Goal: Task Accomplishment & Management: Manage account settings

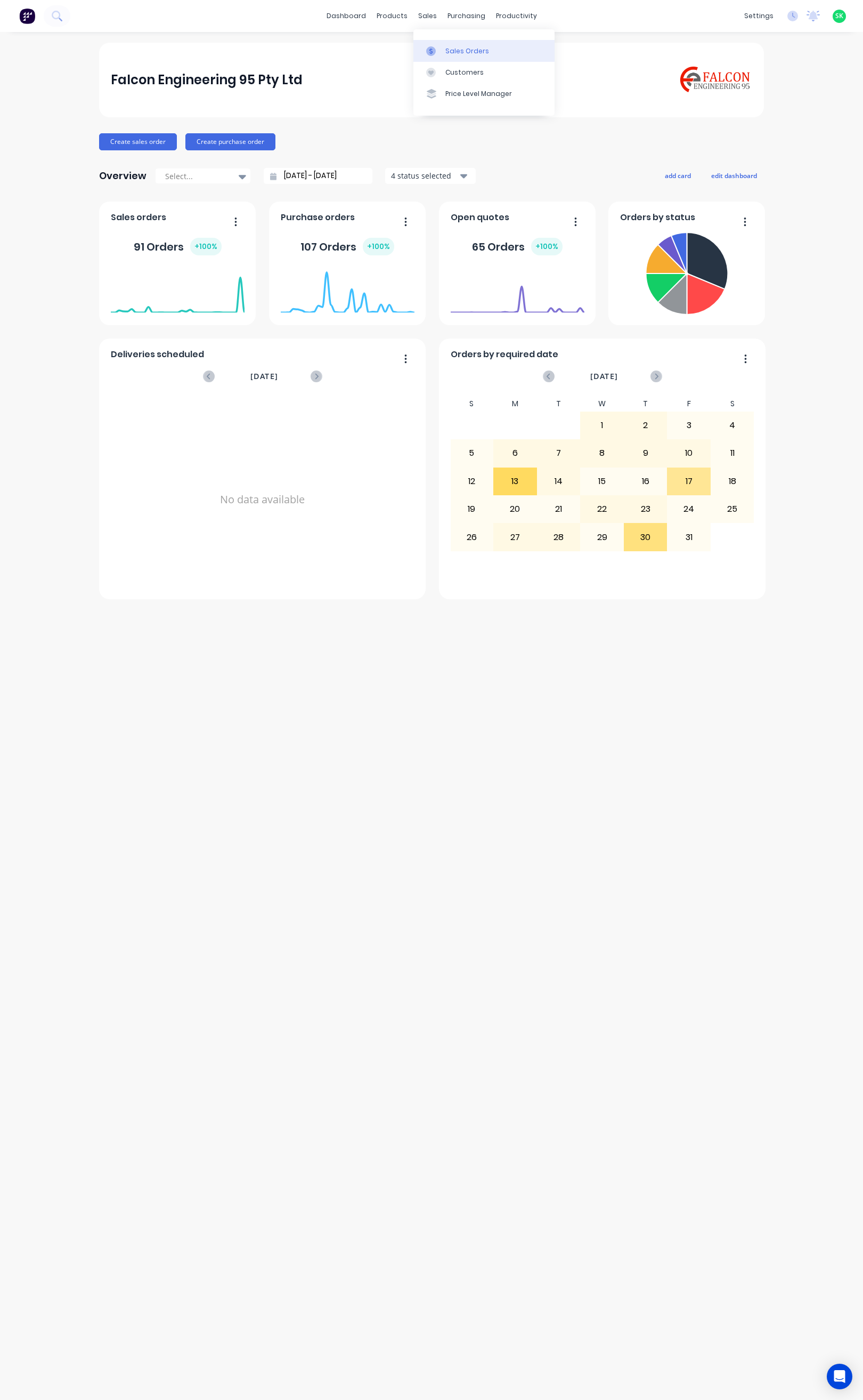
click at [446, 53] on div "Sales Orders" at bounding box center [468, 51] width 44 height 10
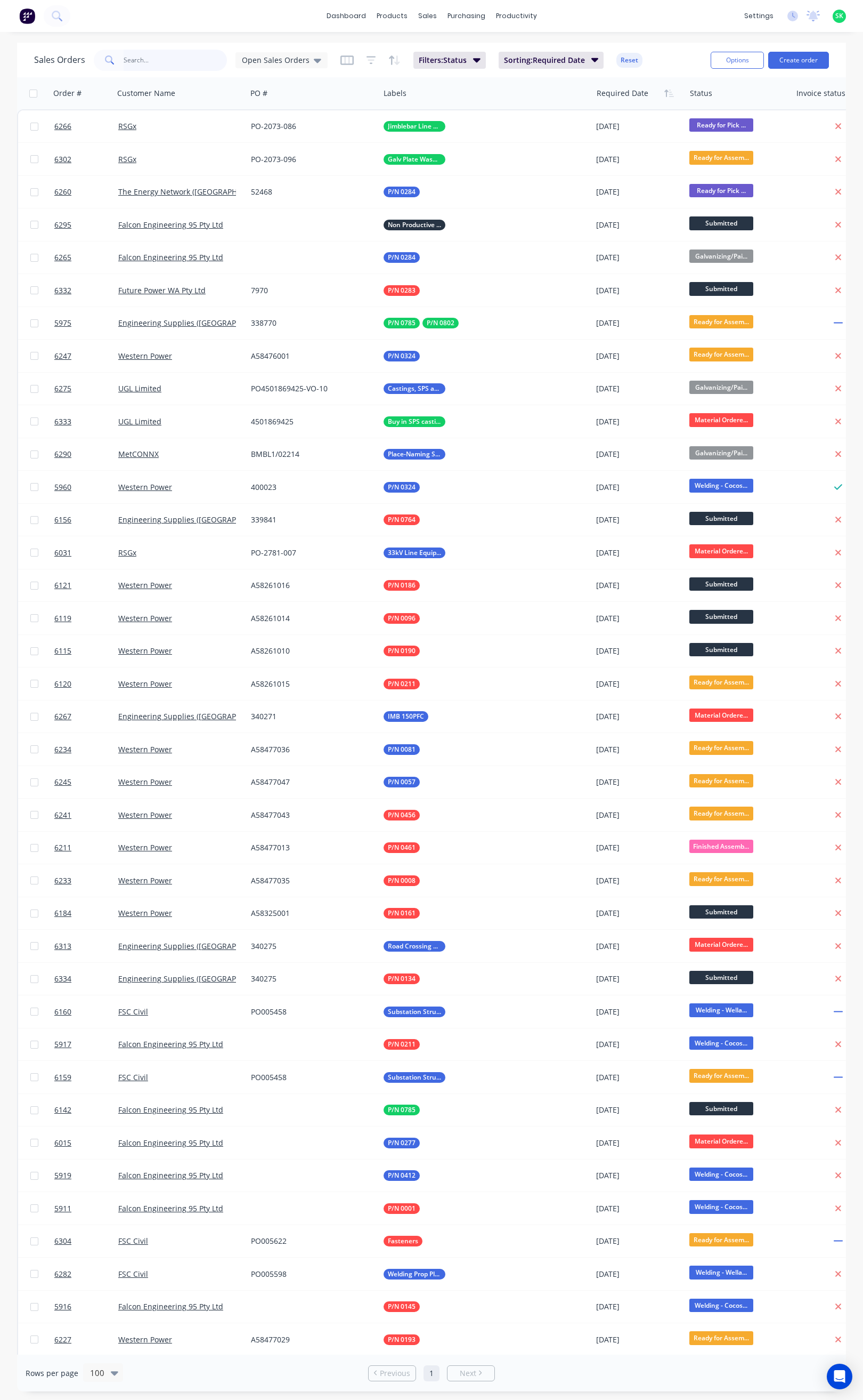
click at [139, 61] on input "text" at bounding box center [175, 60] width 104 height 21
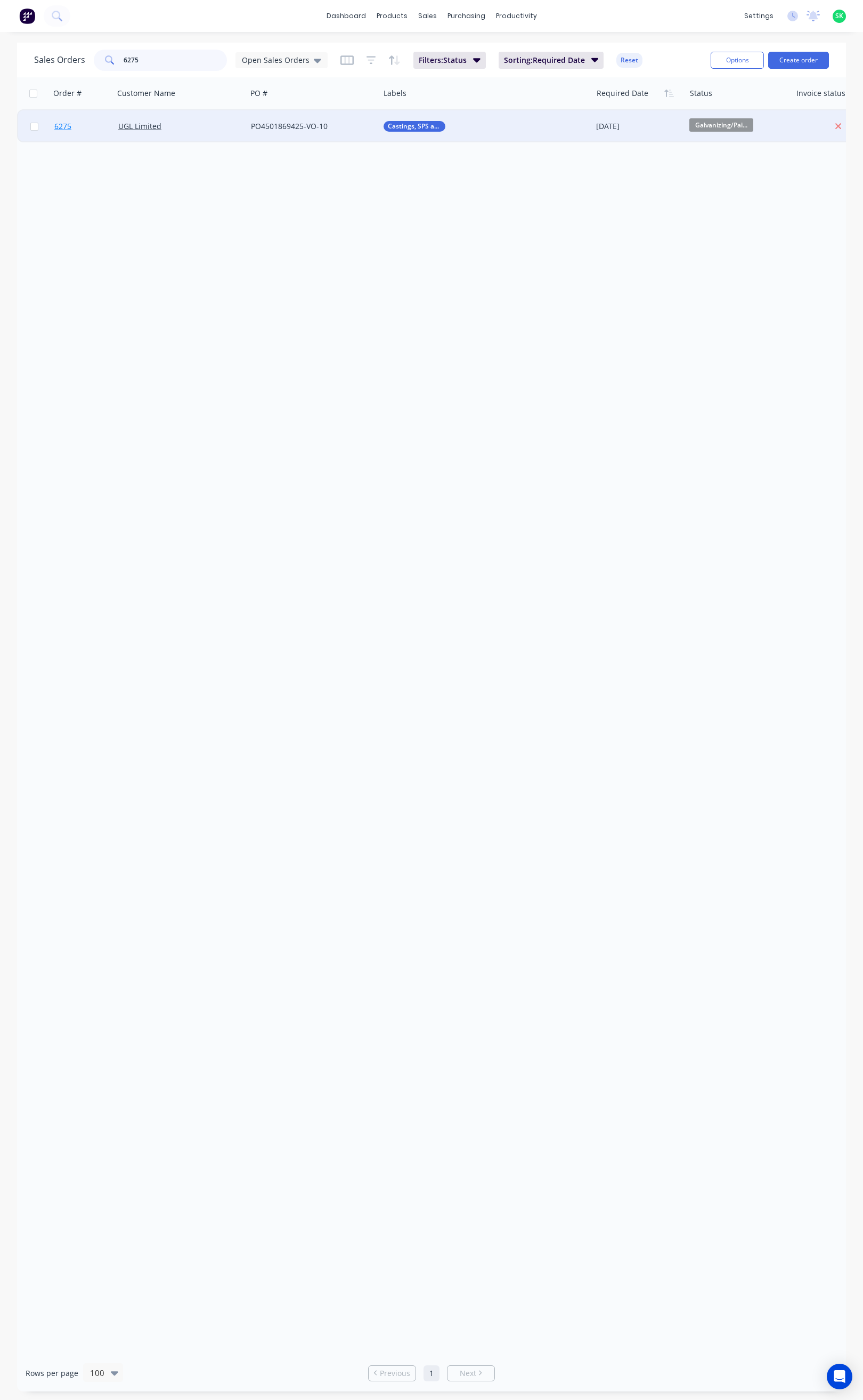
type input "6275"
click at [61, 125] on span "6275" at bounding box center [63, 126] width 17 height 11
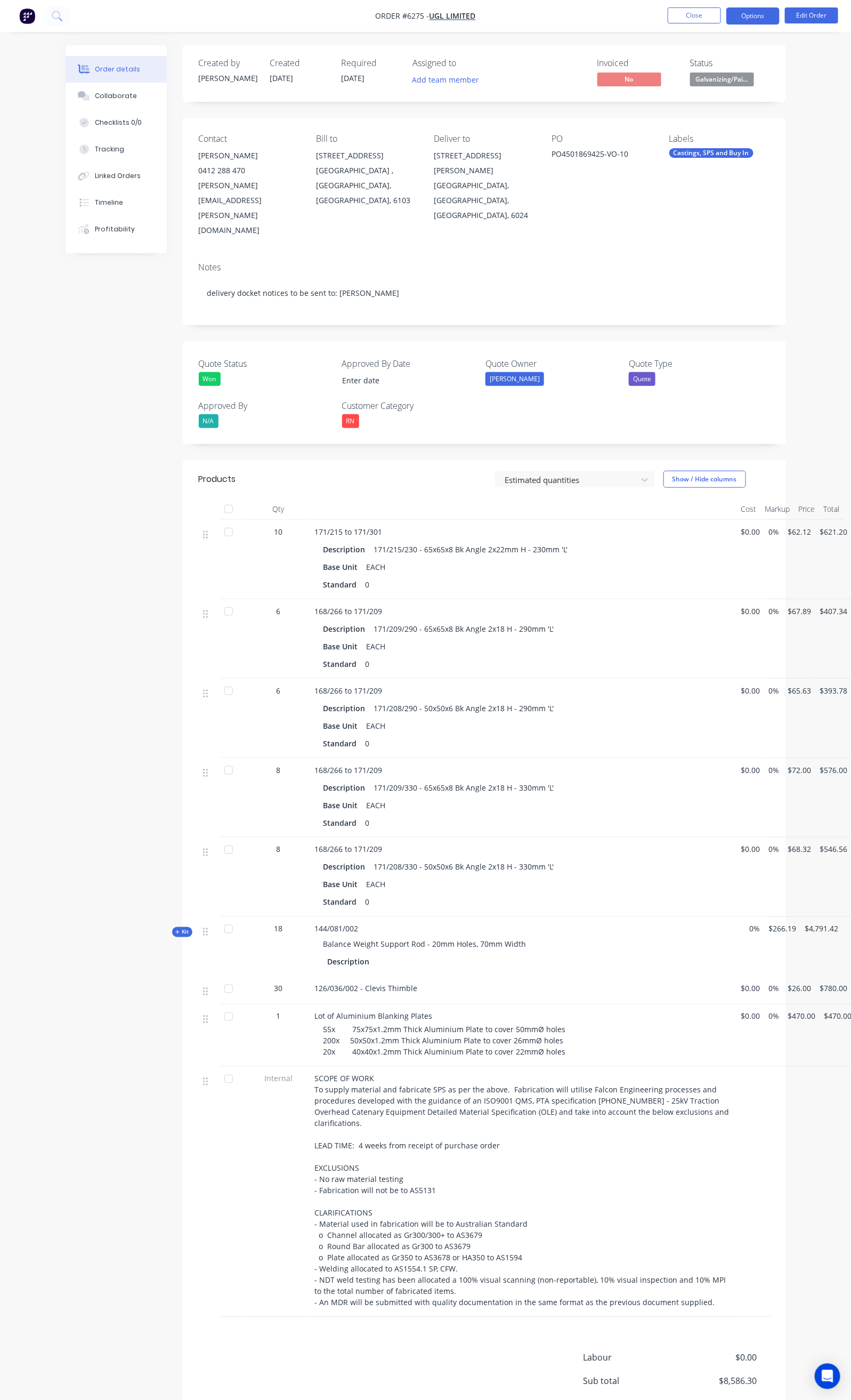
click at [756, 21] on button "Options" at bounding box center [753, 16] width 54 height 17
click at [718, 144] on div "Delivery Docket" at bounding box center [720, 150] width 98 height 15
click at [705, 110] on div "Without pricing" at bounding box center [720, 107] width 98 height 15
click at [678, 16] on button "Close" at bounding box center [694, 15] width 54 height 16
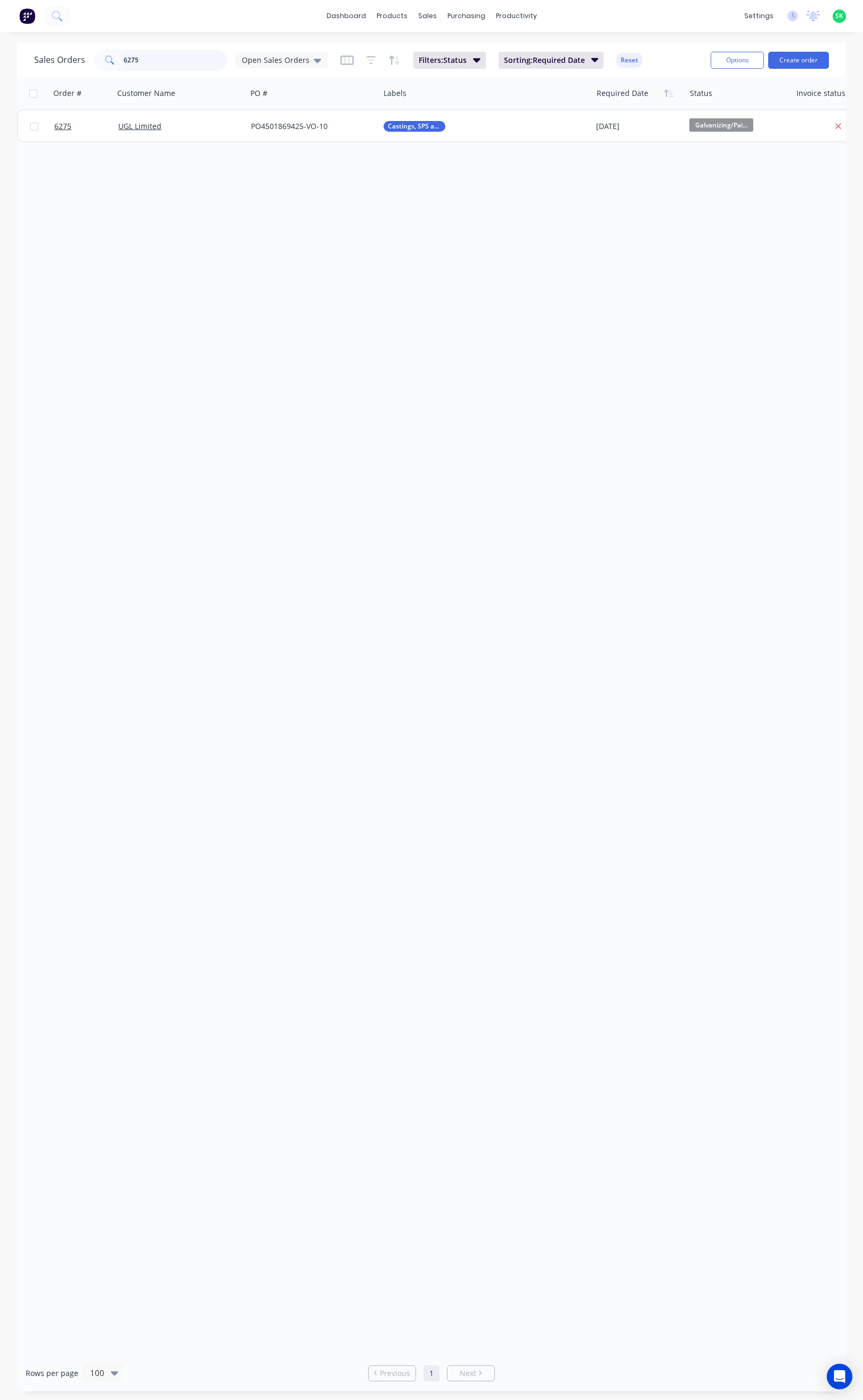
click at [140, 57] on input "6275" at bounding box center [175, 60] width 104 height 21
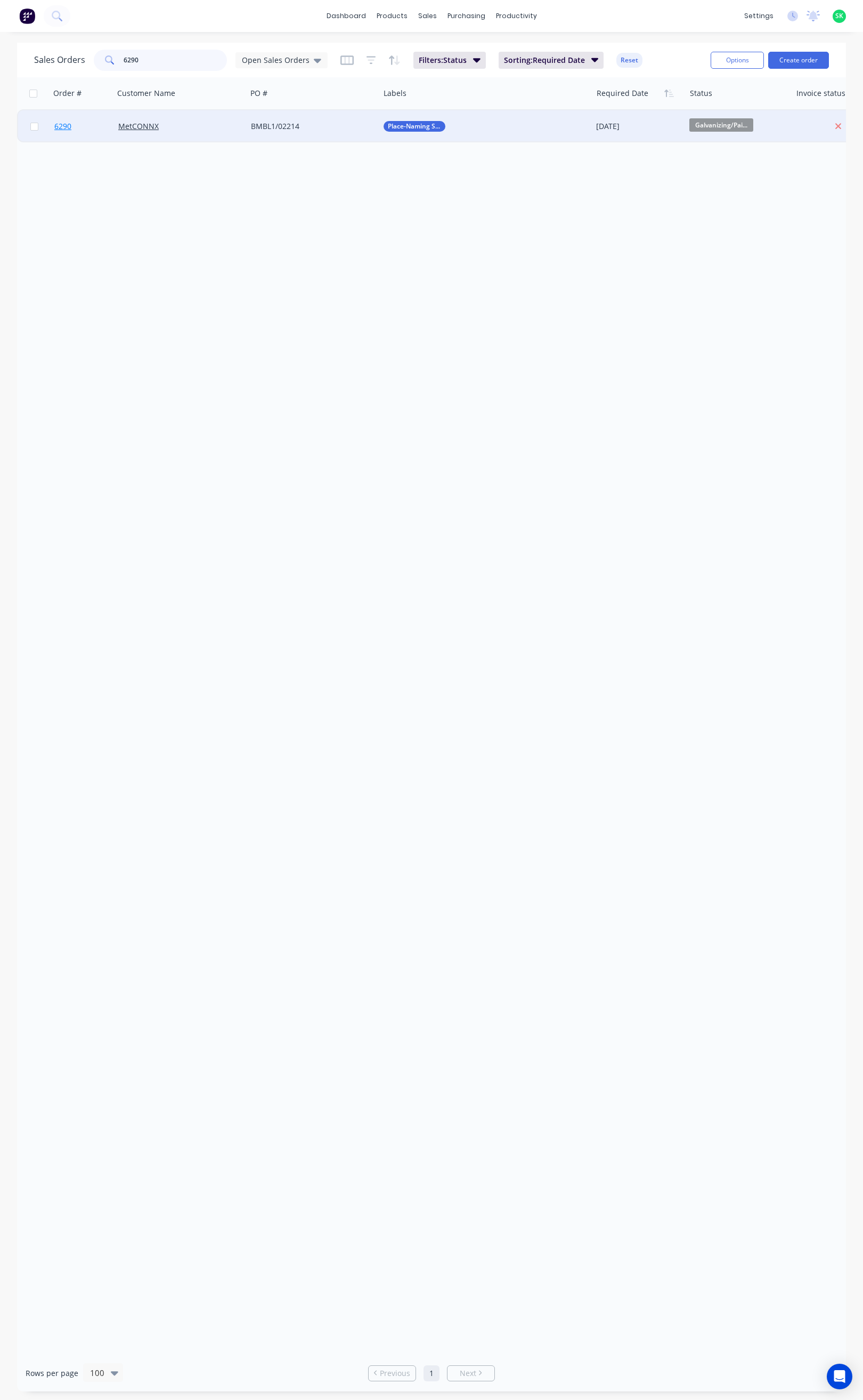
type input "6290"
click at [61, 122] on span "6290" at bounding box center [63, 126] width 17 height 11
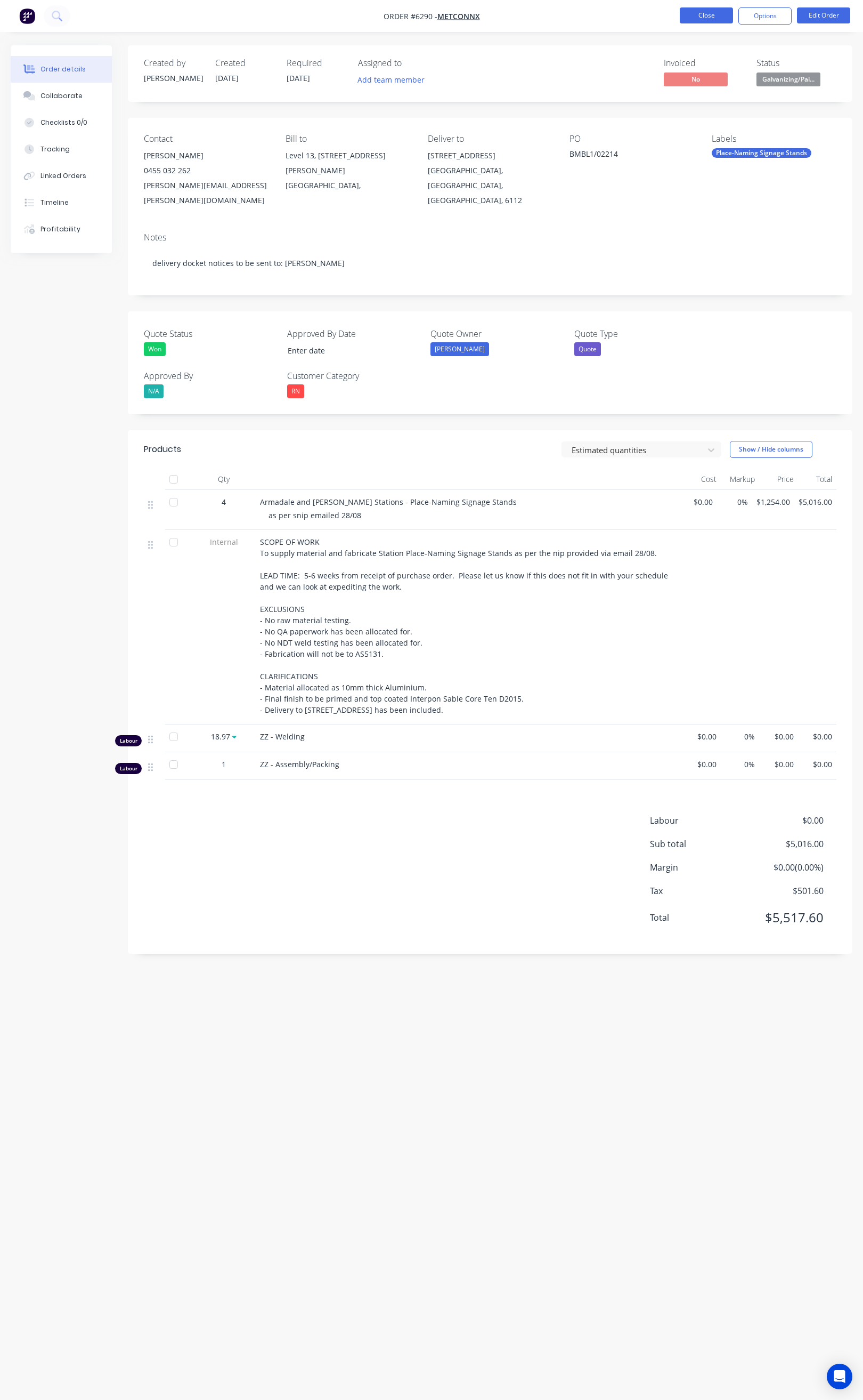
click at [689, 19] on button "Close" at bounding box center [707, 15] width 54 height 16
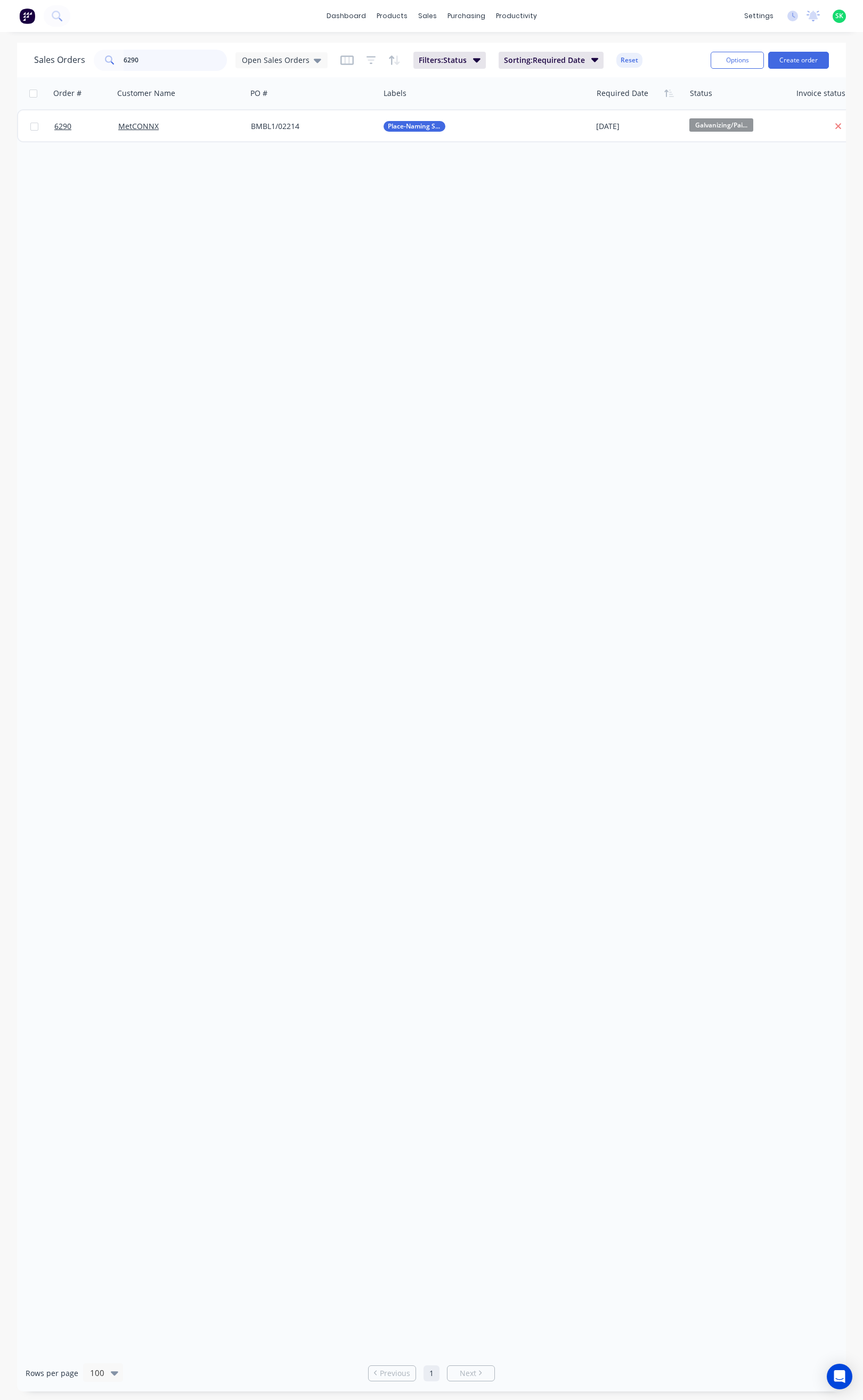
drag, startPoint x: 149, startPoint y: 62, endPoint x: 145, endPoint y: 73, distance: 11.7
click at [146, 64] on input "6290" at bounding box center [175, 60] width 104 height 21
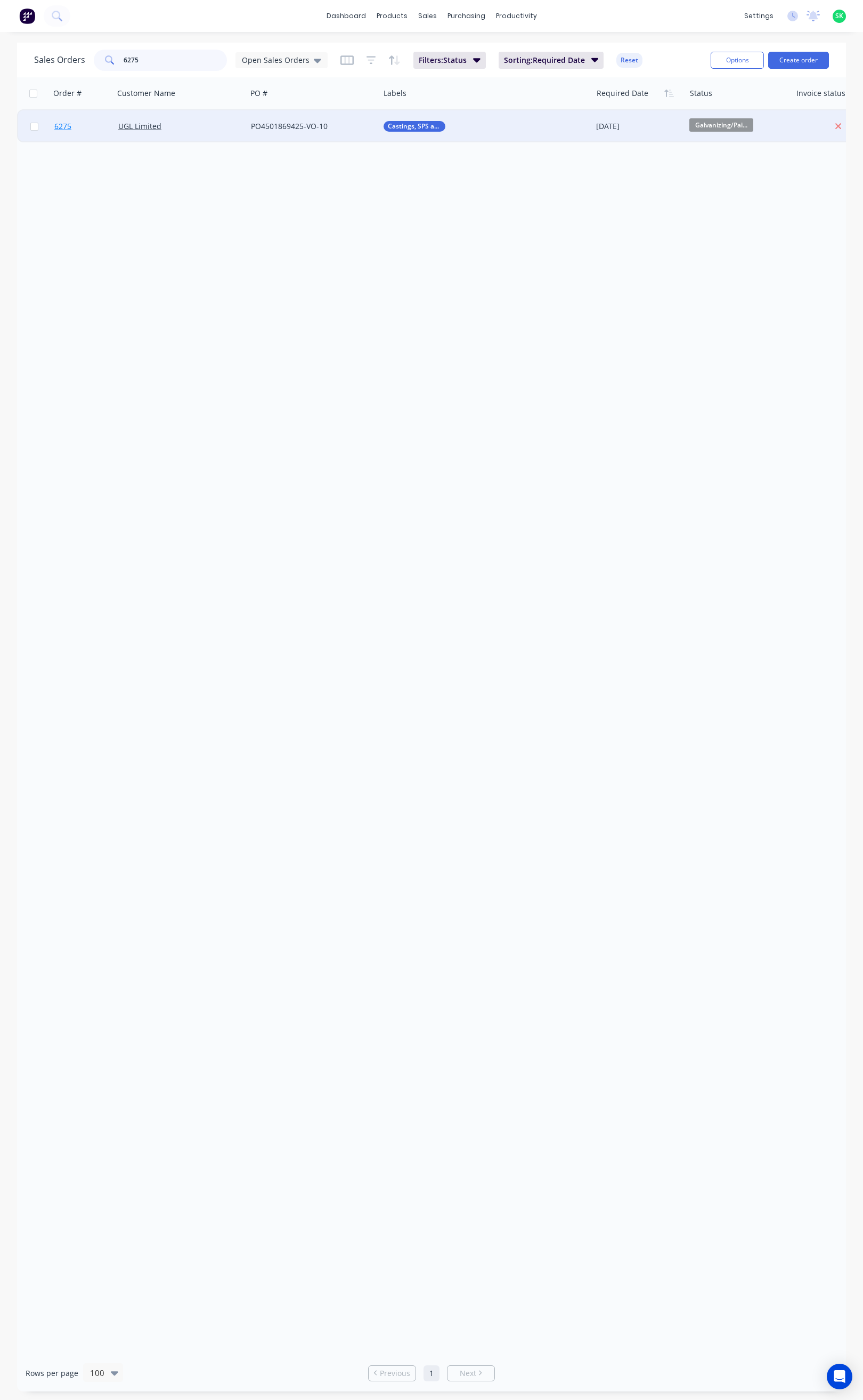
type input "6275"
click at [66, 127] on span "6275" at bounding box center [63, 126] width 17 height 11
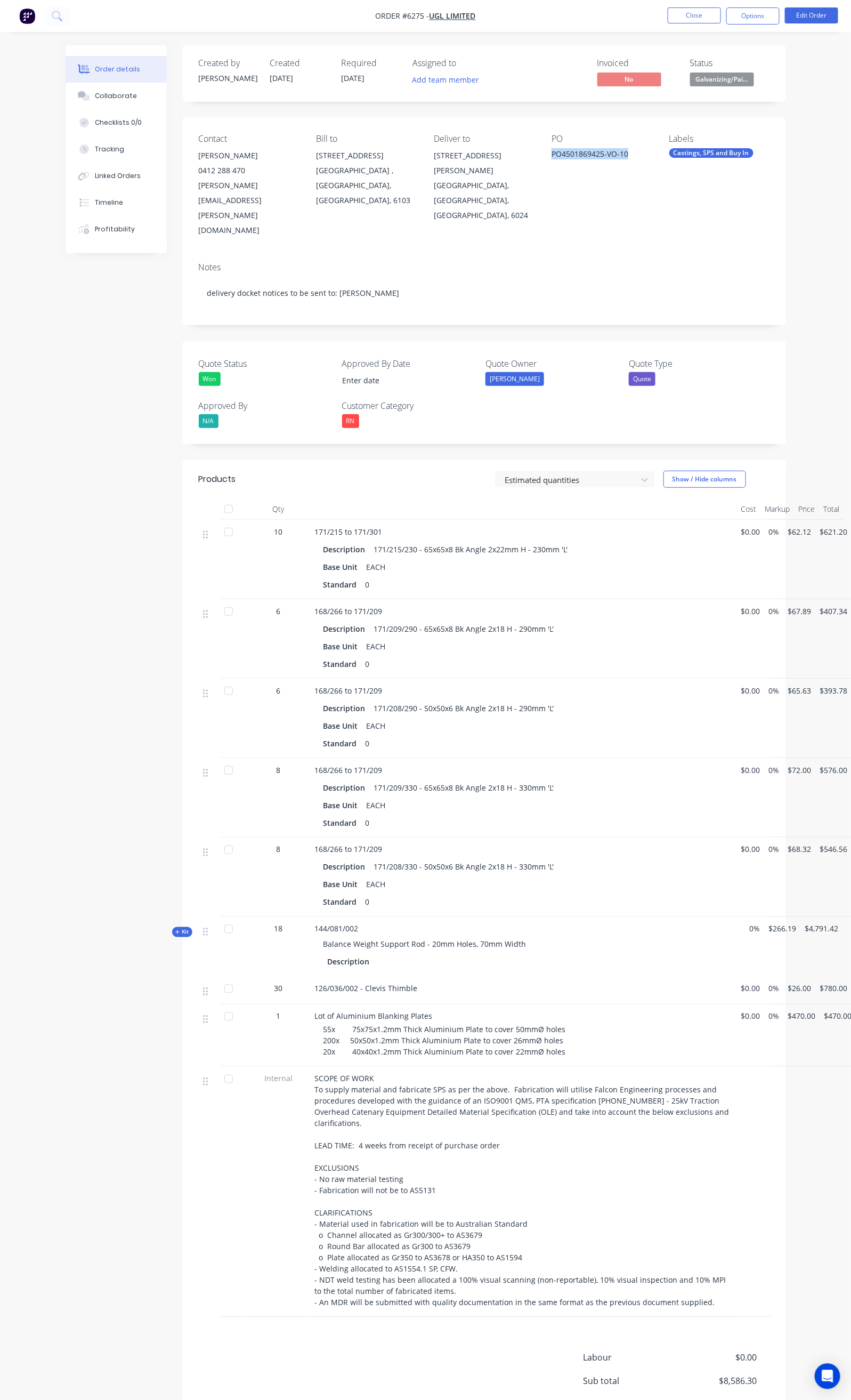
drag, startPoint x: 654, startPoint y: 159, endPoint x: 561, endPoint y: 163, distance: 93.1
click at [561, 163] on div "Contact David Gracie 0412 288 470 david.gracie@ugllimited.com Bill to 1-3 Eyre …" at bounding box center [484, 186] width 603 height 136
copy div "PO4501869425-VO-10"
click at [95, 99] on div "Collaborate" at bounding box center [116, 96] width 42 height 10
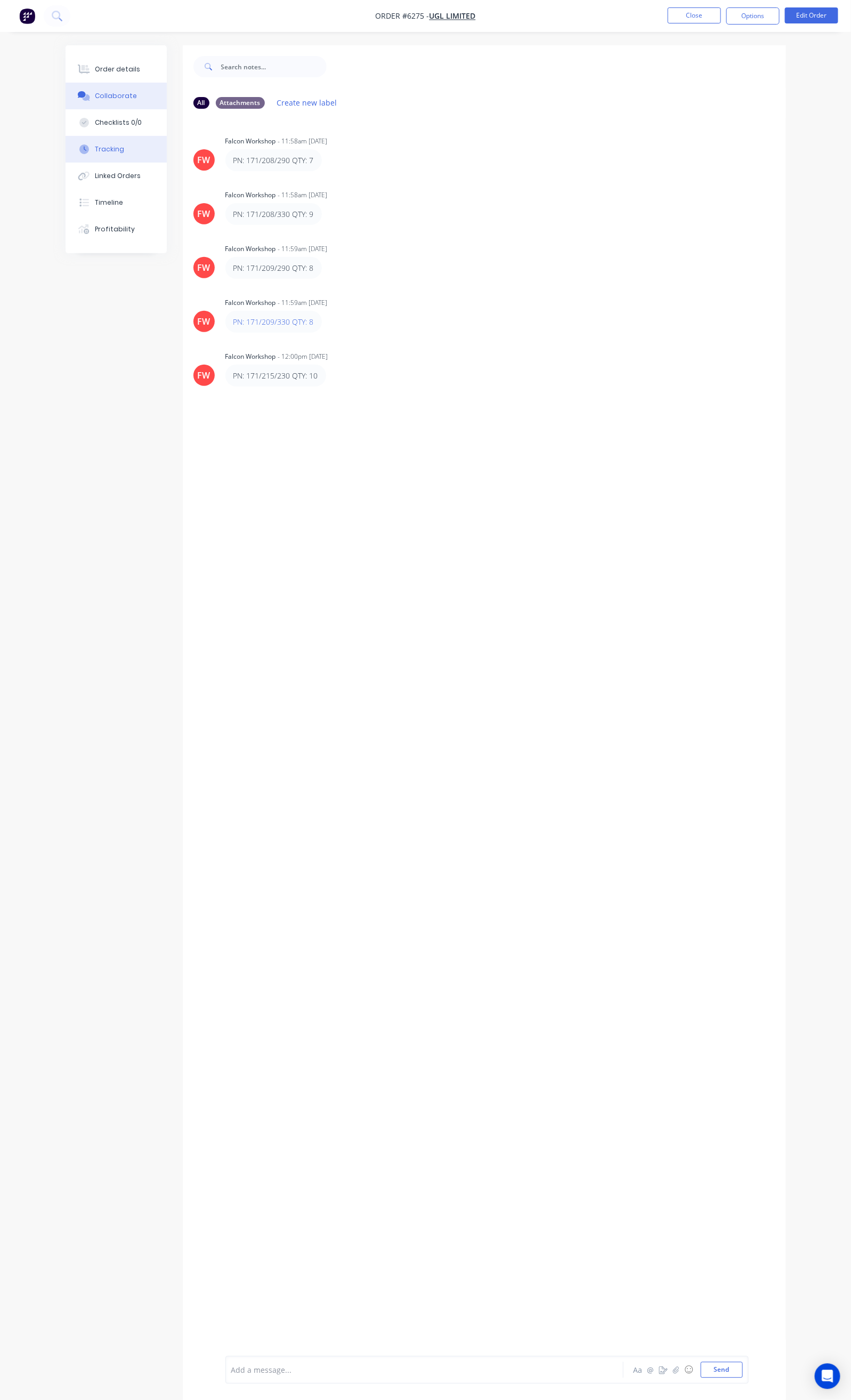
click at [95, 144] on div "Tracking" at bounding box center [110, 149] width 29 height 10
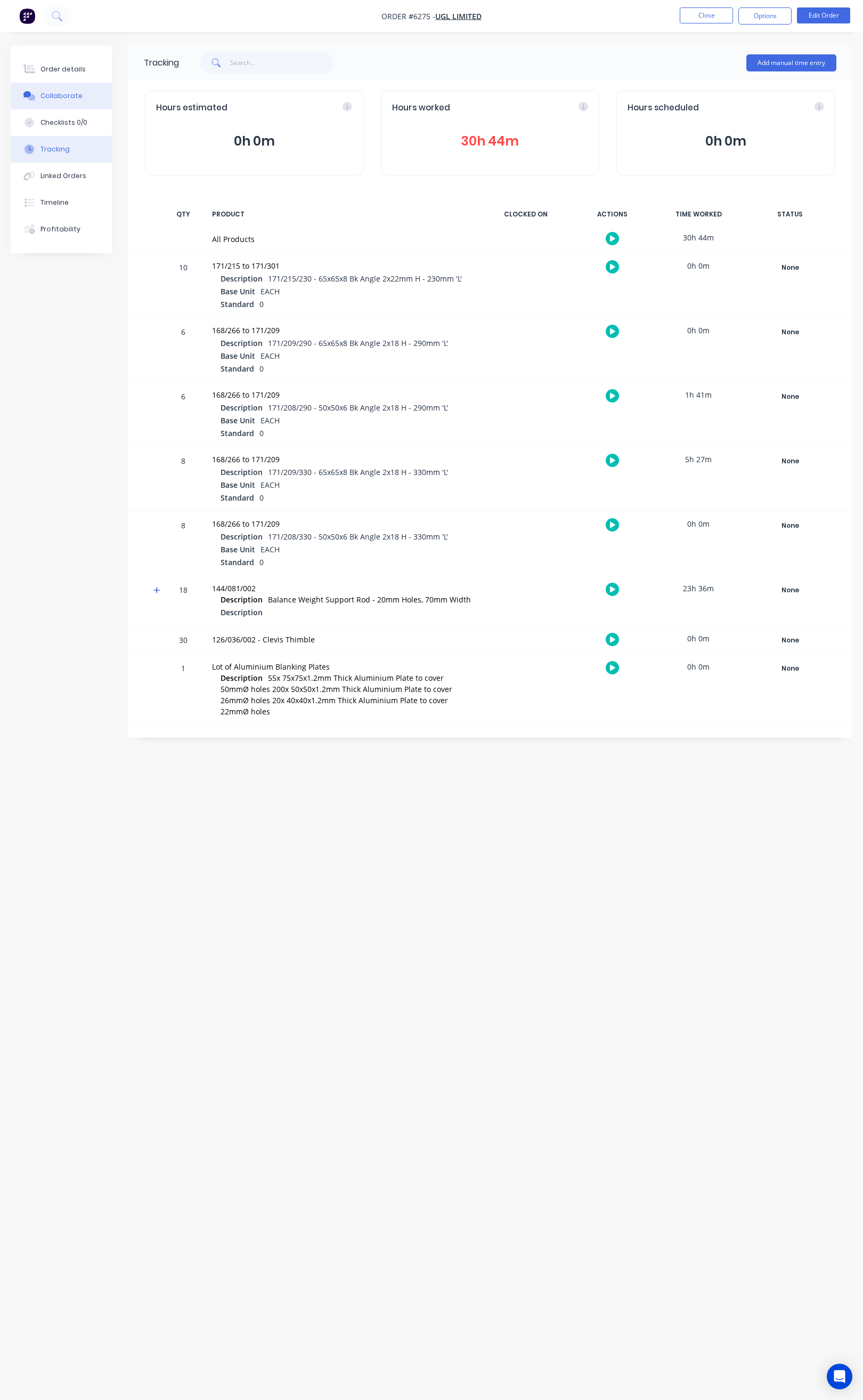
click at [58, 87] on button "Collaborate" at bounding box center [61, 96] width 101 height 27
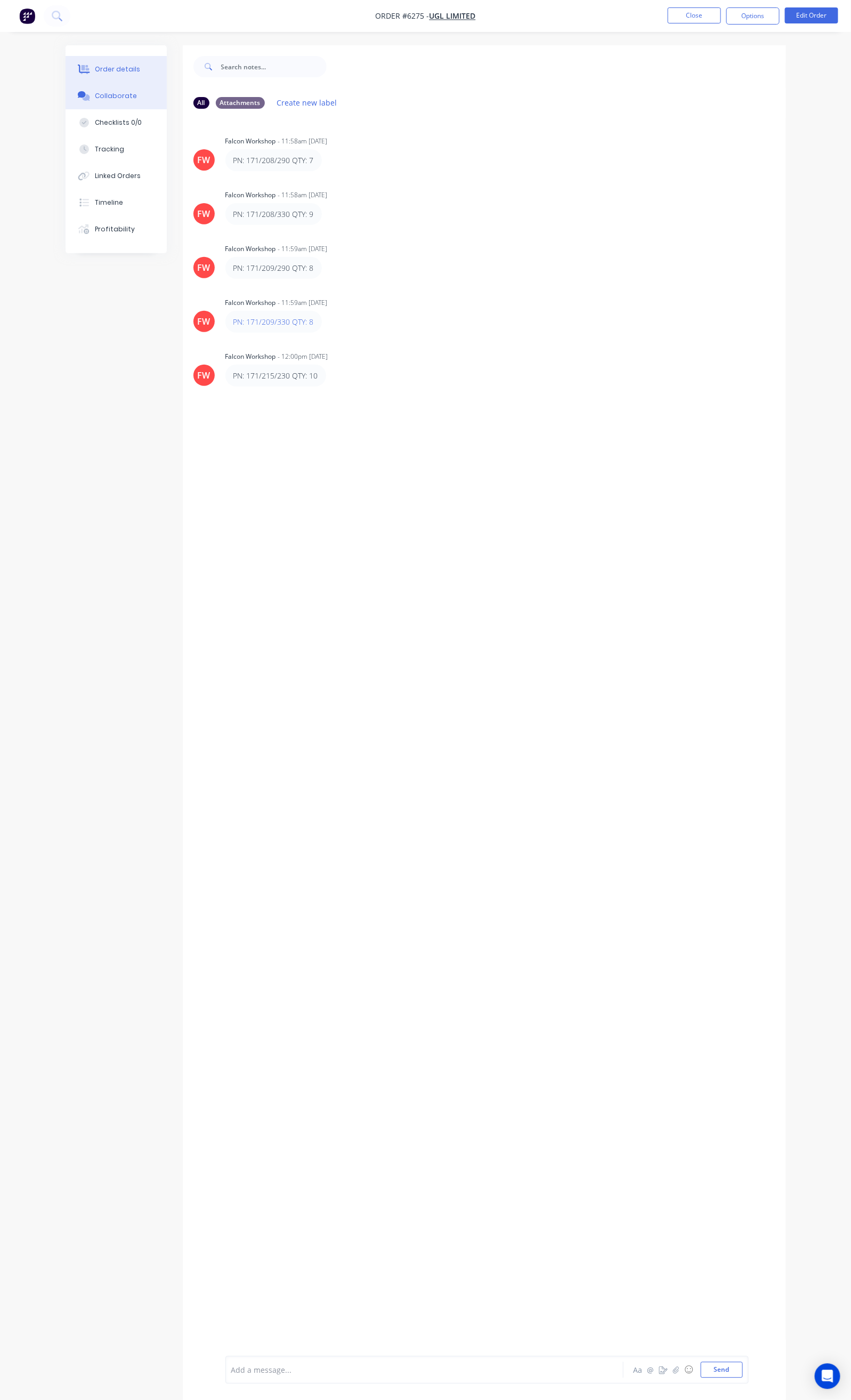
click at [95, 64] on div "Order details" at bounding box center [117, 69] width 45 height 10
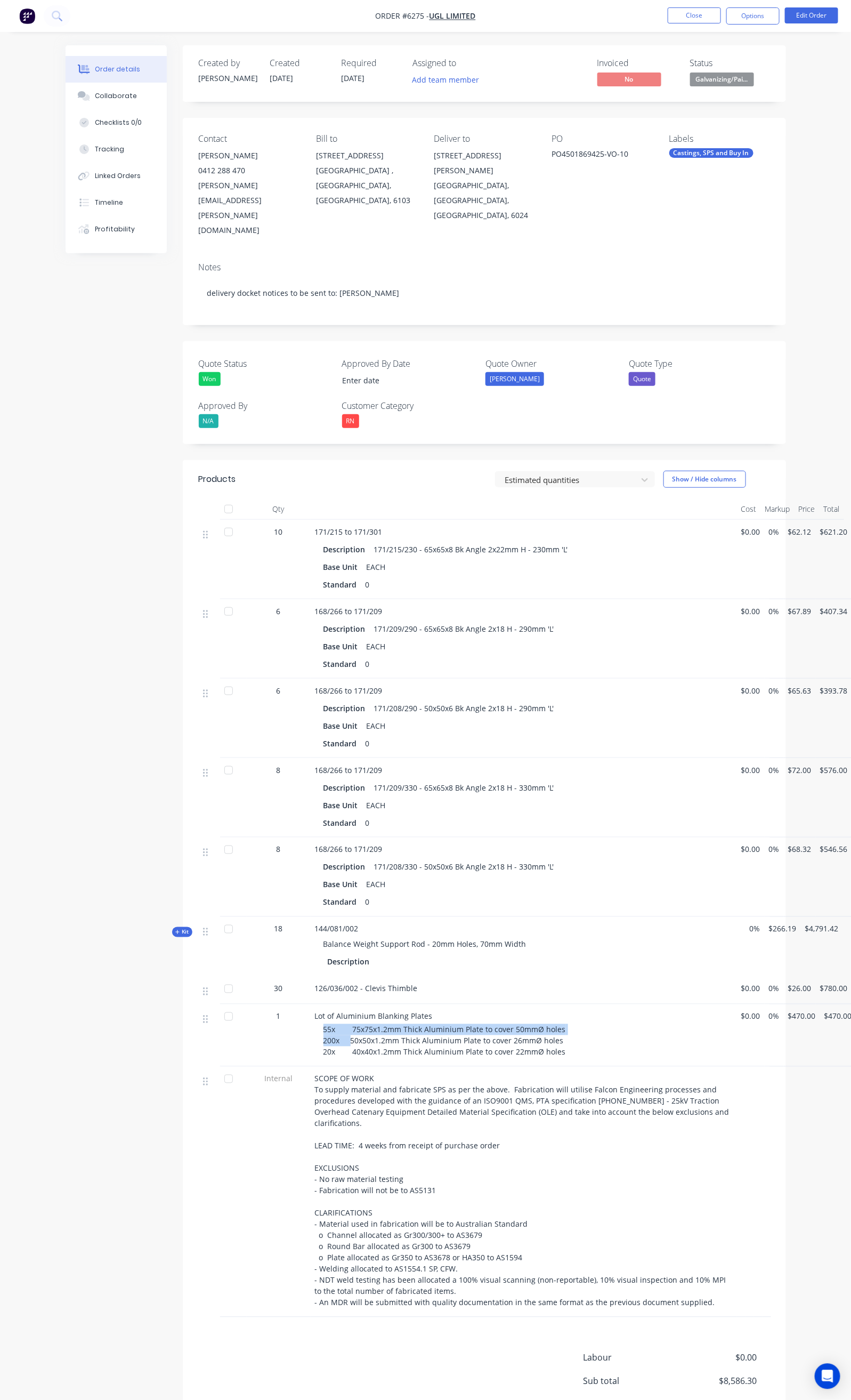
drag, startPoint x: 263, startPoint y: 986, endPoint x: 296, endPoint y: 995, distance: 34.2
click at [311, 1004] on div "Lot of Aluminium Blanking Plates 55x 75x75x1.2mm Thick Aluminium Plate to cover…" at bounding box center [524, 1036] width 426 height 62
drag, startPoint x: 250, startPoint y: 968, endPoint x: 541, endPoint y: 1017, distance: 295.1
click at [541, 1017] on div "1 Lot of Aluminium Blanking Plates 55x 75x75x1.2mm Thick Aluminium Plate to cov…" at bounding box center [484, 1036] width 571 height 62
copy div "Lot of Aluminium Blanking Plates 55x 75x75x1.2mm Thick Aluminium Plate to cover…"
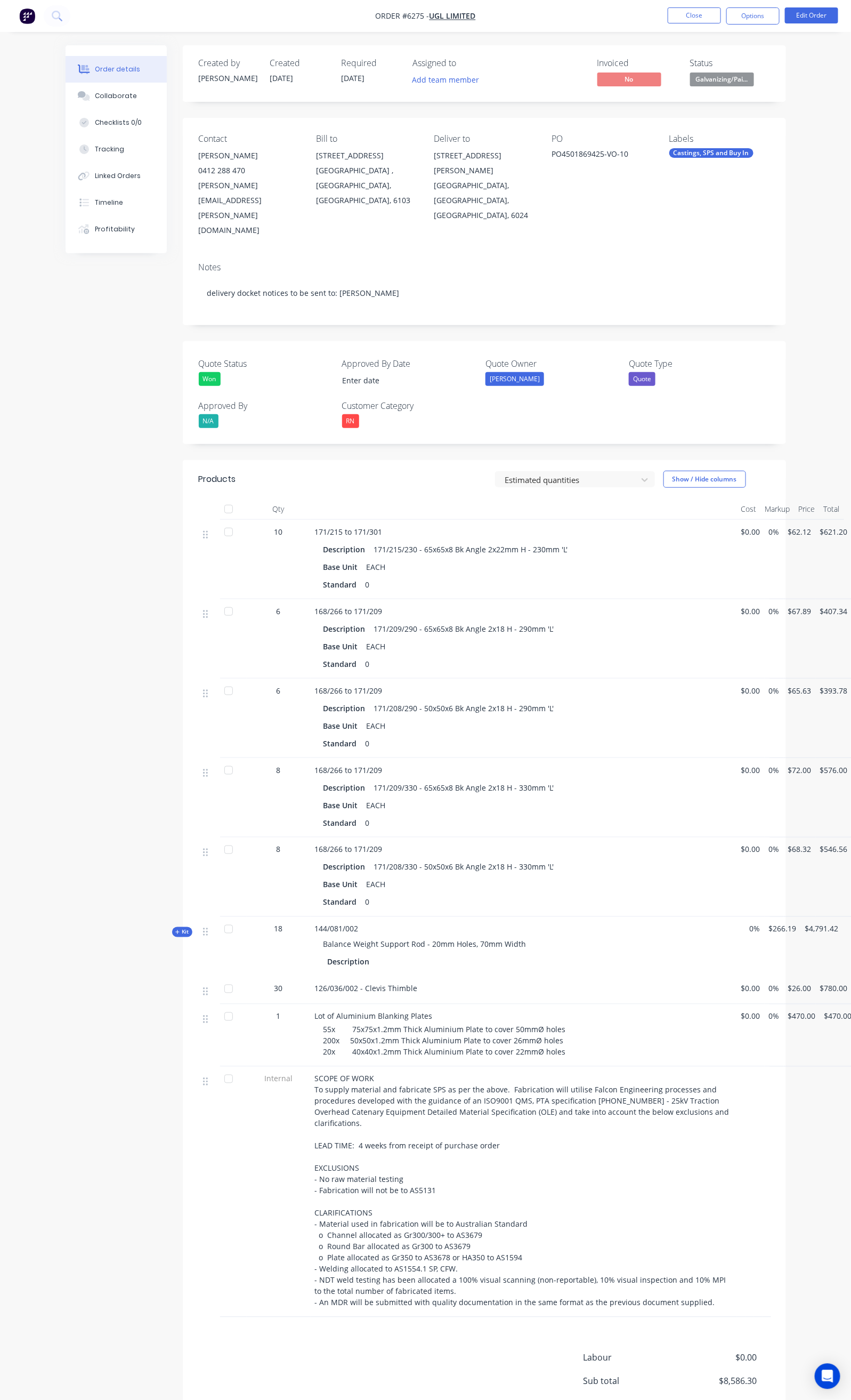
click at [247, 1150] on div "Internal" at bounding box center [279, 1192] width 64 height 250
click at [687, 13] on button "Close" at bounding box center [694, 15] width 54 height 16
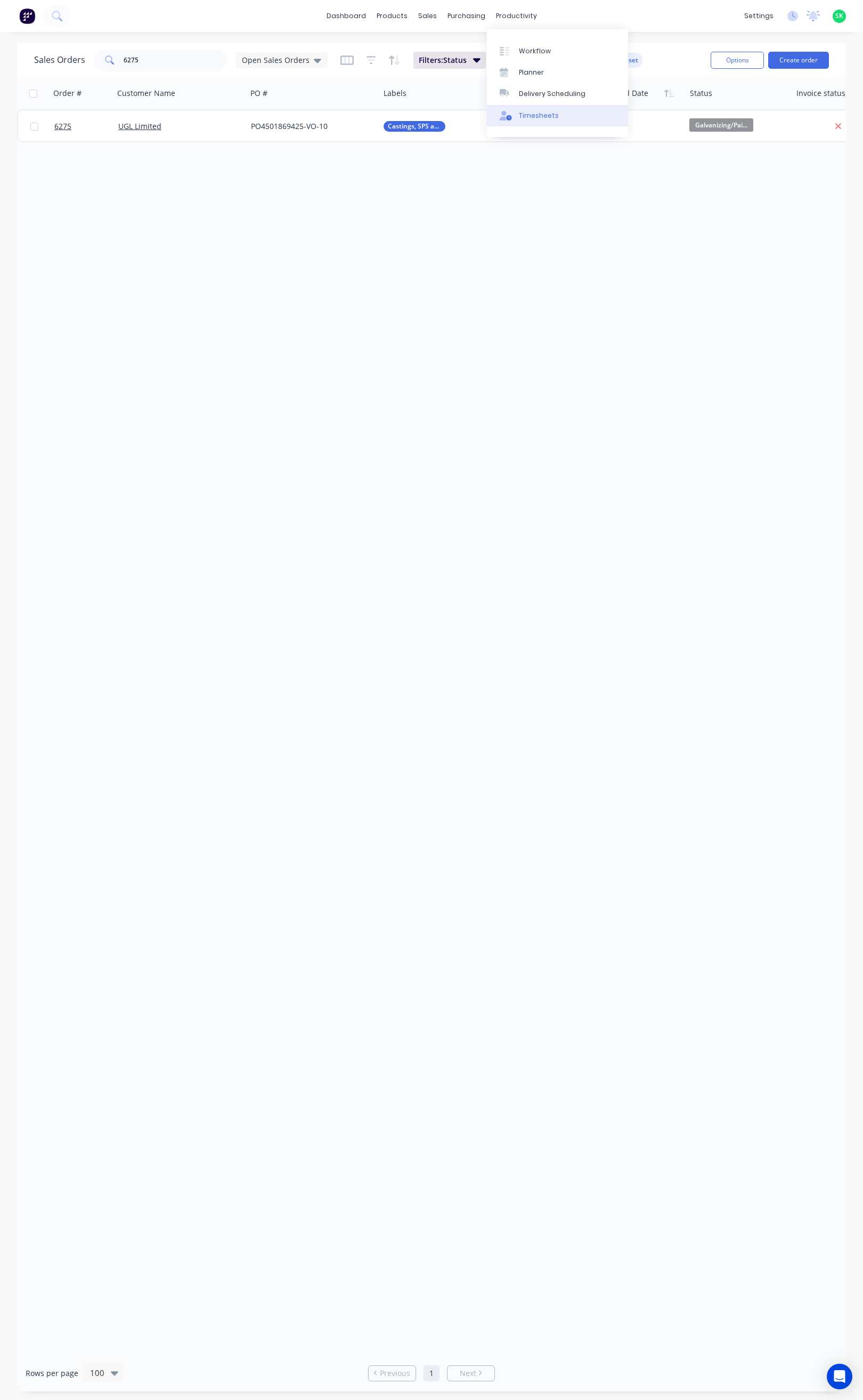
click at [548, 113] on div "Timesheets" at bounding box center [539, 116] width 40 height 10
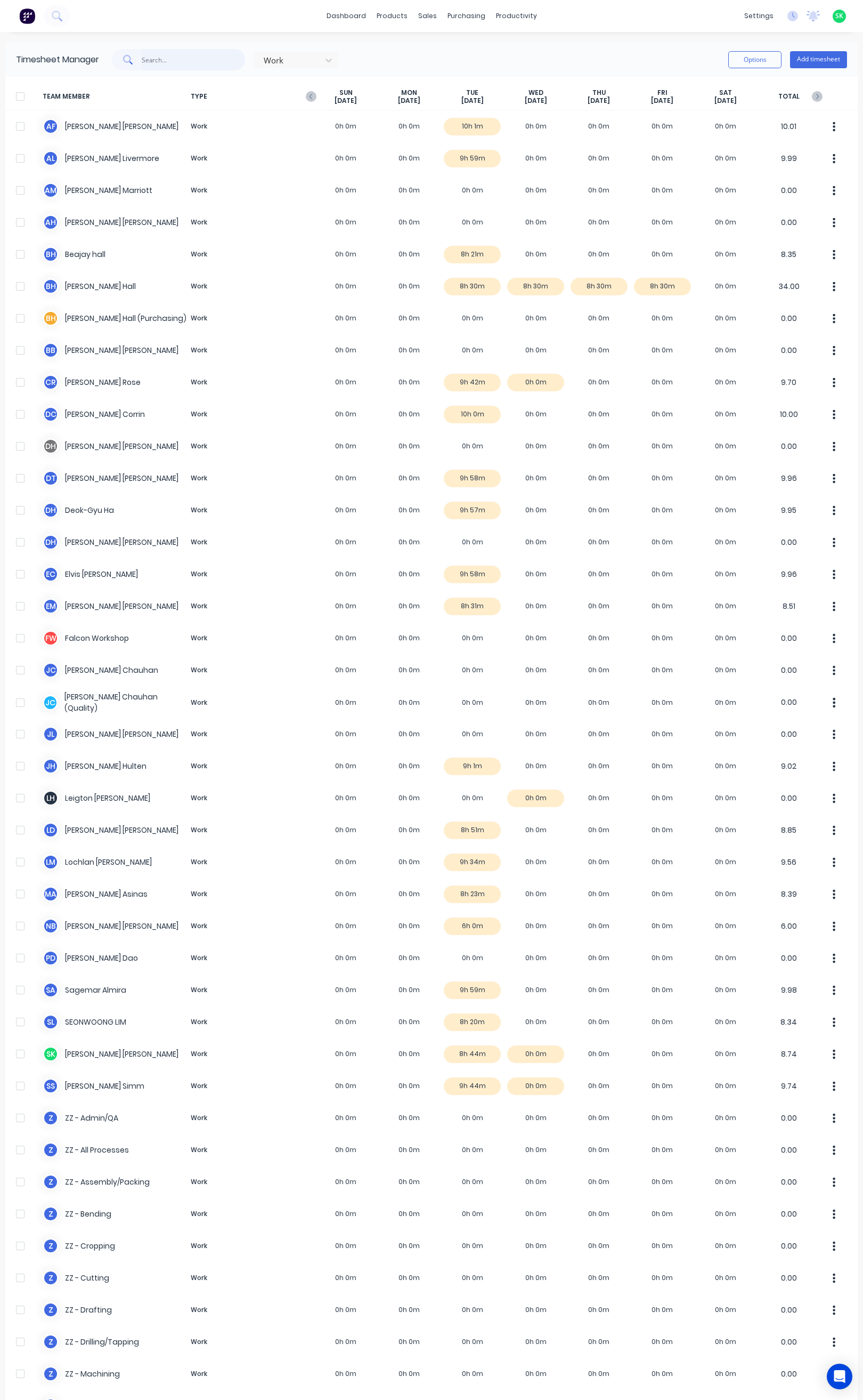
click at [163, 57] on input "text" at bounding box center [193, 60] width 104 height 21
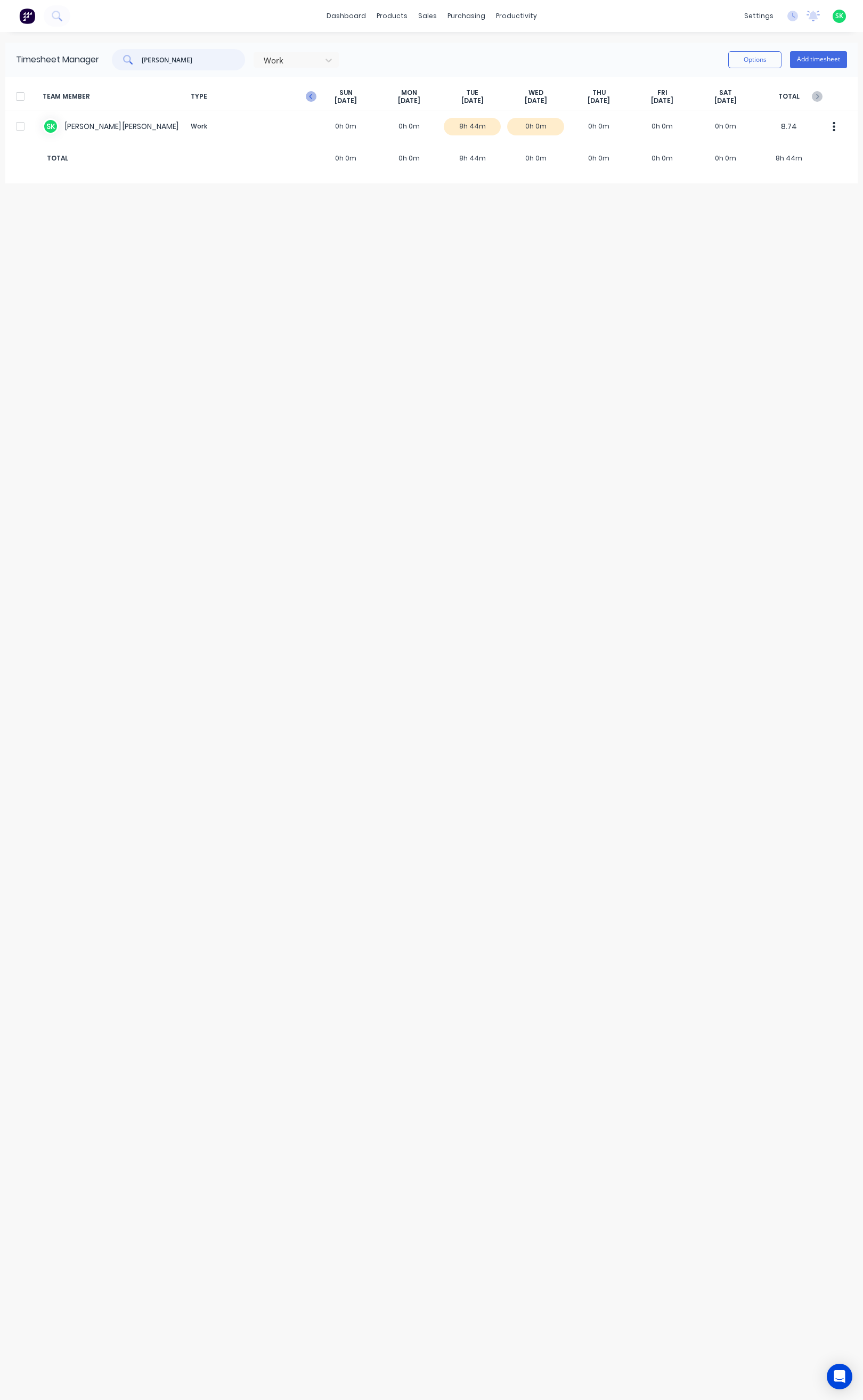
type input "stephen"
click at [314, 96] on icon "button" at bounding box center [311, 97] width 11 height 11
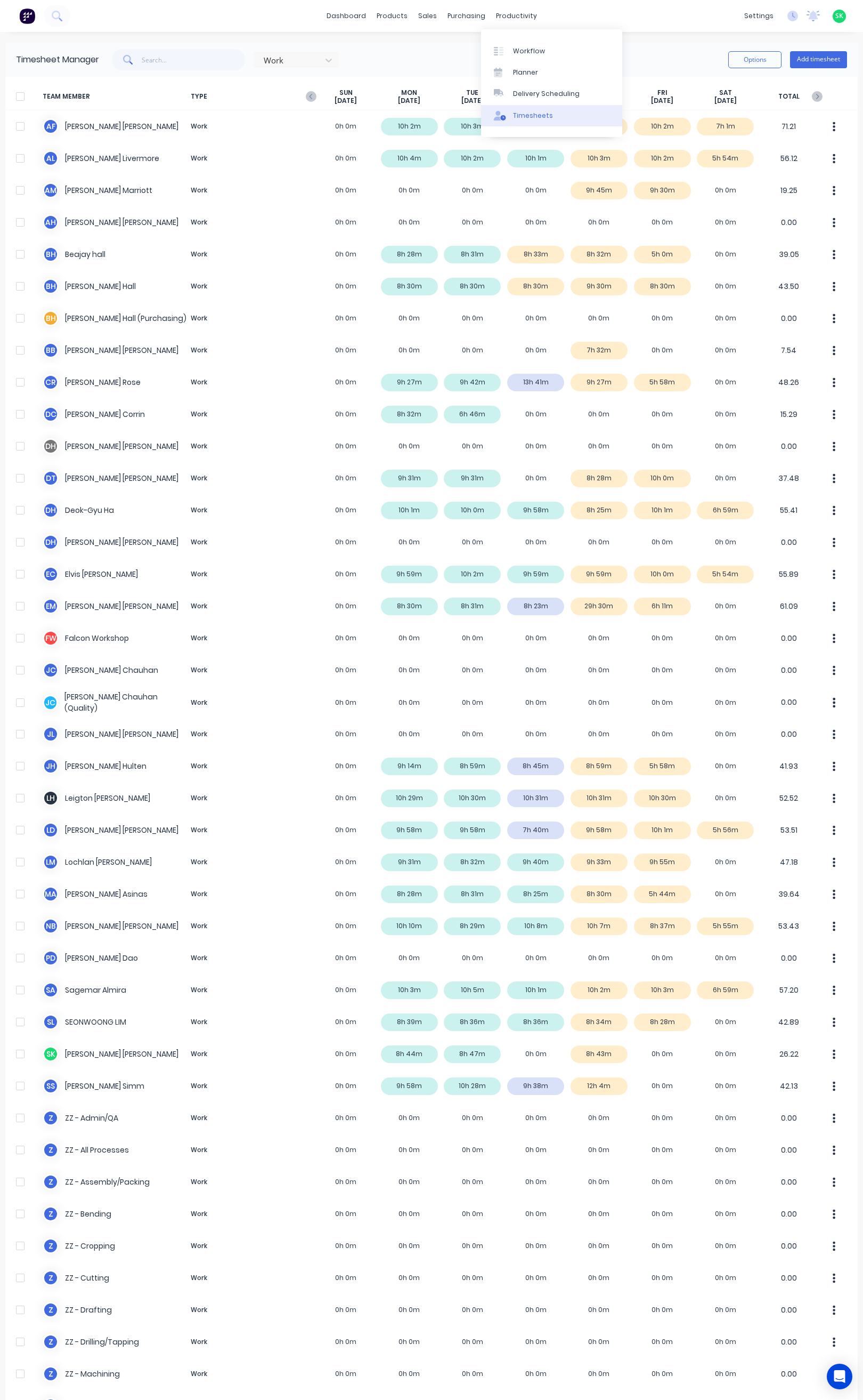
click at [515, 112] on div "Timesheets" at bounding box center [533, 116] width 40 height 10
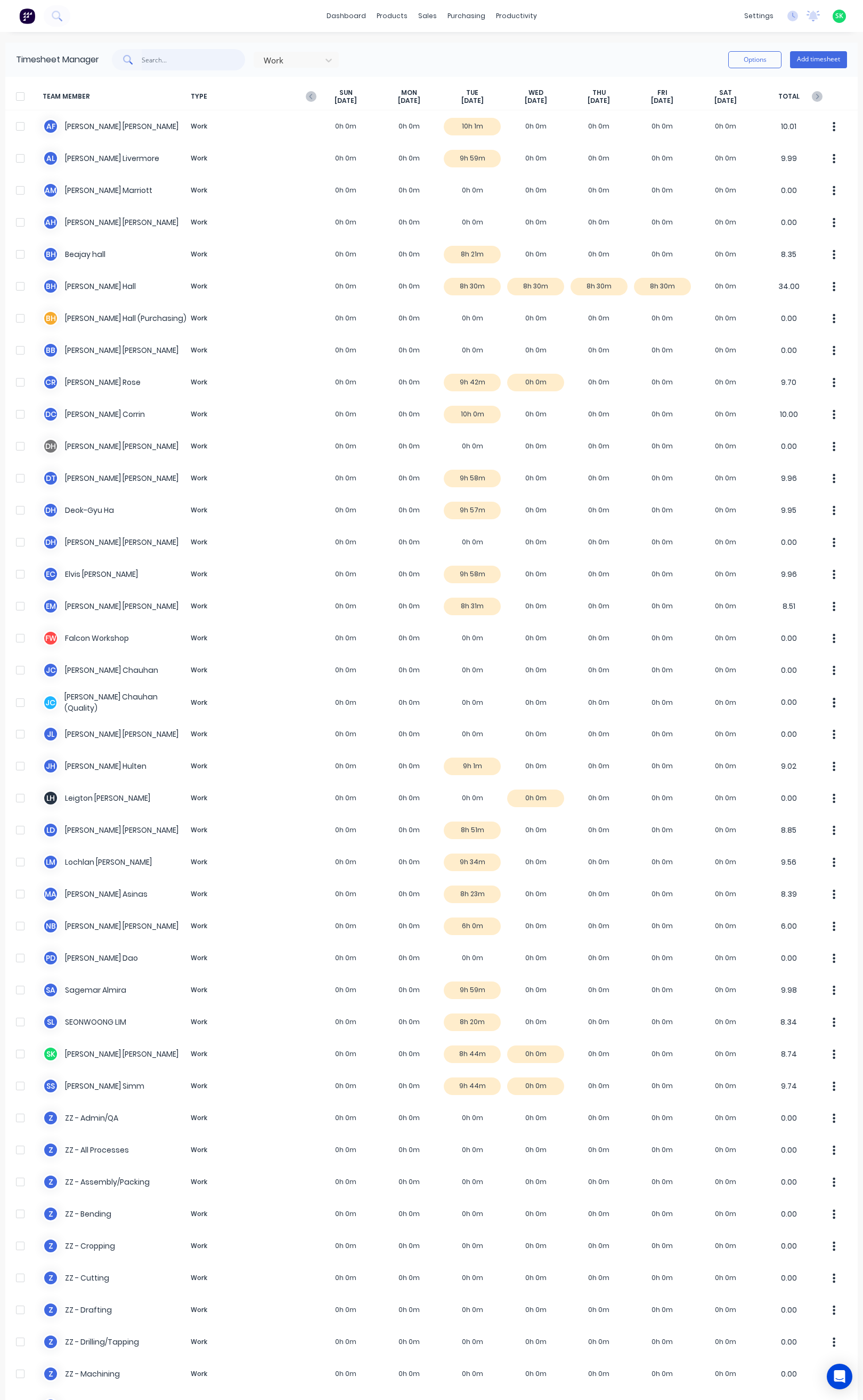
click at [155, 61] on input "text" at bounding box center [193, 60] width 104 height 21
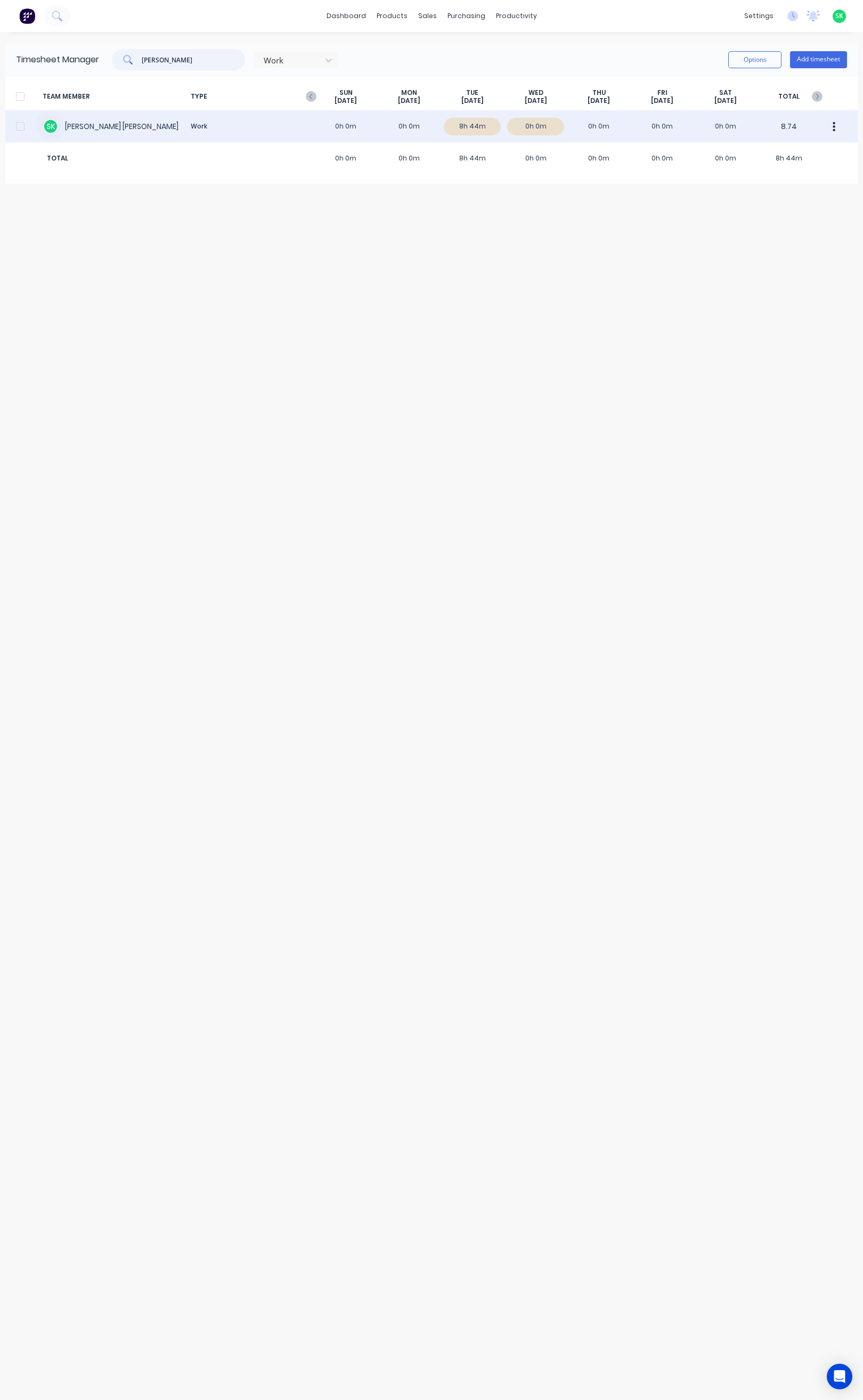
type input "stephen"
click at [80, 125] on div "S K Stephen Kane Work 0h 0m 0h 0m 8h 44m 0h 0m 0h 0m 0h 0m 0h 0m 8.74" at bounding box center [432, 126] width 853 height 32
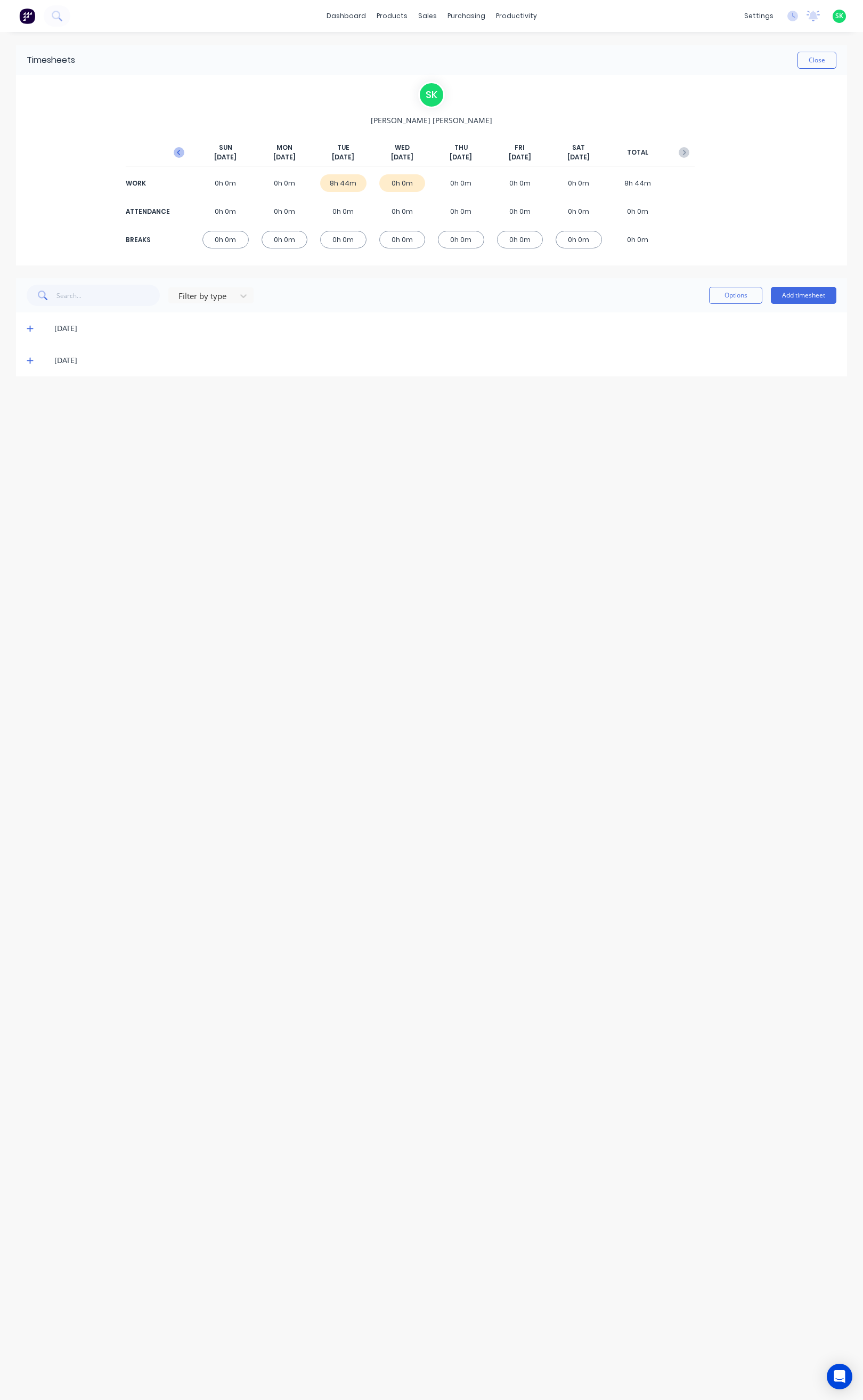
click at [179, 150] on icon "button" at bounding box center [179, 152] width 11 height 11
click at [29, 389] on icon at bounding box center [30, 392] width 7 height 8
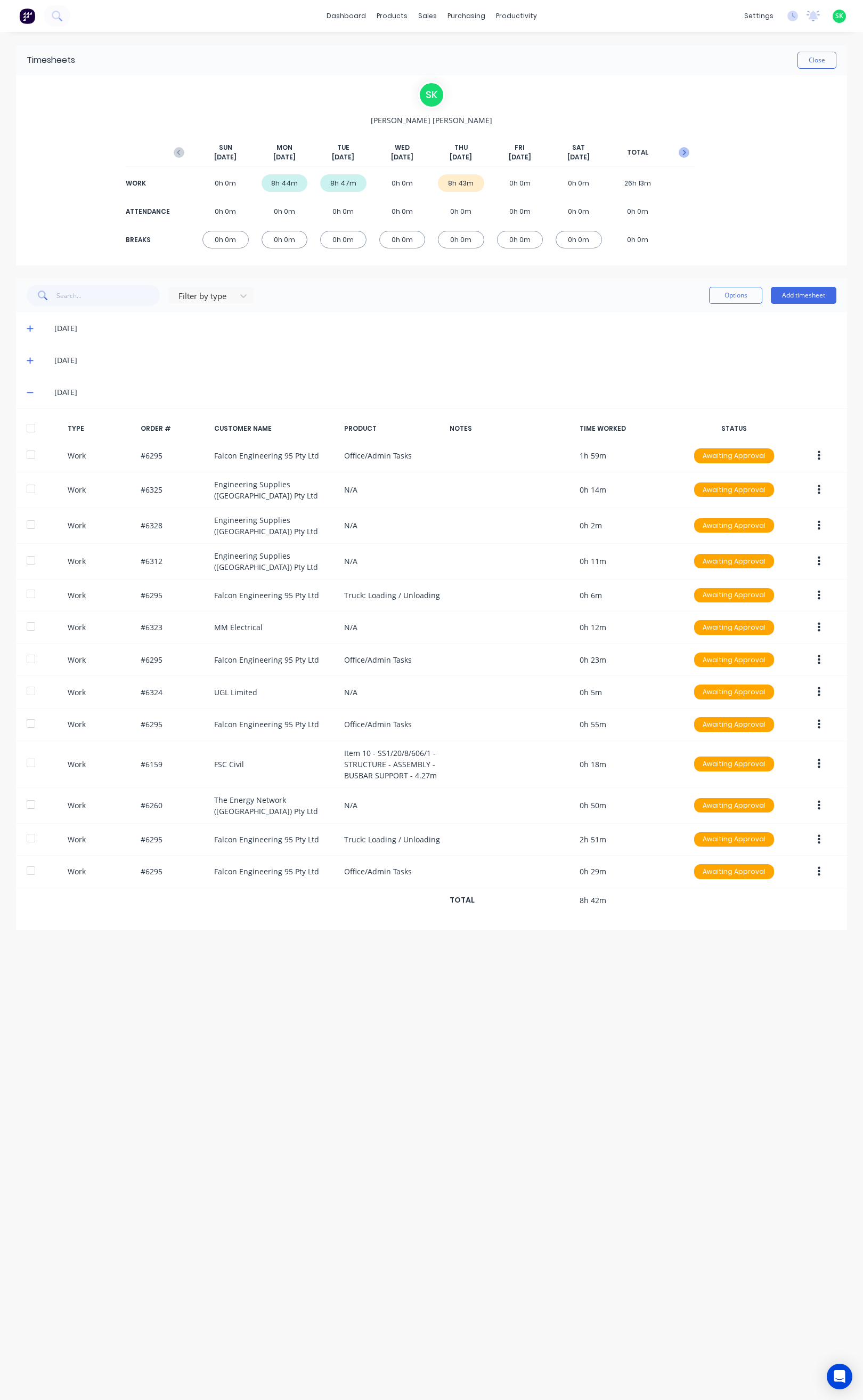
click at [685, 152] on icon "button" at bounding box center [684, 152] width 11 height 11
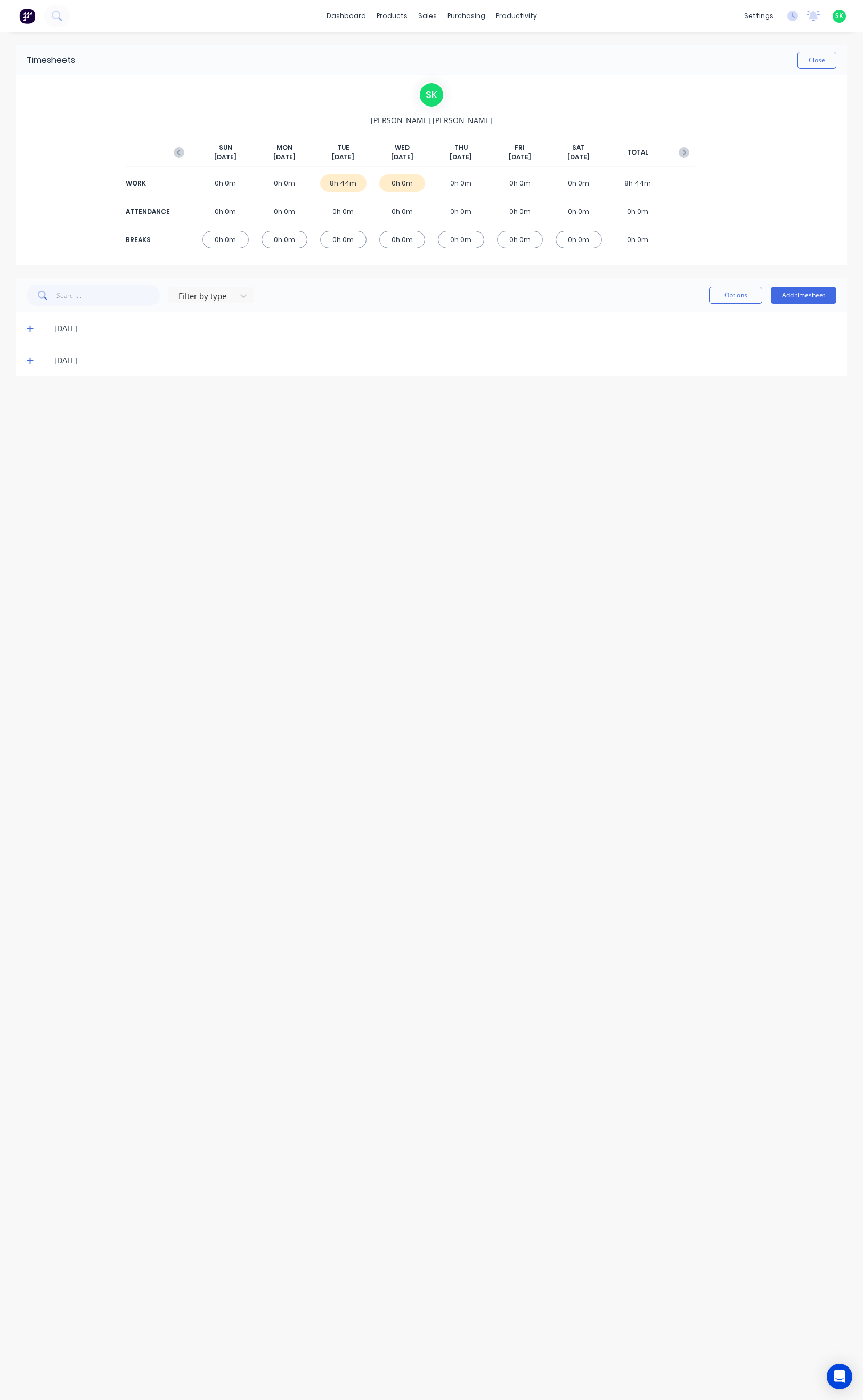
click at [32, 327] on icon at bounding box center [30, 328] width 7 height 8
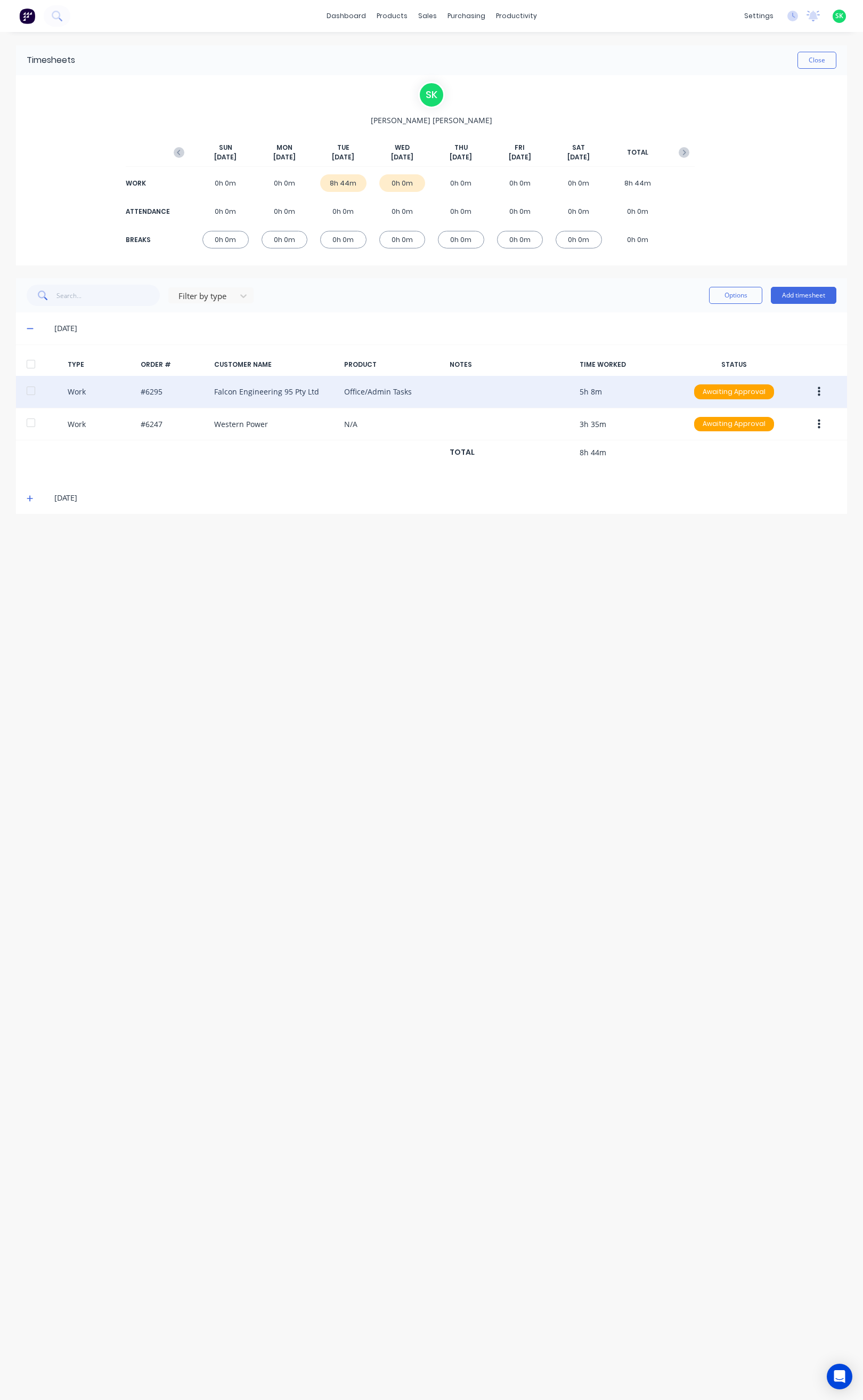
click at [820, 391] on icon "button" at bounding box center [819, 391] width 3 height 11
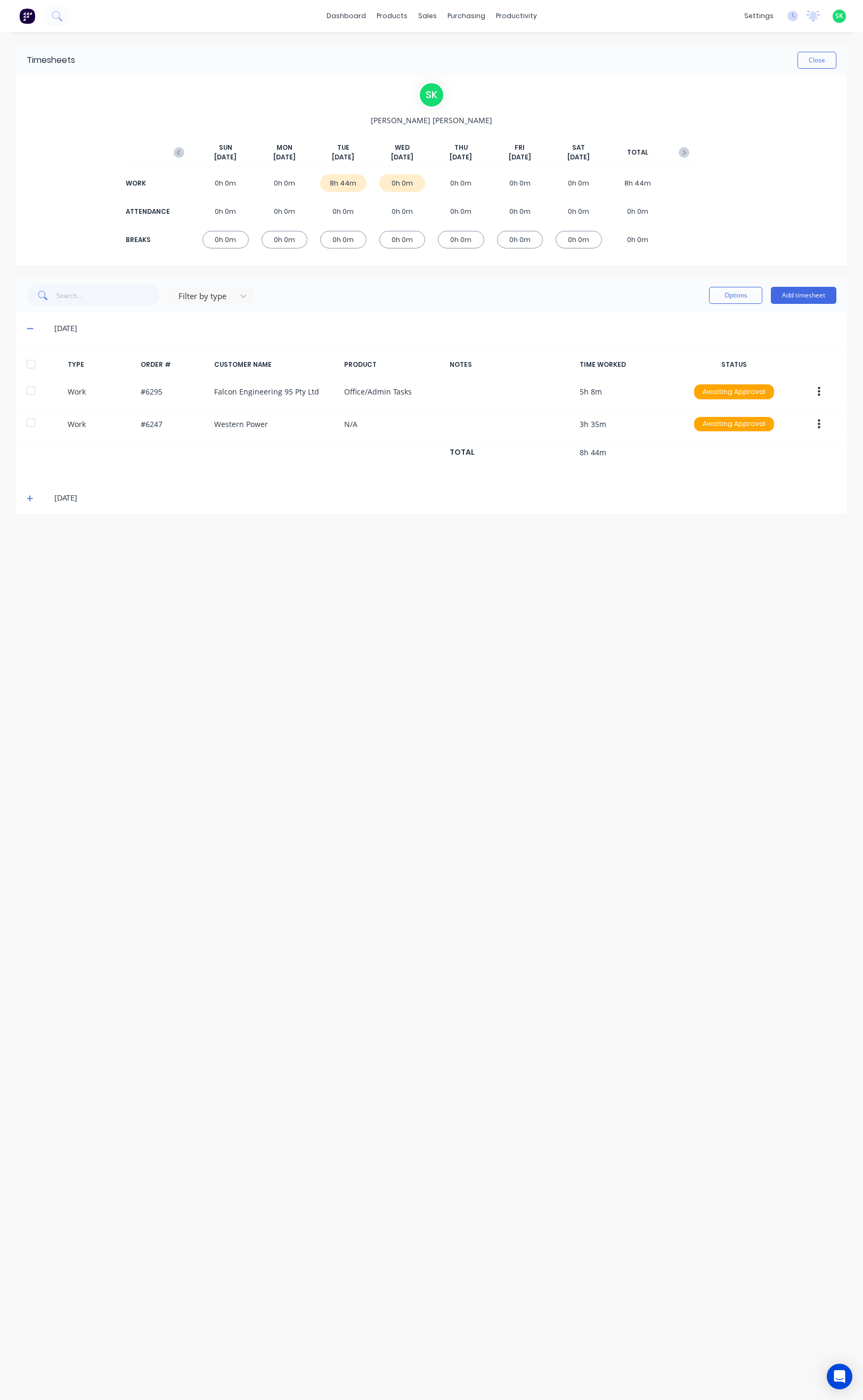
click at [667, 589] on div "Timesheets Close S K Stephen Kane SUN Sep 28th MON Sep 29th TUE Sep 30th WED Oc…" at bounding box center [432, 705] width 853 height 1346
click at [312, 642] on div "Timesheets Close S K Stephen Kane SUN Sep 28th MON Sep 29th TUE Sep 30th WED Oc…" at bounding box center [432, 705] width 853 height 1346
click at [813, 60] on button "Close" at bounding box center [817, 60] width 39 height 17
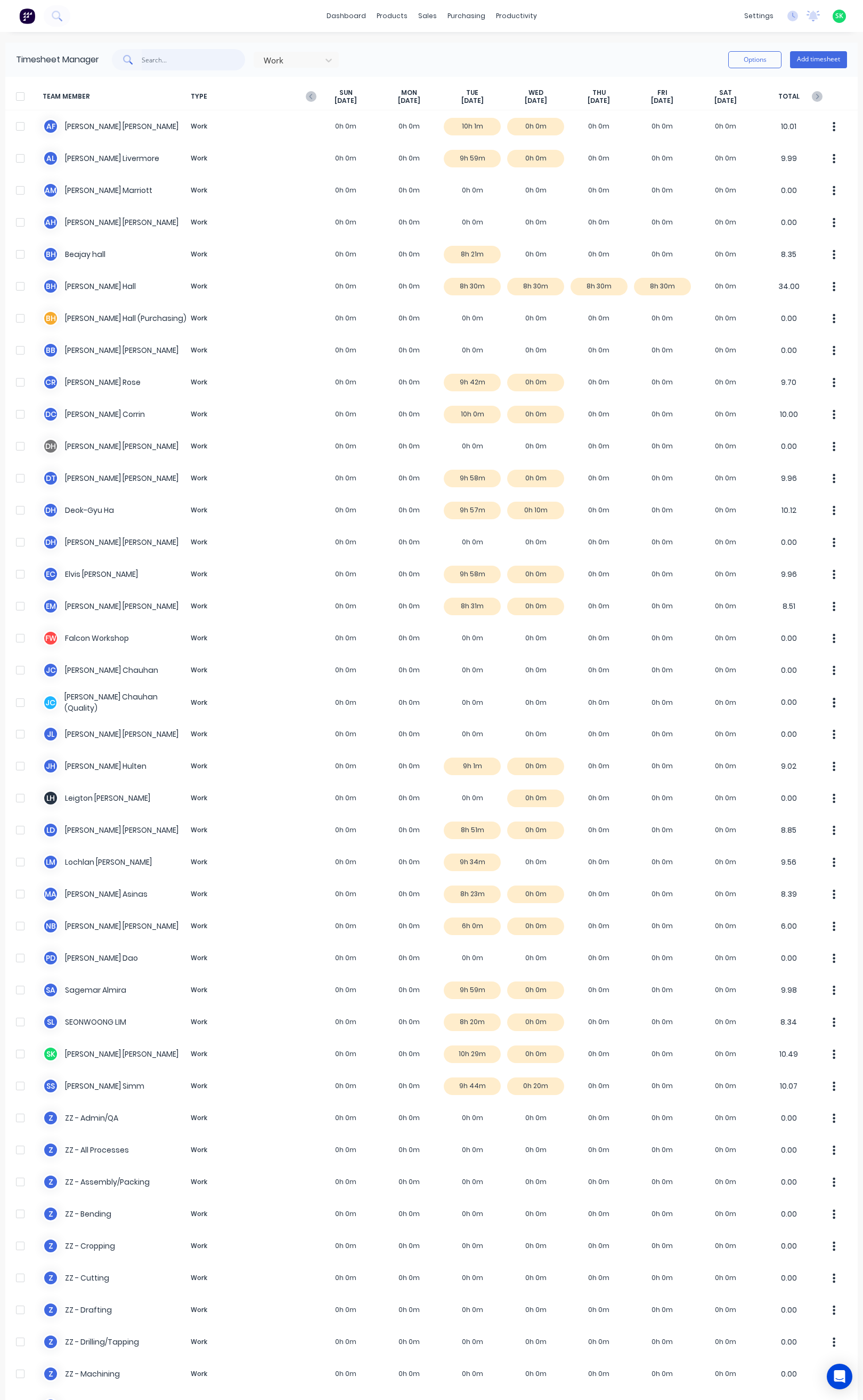
click at [157, 61] on input "text" at bounding box center [193, 60] width 104 height 21
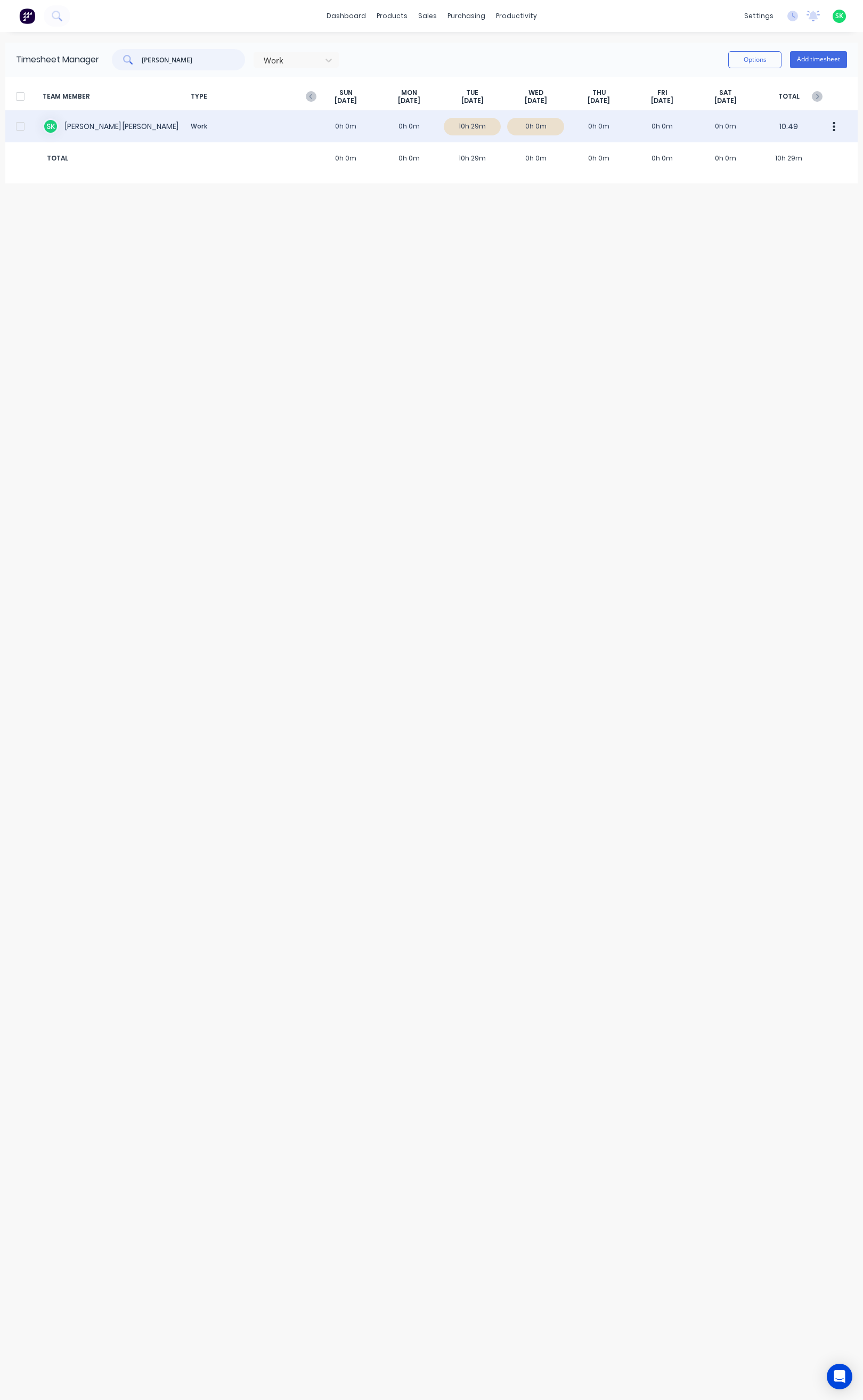
type input "stephen"
click at [91, 120] on div "S K Stephen Kane Work 0h 0m 0h 0m 10h 29m 0h 0m 0h 0m 0h 0m 0h 0m 10.49" at bounding box center [432, 126] width 853 height 32
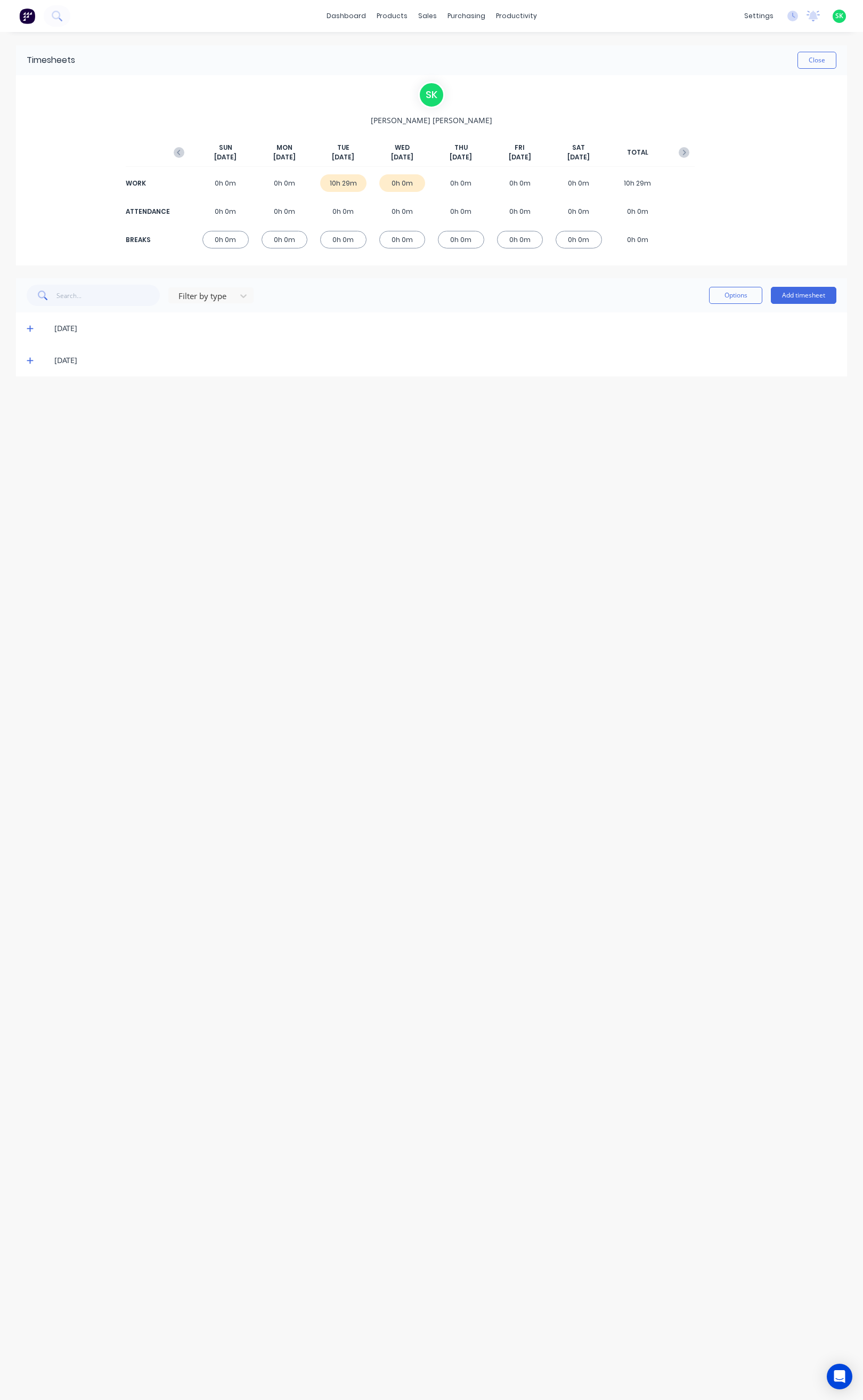
click at [27, 327] on icon at bounding box center [30, 328] width 7 height 8
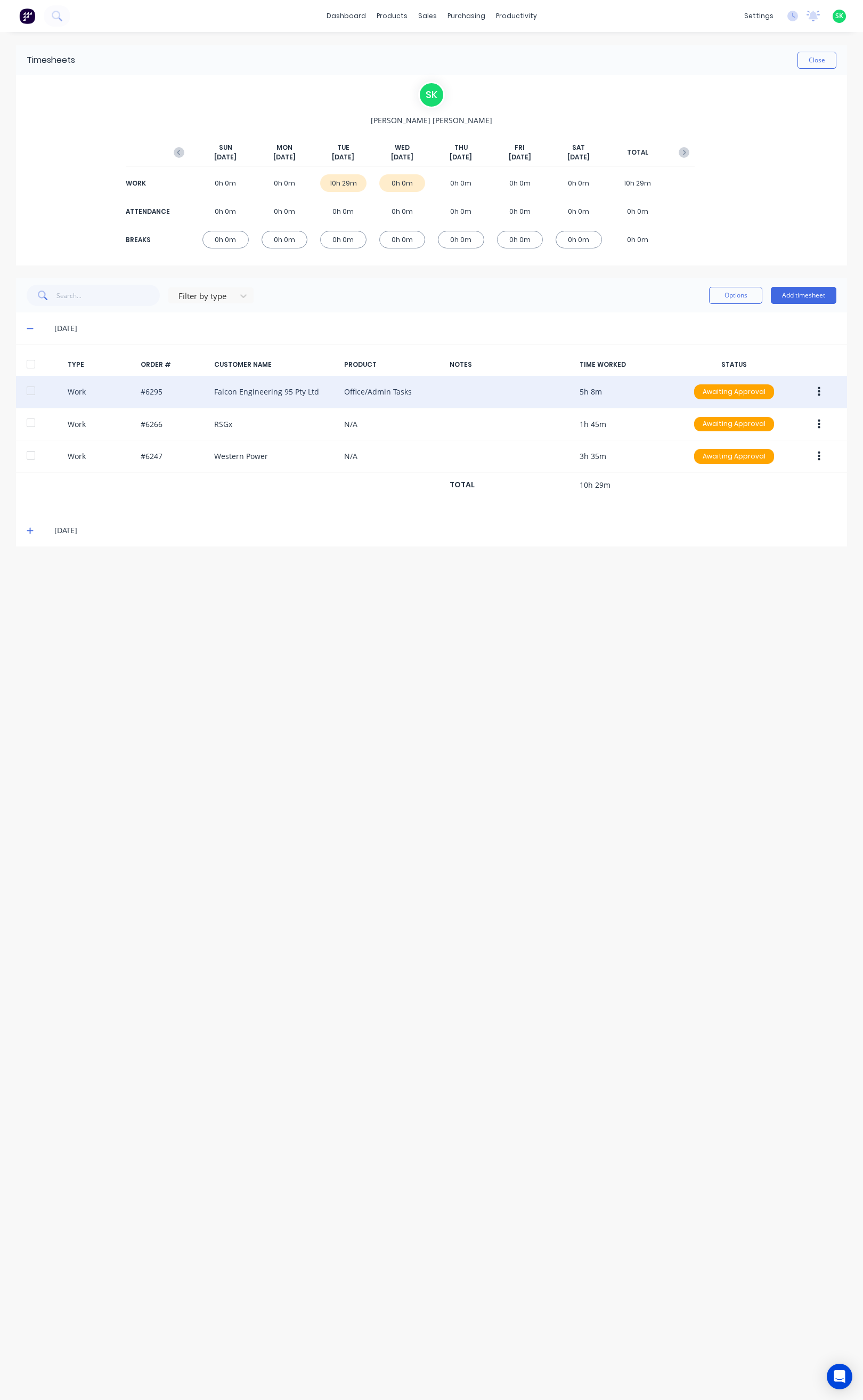
click at [822, 394] on button "button" at bounding box center [819, 391] width 25 height 19
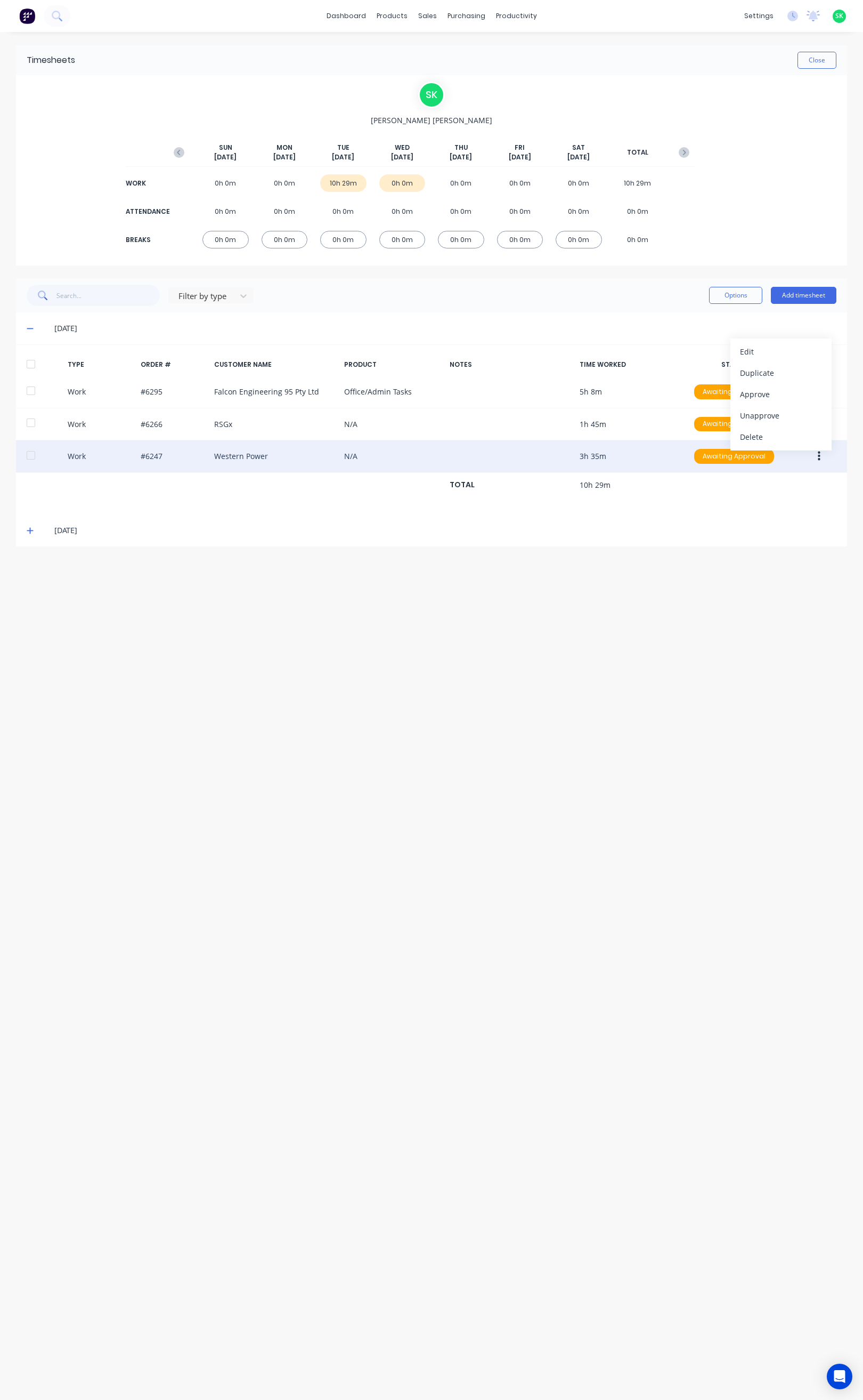
click at [285, 456] on div "Work #6247 Western Power N/A 3h 35m Awaiting Approval" at bounding box center [432, 457] width 831 height 33
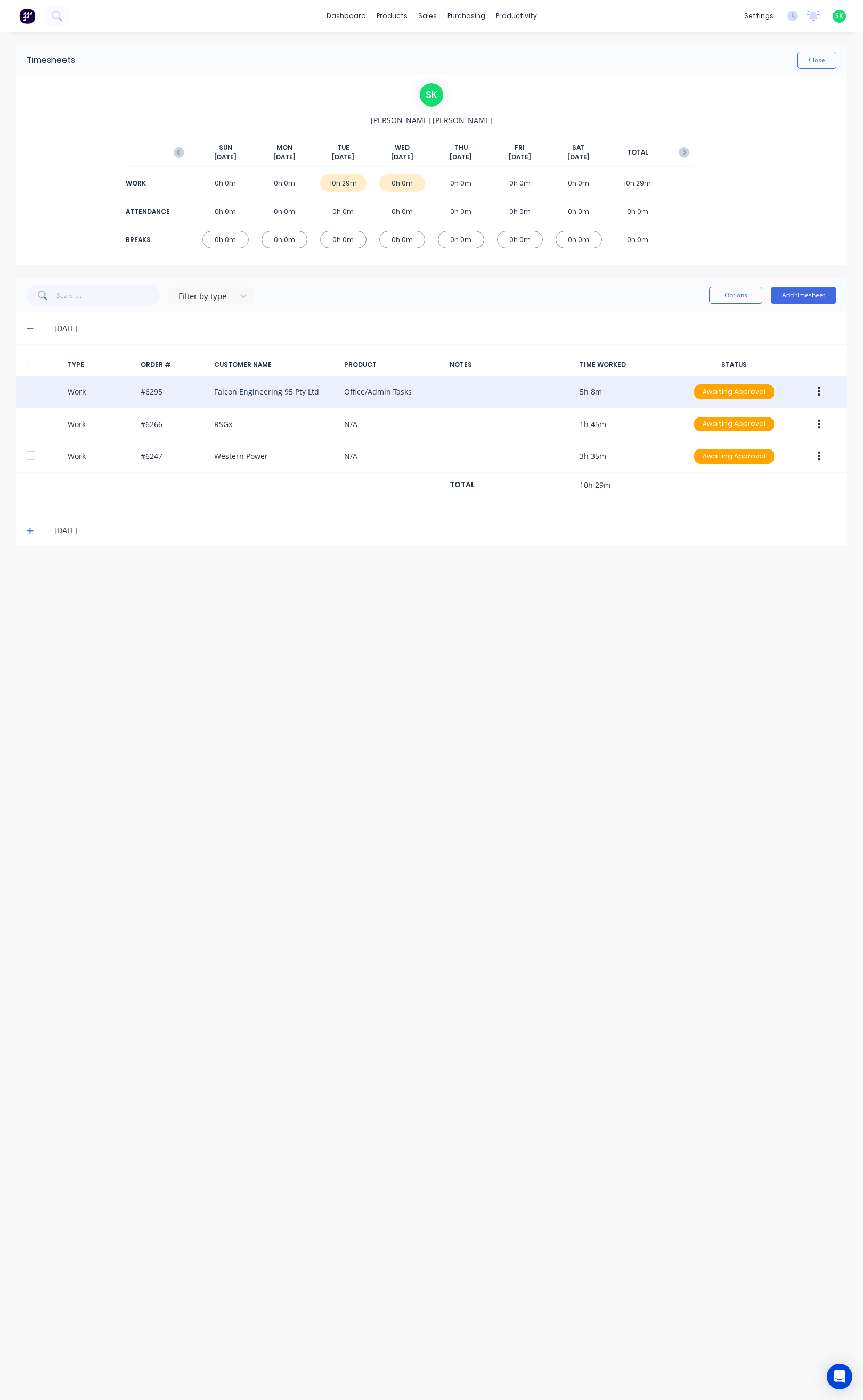
click at [820, 392] on button "button" at bounding box center [819, 391] width 25 height 19
click at [782, 354] on div "Edit" at bounding box center [781, 351] width 82 height 15
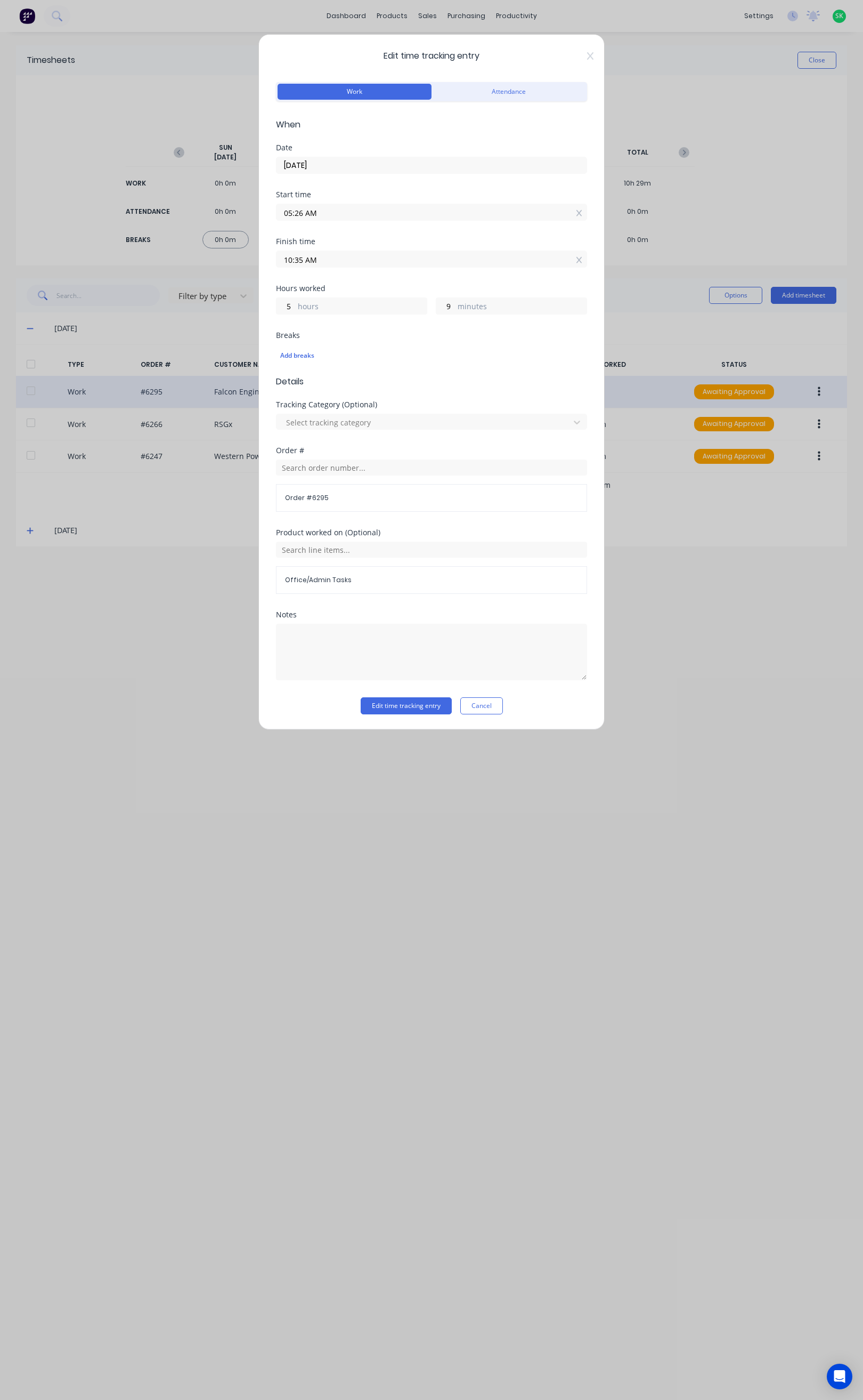
click at [292, 261] on input "10:35 AM" at bounding box center [432, 258] width 310 height 16
type input "08:35 AM"
type input "3"
click at [419, 708] on button "Edit time tracking entry" at bounding box center [406, 705] width 91 height 17
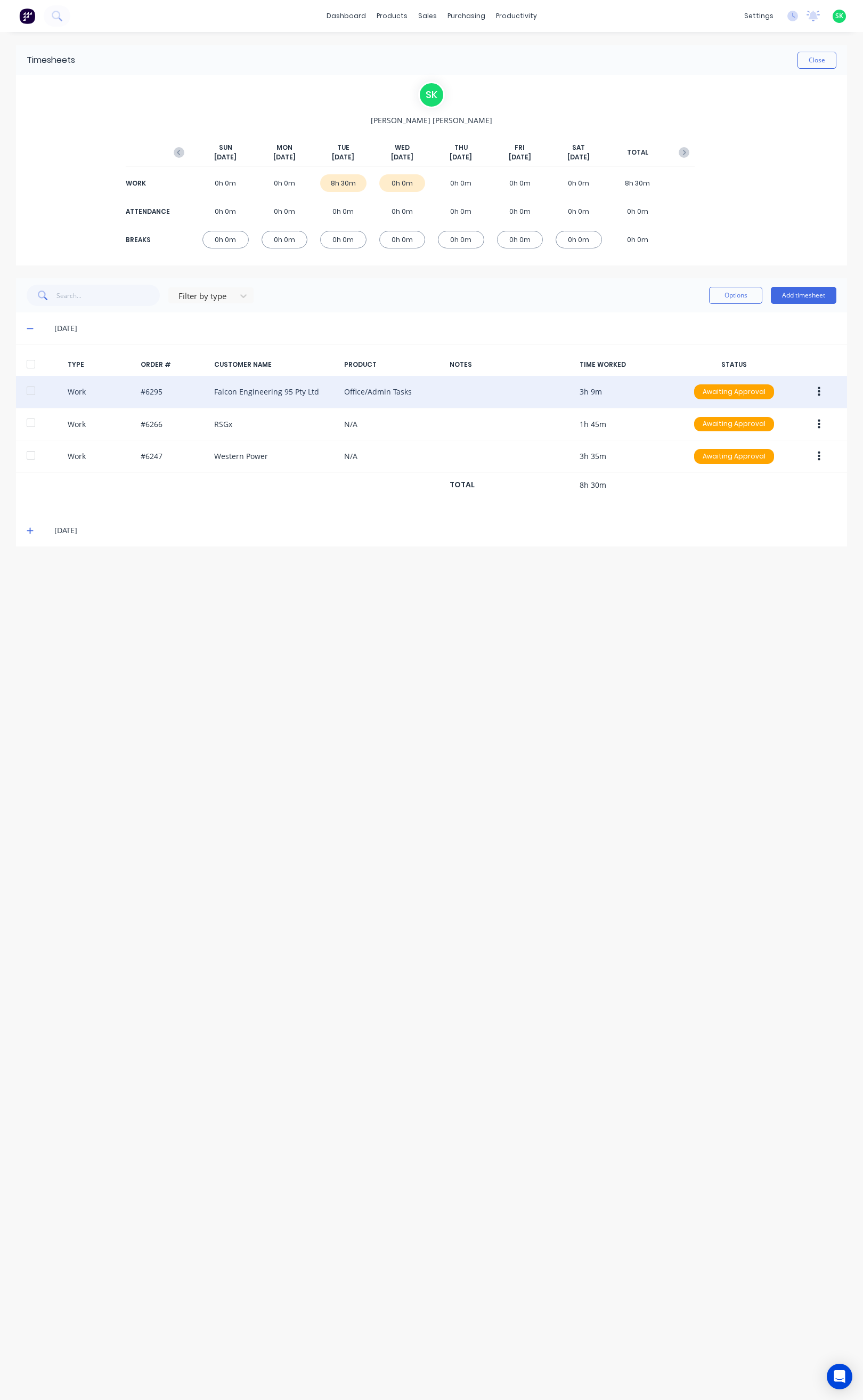
click at [820, 393] on button "button" at bounding box center [819, 391] width 25 height 19
click at [784, 357] on div "Edit" at bounding box center [781, 351] width 82 height 15
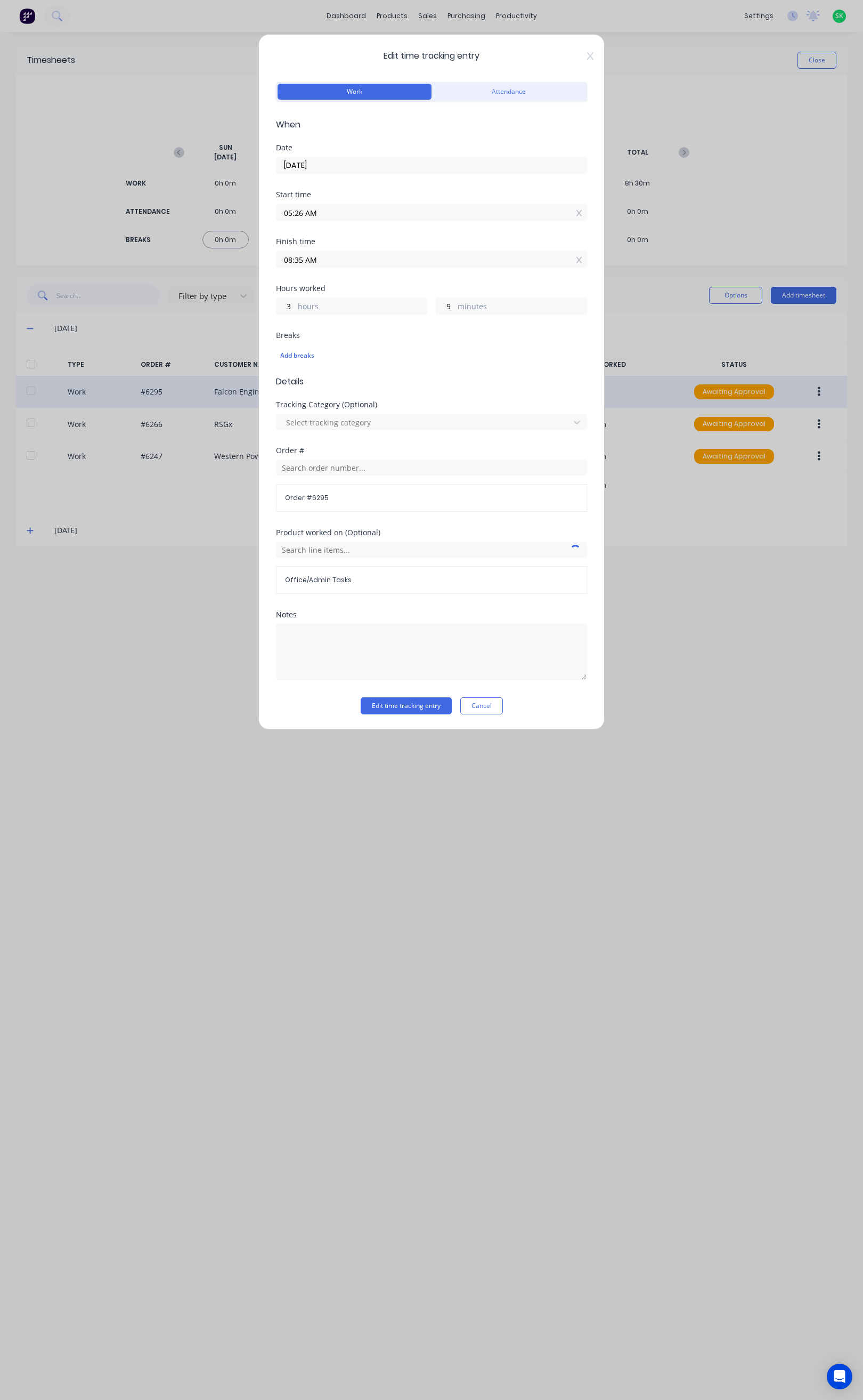
click at [302, 261] on input "08:35 AM" at bounding box center [432, 258] width 310 height 16
type input "08:55 AM"
type input "29"
click at [425, 707] on button "Edit time tracking entry" at bounding box center [406, 705] width 91 height 17
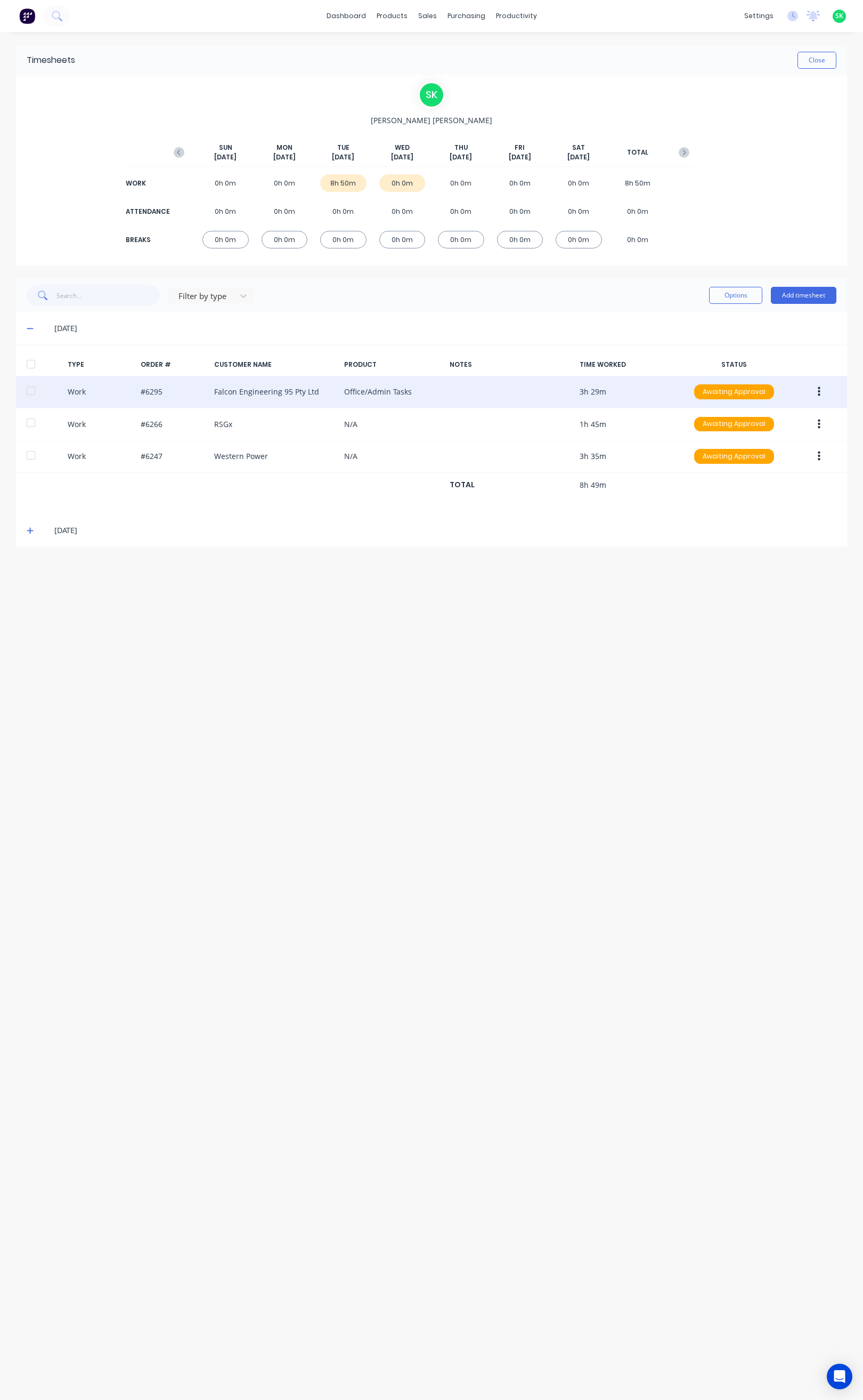
click at [27, 323] on span at bounding box center [32, 328] width 11 height 11
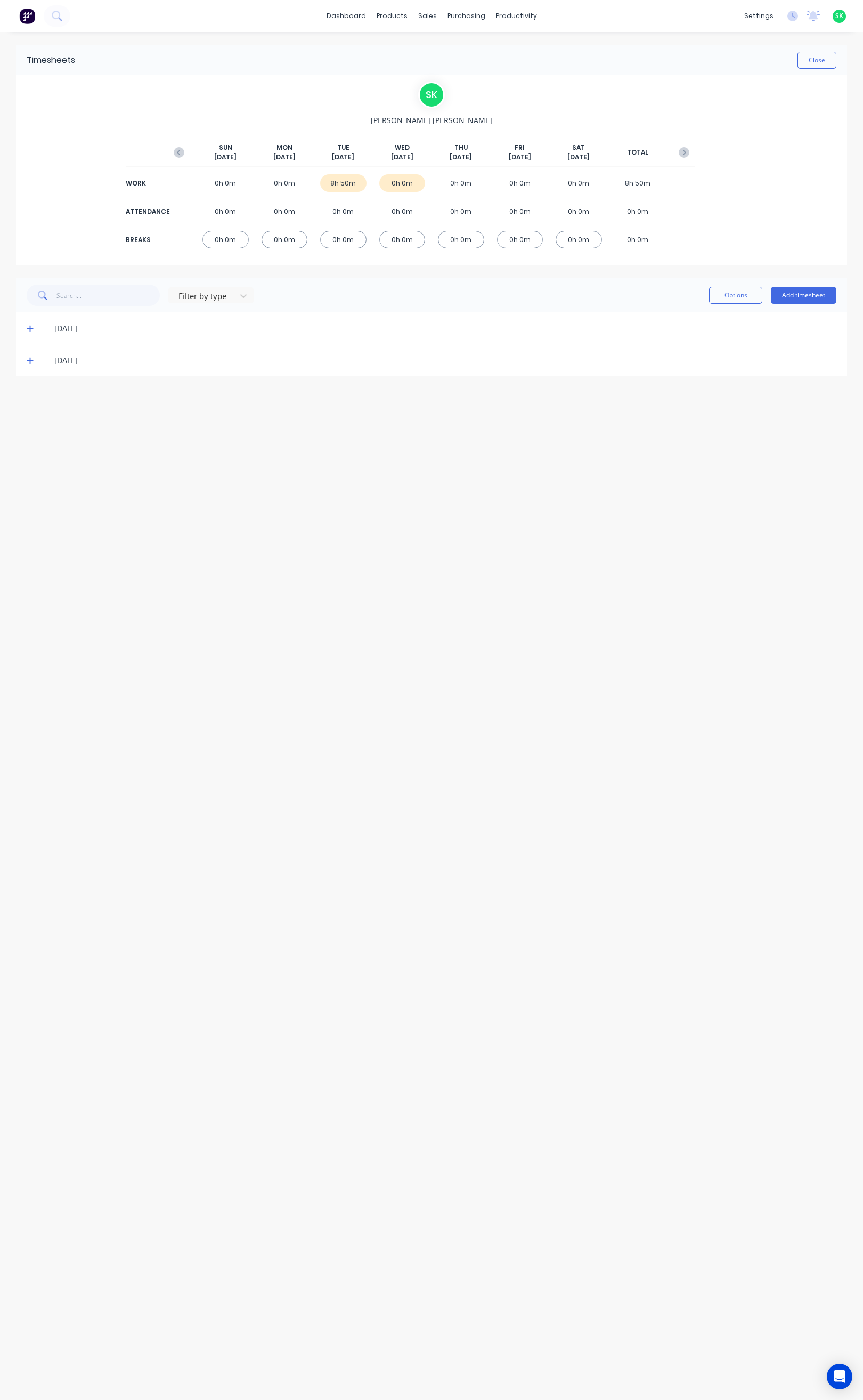
click at [27, 326] on icon at bounding box center [30, 328] width 7 height 8
click at [817, 58] on button "Close" at bounding box center [817, 60] width 39 height 17
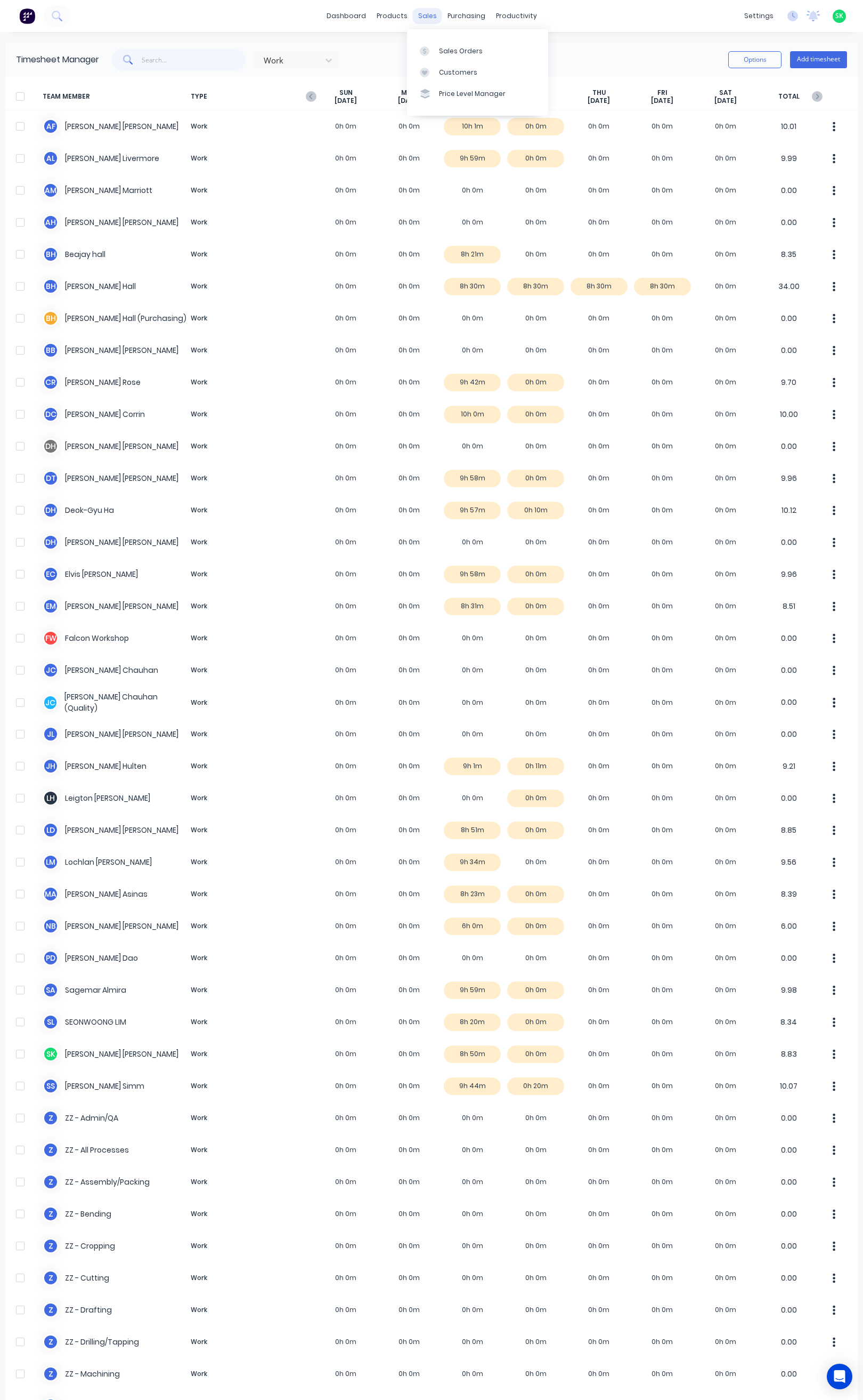
click at [421, 15] on div "sales" at bounding box center [428, 16] width 29 height 16
click at [432, 46] on div at bounding box center [428, 51] width 16 height 10
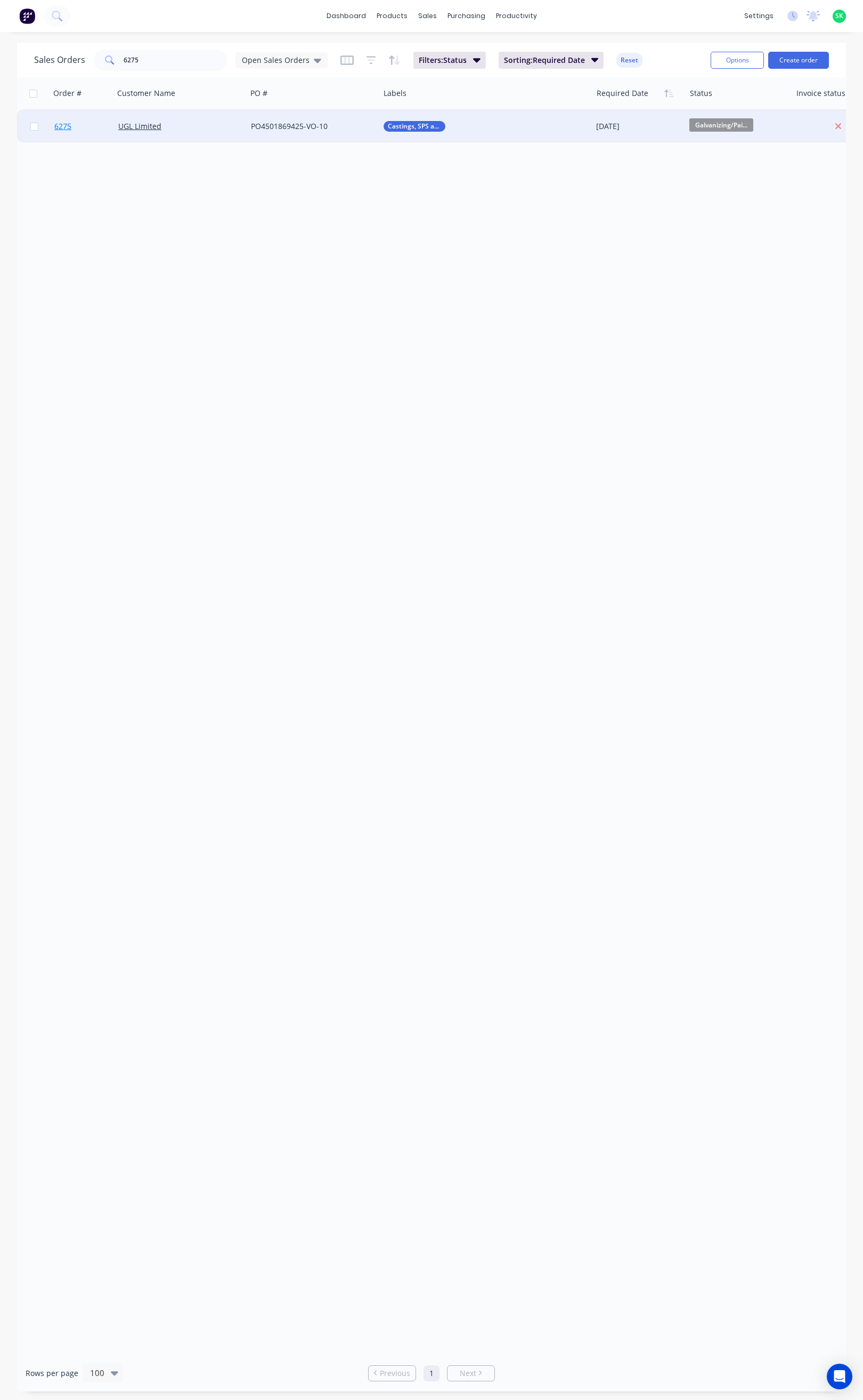
click at [61, 123] on span "6275" at bounding box center [63, 126] width 17 height 11
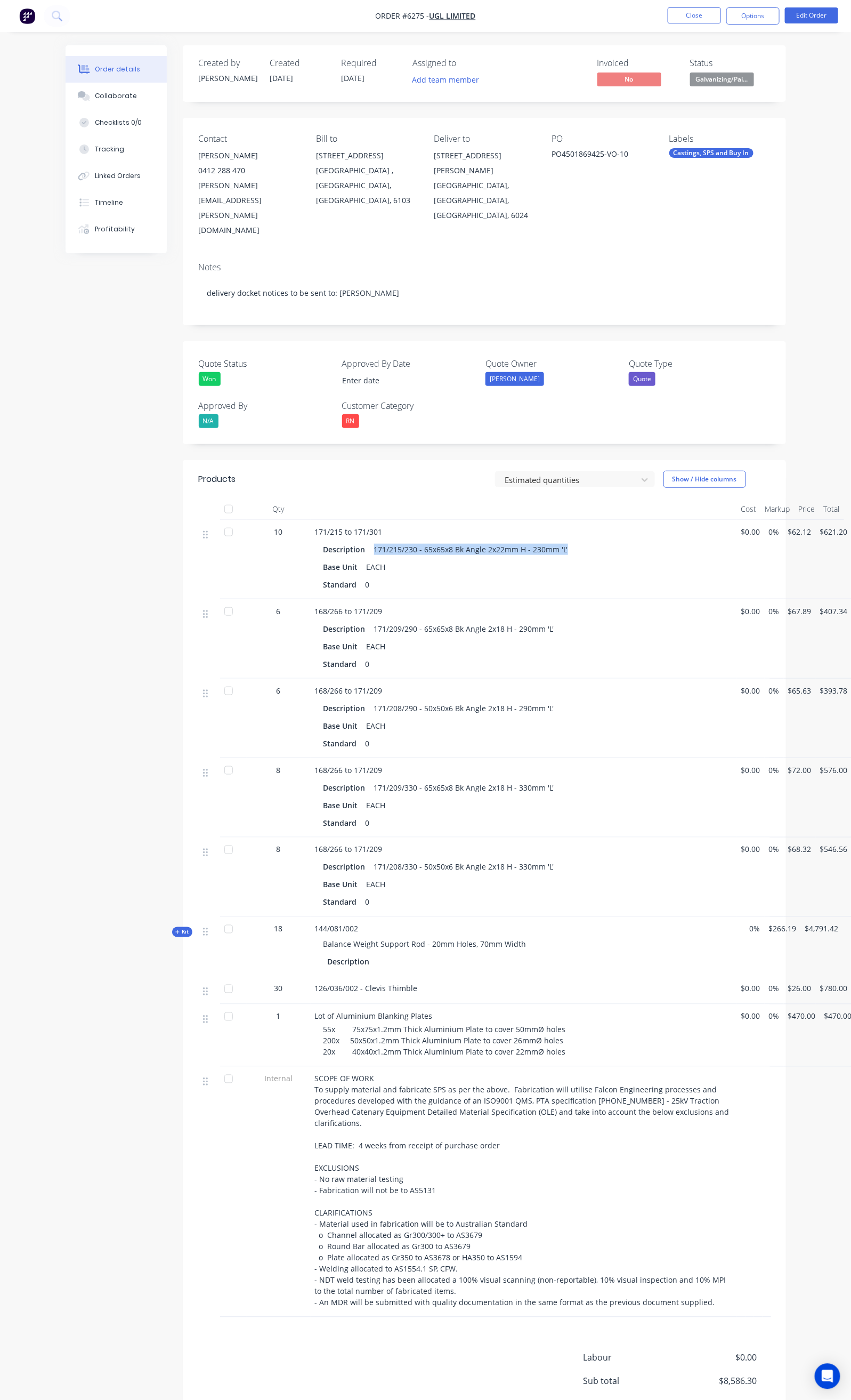
drag, startPoint x: 318, startPoint y: 504, endPoint x: 515, endPoint y: 507, distance: 197.0
click at [515, 542] on div "171/215/230 - 65x65x8 Bk Angle 2x22mm H - 230mm 'L'" at bounding box center [471, 549] width 203 height 15
copy div "171/215/230 - 65x65x8 Bk Angle 2x22mm H - 230mm 'L'"
drag, startPoint x: 642, startPoint y: 150, endPoint x: 554, endPoint y: 154, distance: 88.1
click at [557, 154] on div "Contact David Gracie 0412 288 470 david.gracie@ugllimited.com Bill to 1-3 Eyre …" at bounding box center [484, 186] width 603 height 136
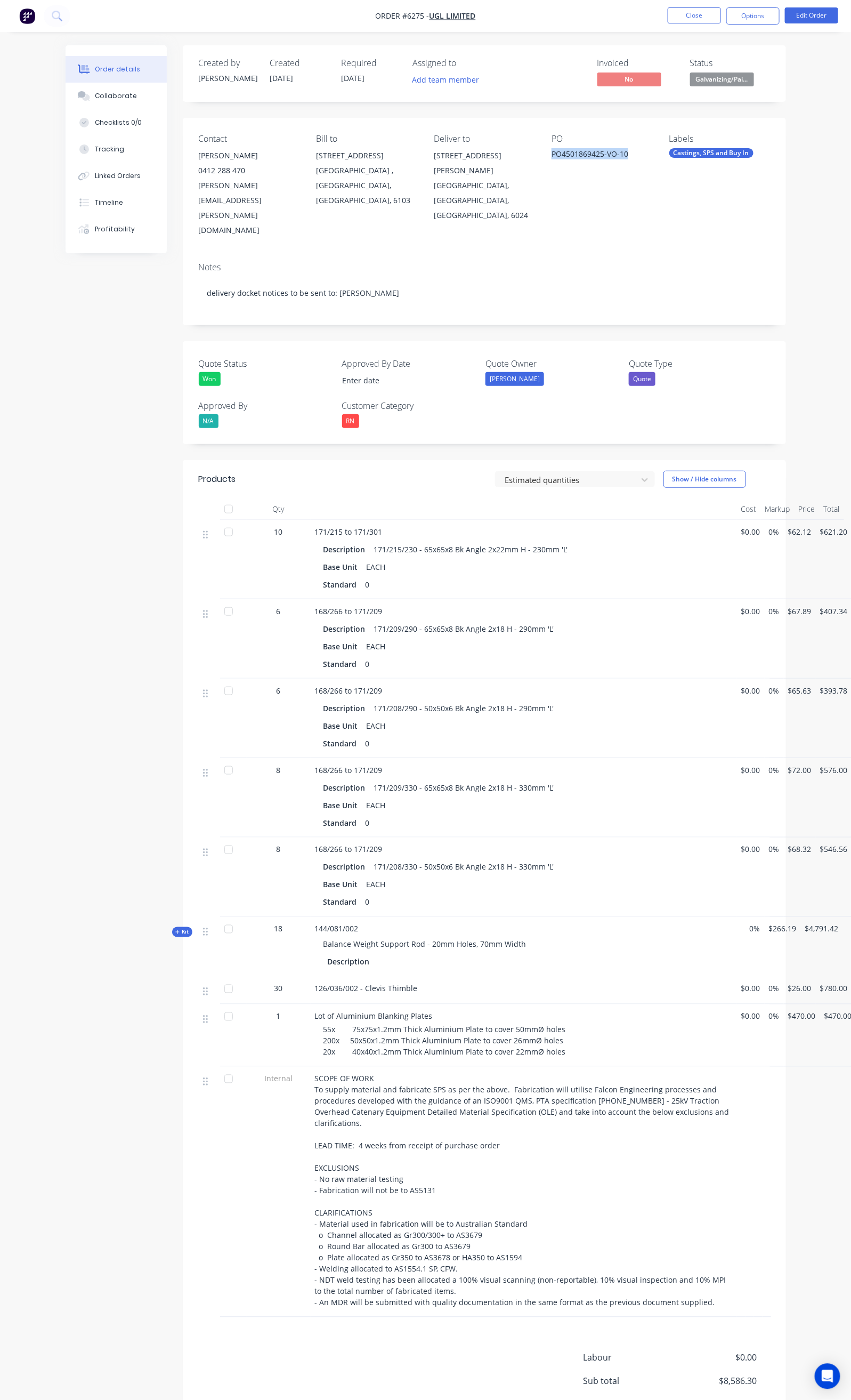
copy div "PO4501869425-VO-10"
drag, startPoint x: 318, startPoint y: 585, endPoint x: 499, endPoint y: 590, distance: 181.1
click at [499, 621] on div "171/209/290 - 65x65x8 Bk Angle 2x18 H - 290mm 'L'" at bounding box center [464, 628] width 188 height 15
copy div "171/209/290 - 65x65x8 Bk Angle 2x18 H - 290mm 'L'"
drag, startPoint x: 334, startPoint y: 660, endPoint x: 315, endPoint y: 667, distance: 20.2
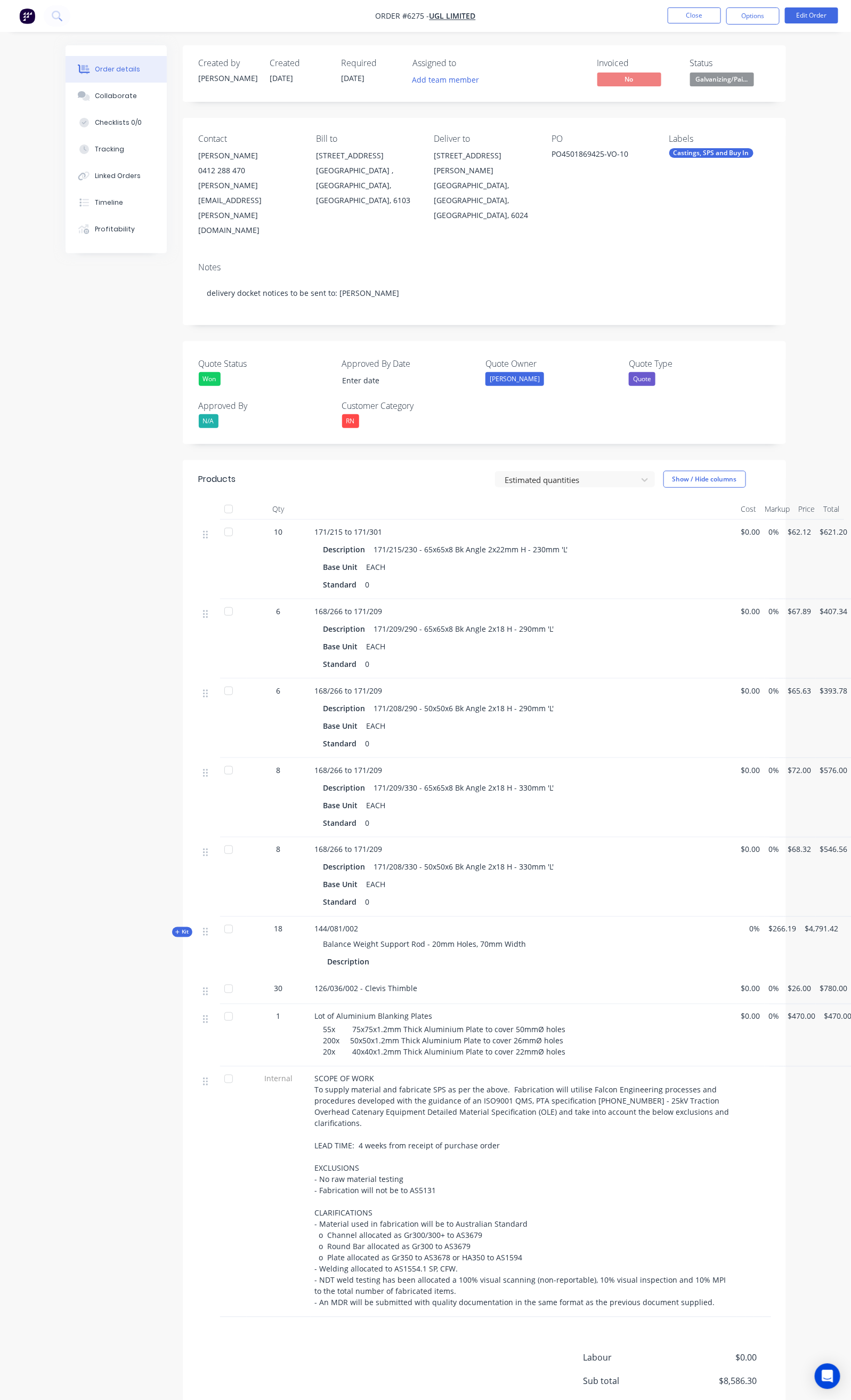
click at [370, 701] on div "171/208/290 - 50x50x6 Bk Angle 2x18 H - 290mm 'L'" at bounding box center [464, 708] width 188 height 15
drag, startPoint x: 317, startPoint y: 659, endPoint x: 499, endPoint y: 668, distance: 182.2
click at [498, 701] on div "171/208/290 - 50x50x6 Bk Angle 2x18 H - 290mm 'L'" at bounding box center [464, 708] width 188 height 15
copy div "171/208/290 - 50x50x6 Bk Angle 2x18 H - 290mm 'L'"
drag, startPoint x: 316, startPoint y: 746, endPoint x: 498, endPoint y: 749, distance: 182.0
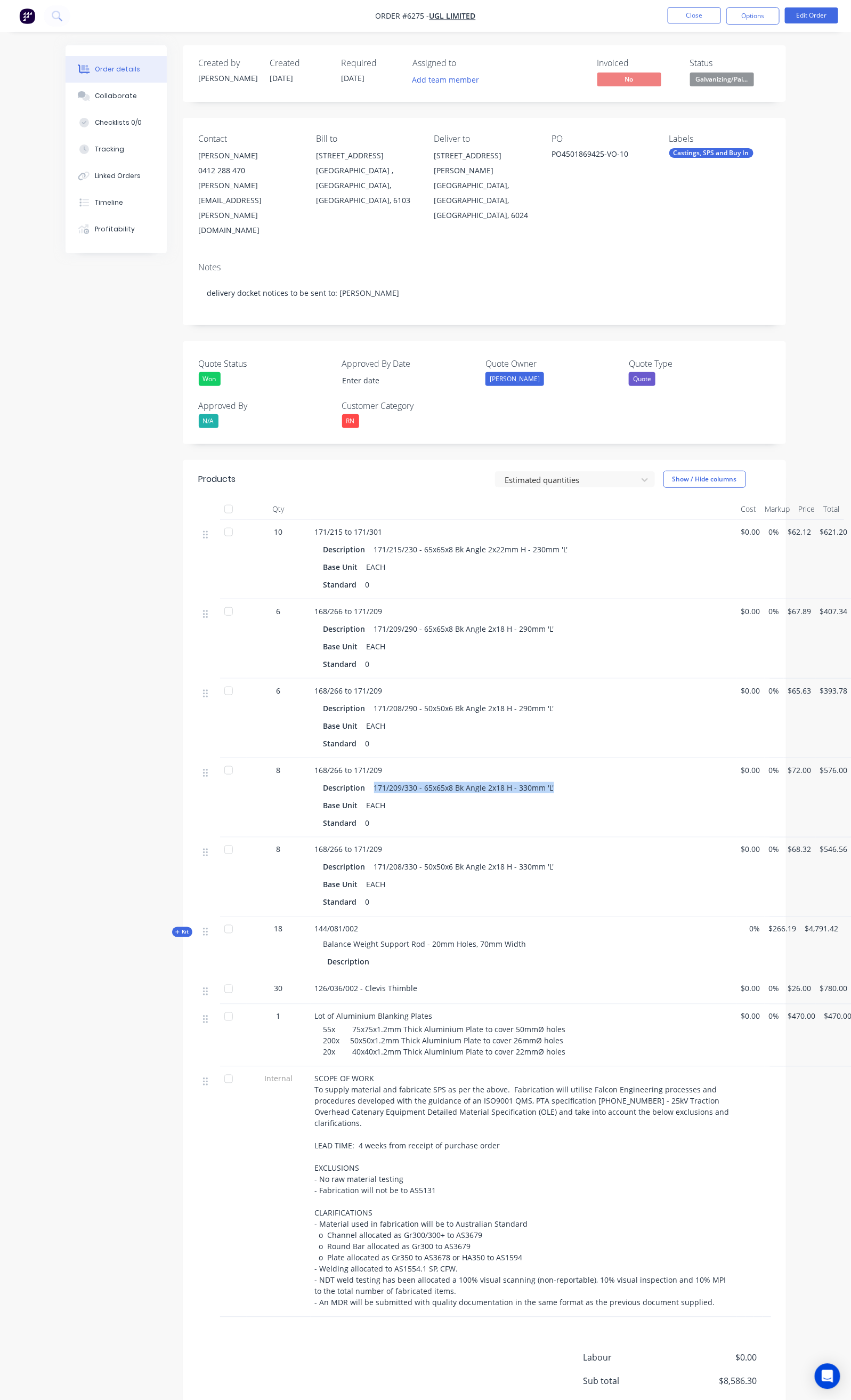
click at [498, 780] on div "171/209/330 - 65x65x8 Bk Angle 2x18 H - 330mm 'L'" at bounding box center [464, 787] width 188 height 15
copy div "171/209/330 - 65x65x8 Bk Angle 2x18 H - 330mm 'L'"
drag, startPoint x: 318, startPoint y: 822, endPoint x: 494, endPoint y: 829, distance: 176.1
click at [494, 859] on div "171/208/330 - 50x50x6 Bk Angle 2x18 H - 330mm 'L'" at bounding box center [464, 867] width 188 height 15
copy div "171/208/330 - 50x50x6 Bk Angle 2x18 H - 330mm 'L"
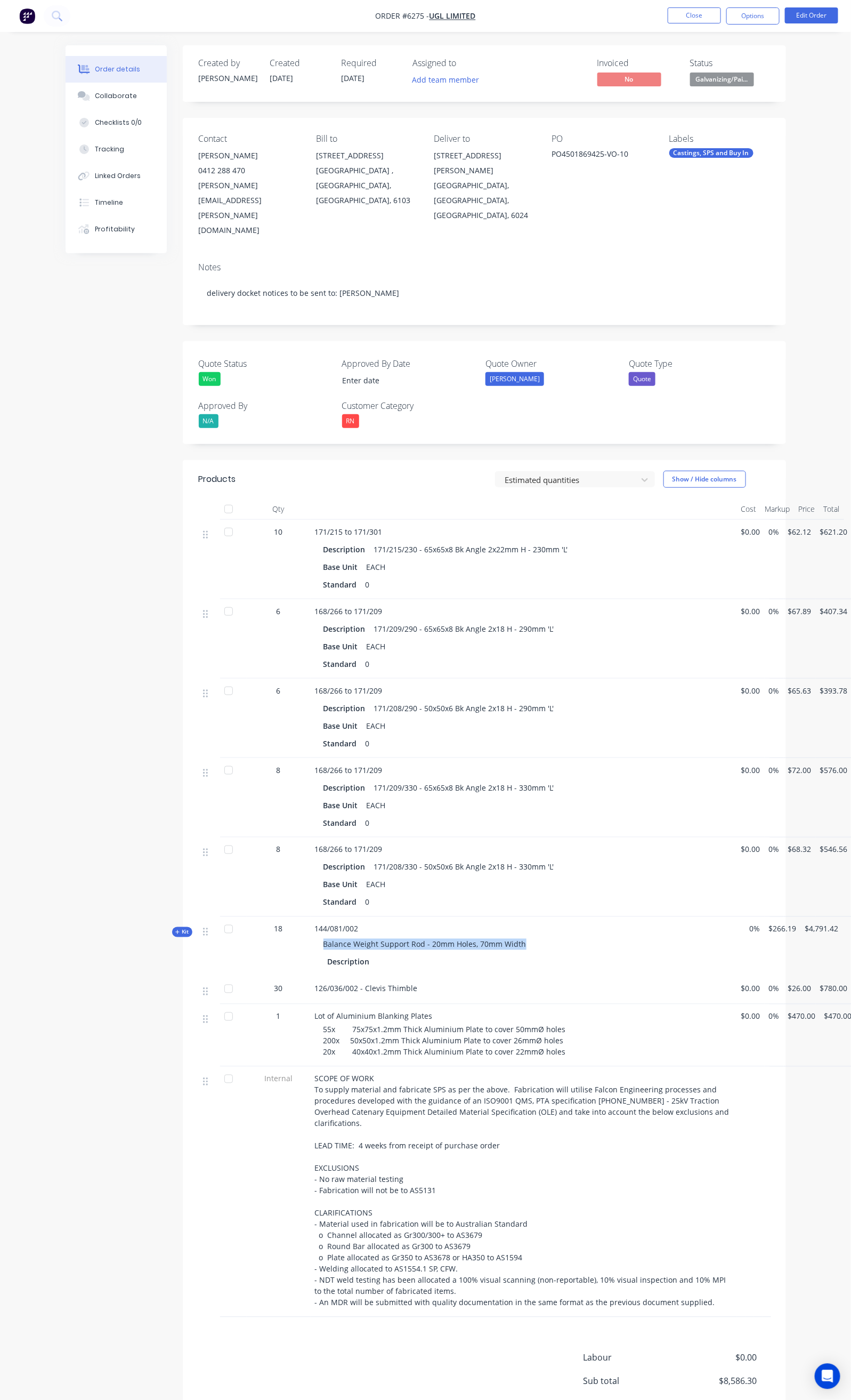
drag, startPoint x: 266, startPoint y: 901, endPoint x: 470, endPoint y: 908, distance: 204.1
click at [470, 934] on div "Balance Weight Support Rod - 20mm Holes, 70mm Width" at bounding box center [524, 944] width 418 height 20
copy span "Balance Weight Support Rod - 20mm Holes, 70mm Width"
drag, startPoint x: 259, startPoint y: 886, endPoint x: 309, endPoint y: 889, distance: 50.1
click at [311, 917] on div "144/081/002 Balance Weight Support Rod - 20mm Holes, 70mm Width Description" at bounding box center [524, 946] width 426 height 60
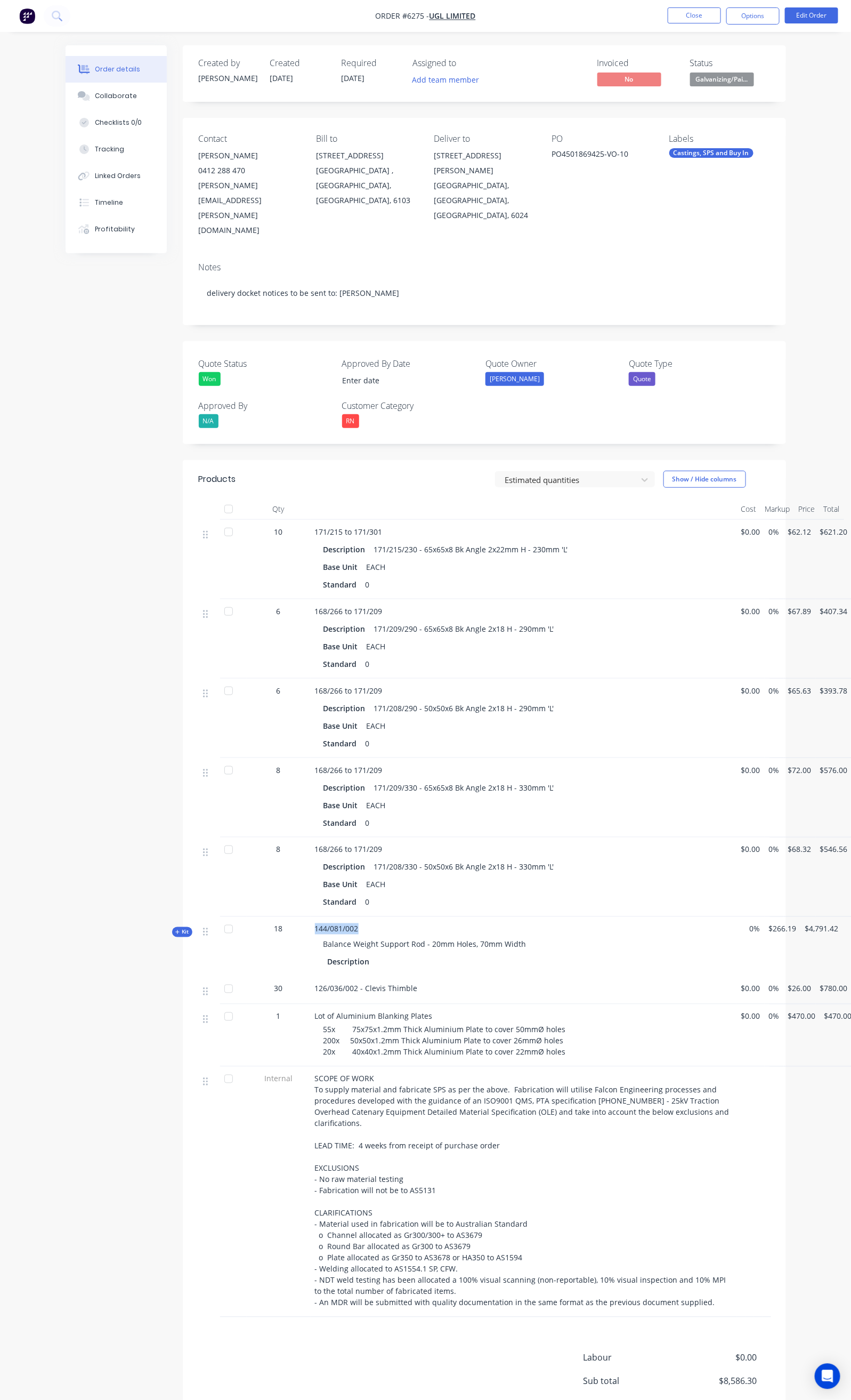
copy span "144/081/002"
drag, startPoint x: 304, startPoint y: 986, endPoint x: 504, endPoint y: 992, distance: 200.1
click at [504, 1025] on span "55x 75x75x1.2mm Thick Aluminium Plate to cover 50mmØ holes 200x 50x50x1.2mm Thi…" at bounding box center [445, 1041] width 243 height 33
drag, startPoint x: 294, startPoint y: 996, endPoint x: 511, endPoint y: 1001, distance: 217.1
click at [511, 1024] on div "55x 75x75x1.2mm Thick Aluminium Plate to cover 50mmØ holes 200x 50x50x1.2mm Thi…" at bounding box center [528, 1040] width 409 height 33
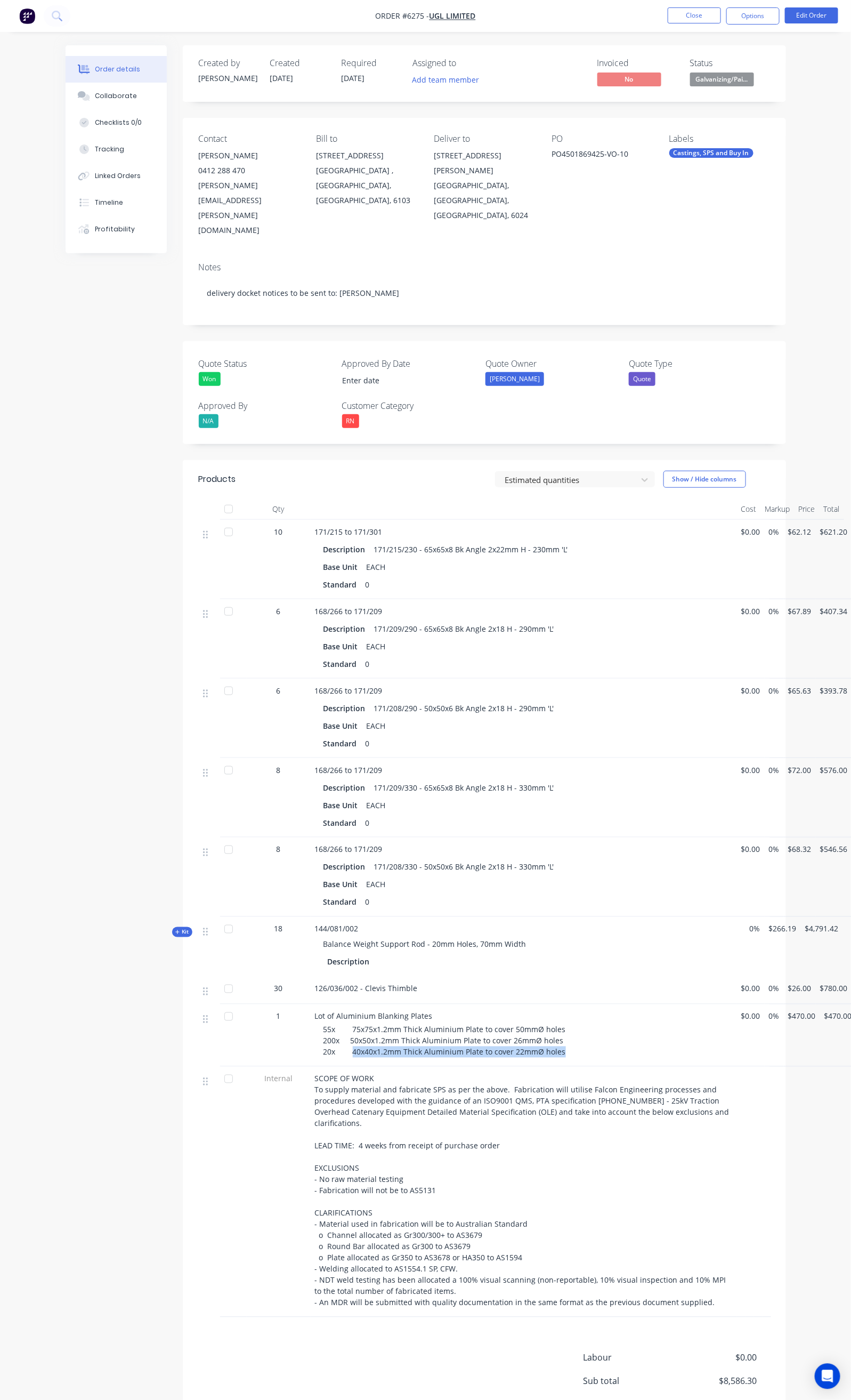
drag, startPoint x: 297, startPoint y: 1010, endPoint x: 528, endPoint y: 1017, distance: 231.1
click at [528, 1017] on div "Lot of Aluminium Blanking Plates 55x 75x75x1.2mm Thick Aluminium Plate to cover…" at bounding box center [524, 1036] width 426 height 62
click at [752, 20] on button "Options" at bounding box center [753, 16] width 54 height 17
click at [732, 144] on div "Delivery Docket" at bounding box center [720, 150] width 98 height 15
click at [713, 104] on div "Without pricing" at bounding box center [720, 107] width 98 height 15
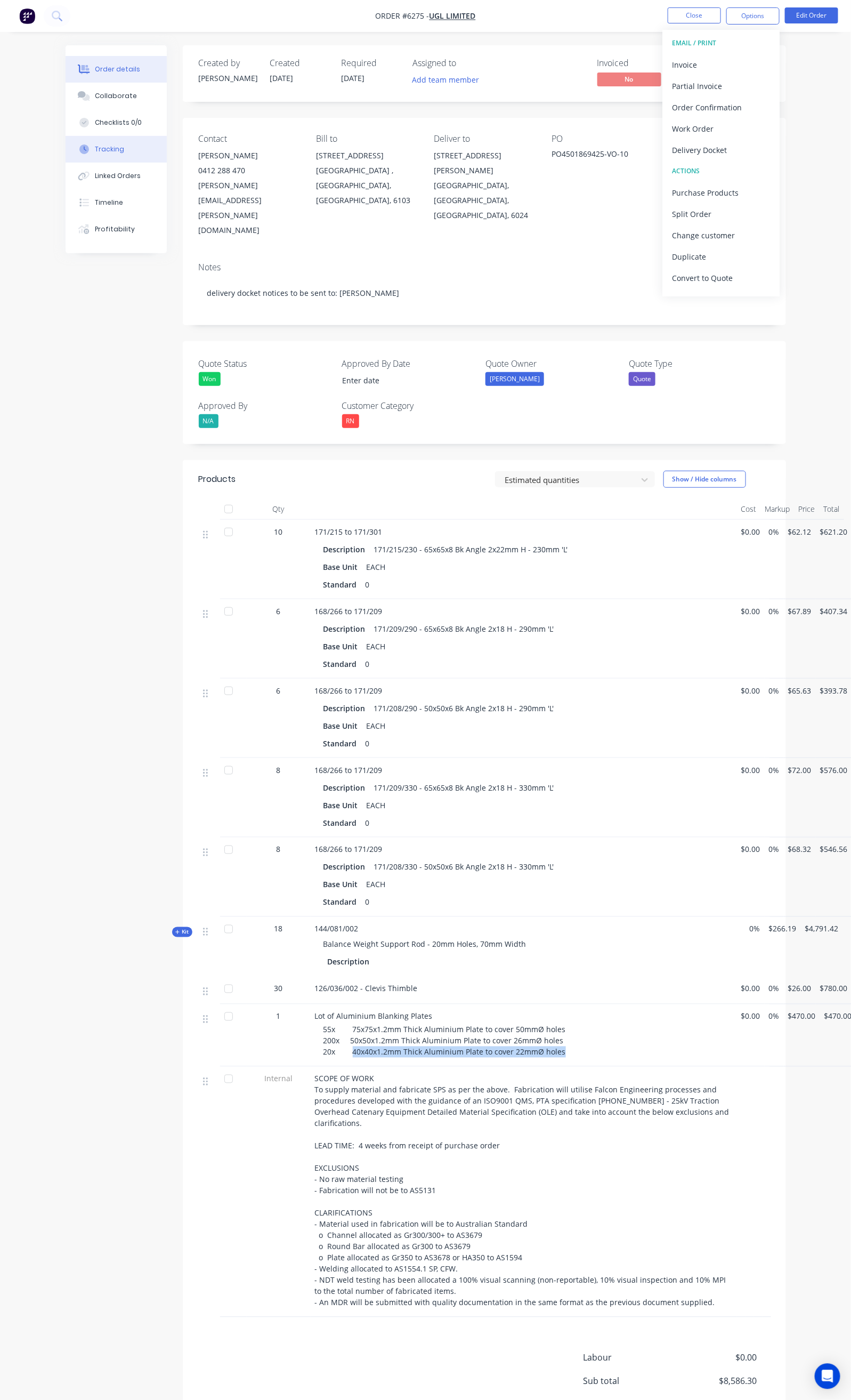
click at [95, 146] on div "Tracking" at bounding box center [110, 149] width 29 height 10
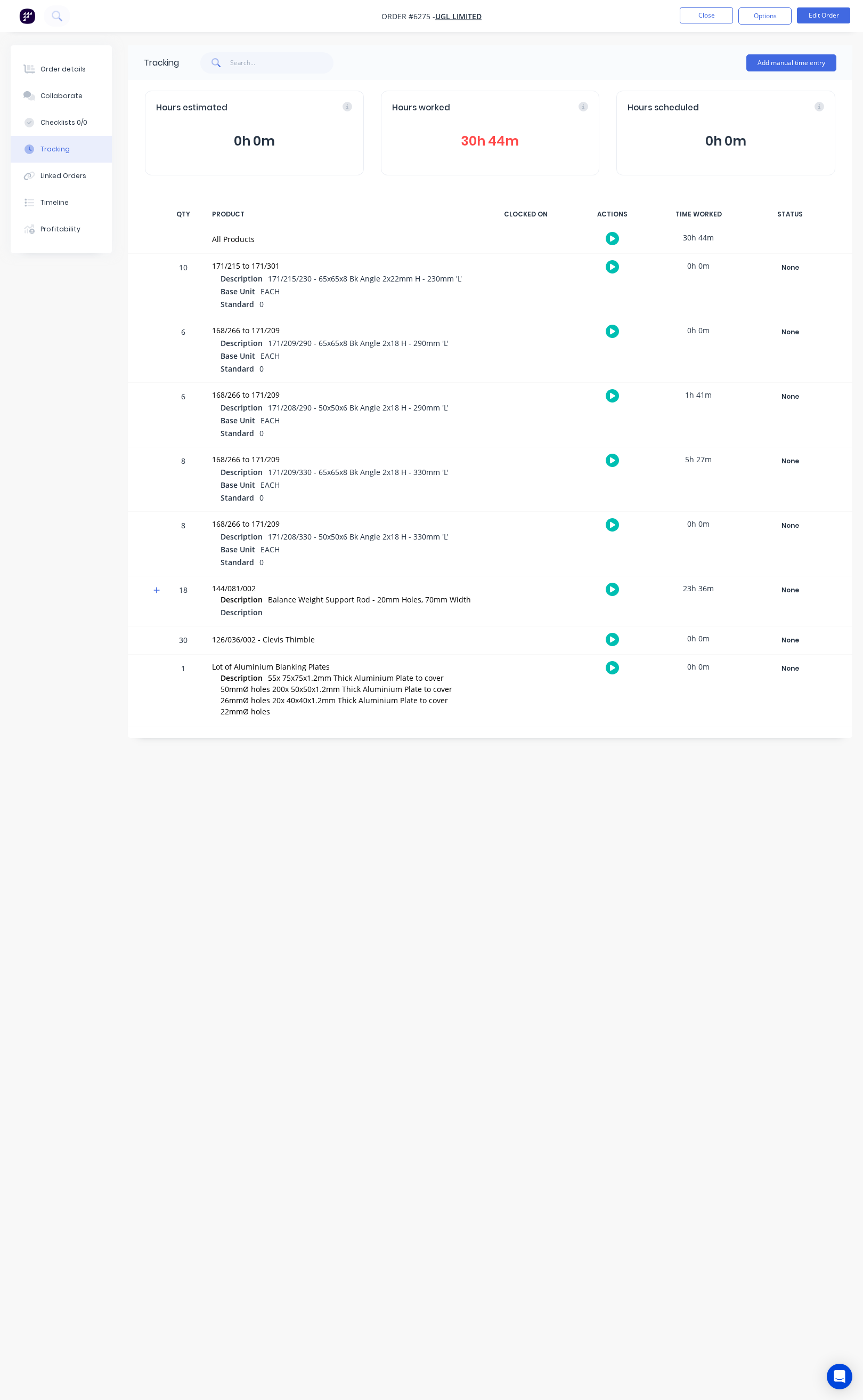
click at [614, 237] on icon "button" at bounding box center [613, 238] width 5 height 7
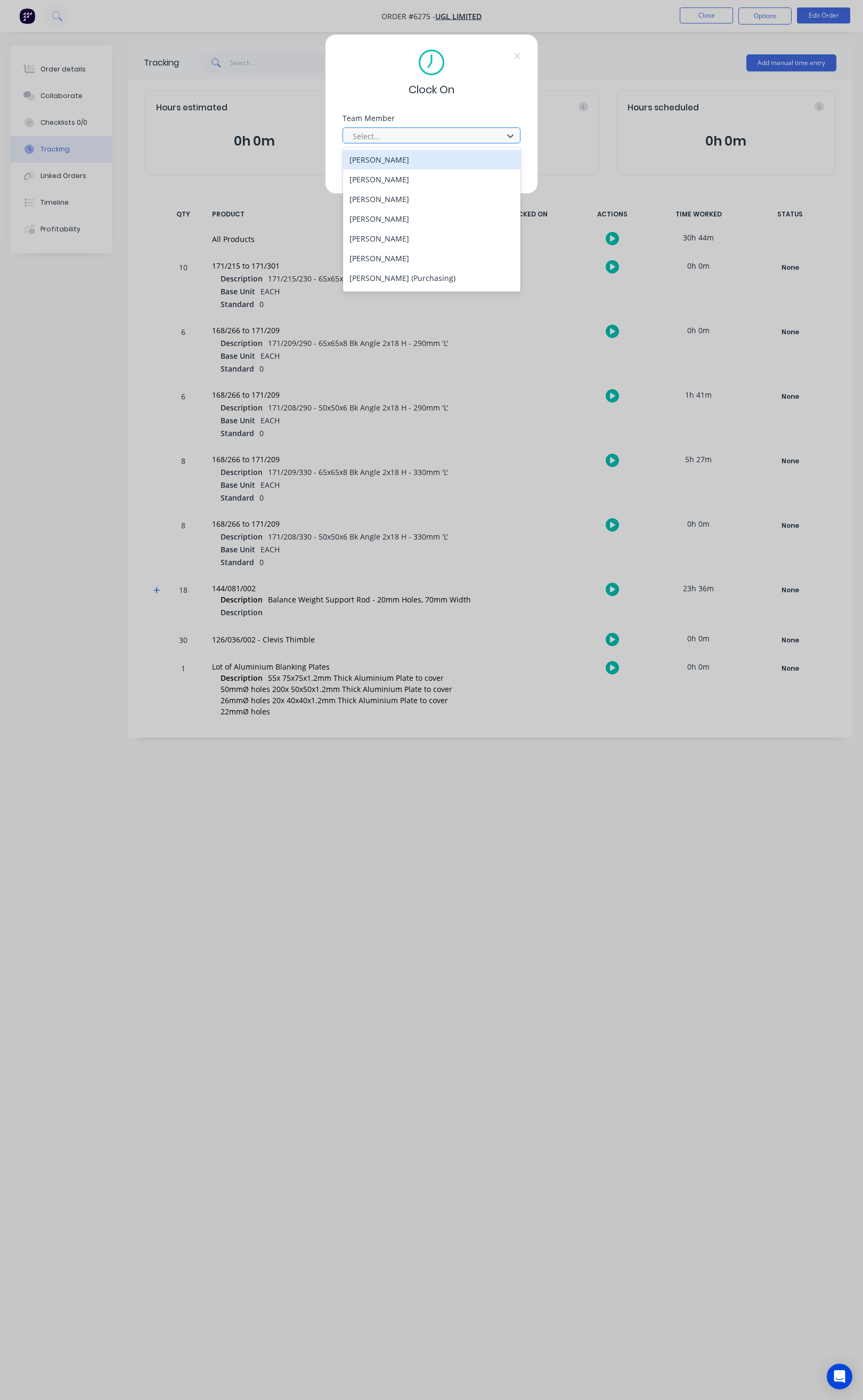
click at [469, 141] on div at bounding box center [424, 136] width 146 height 13
type input "st"
click at [414, 177] on div "[PERSON_NAME]" at bounding box center [432, 179] width 178 height 20
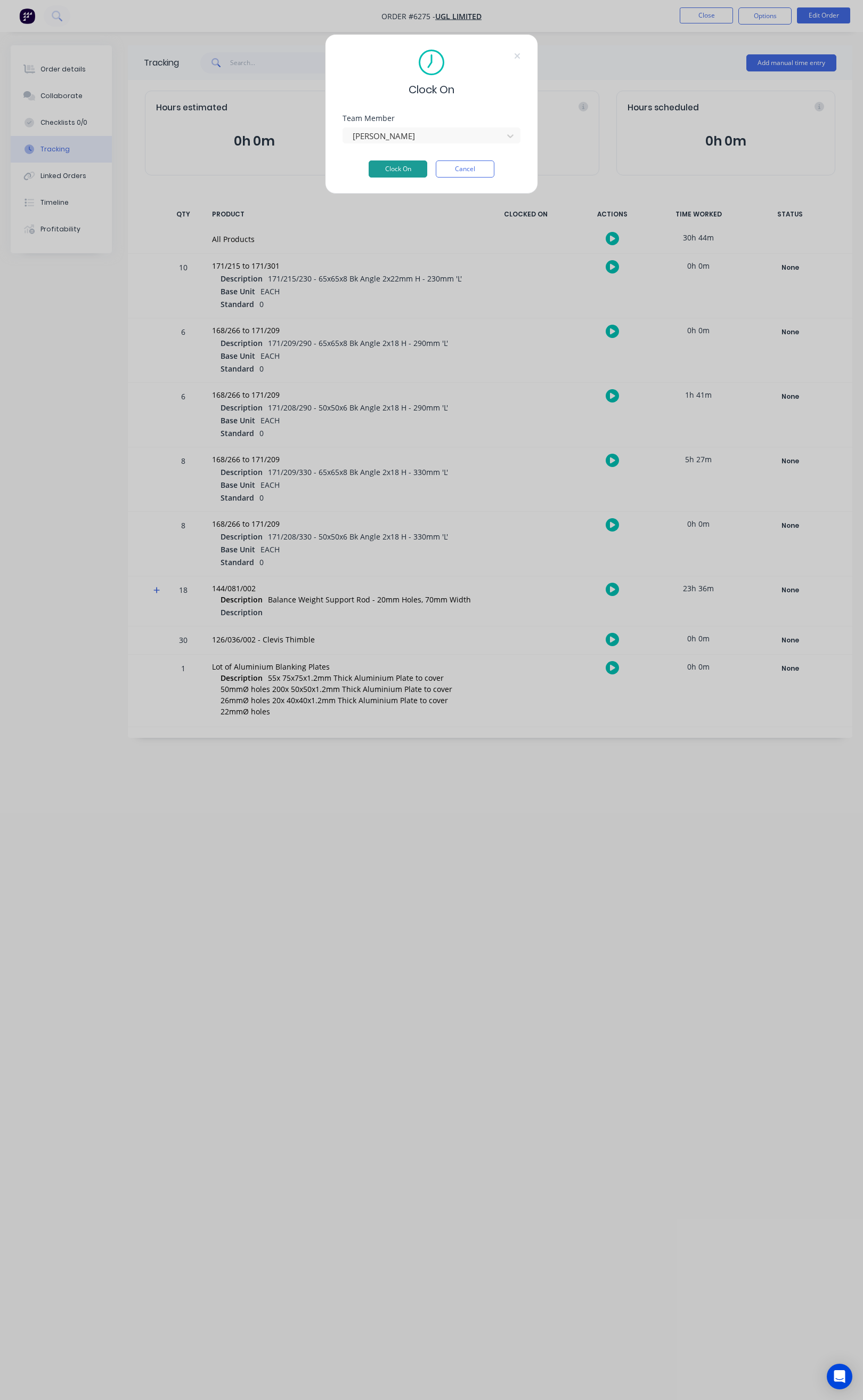
click at [400, 164] on button "Clock On" at bounding box center [398, 169] width 58 height 17
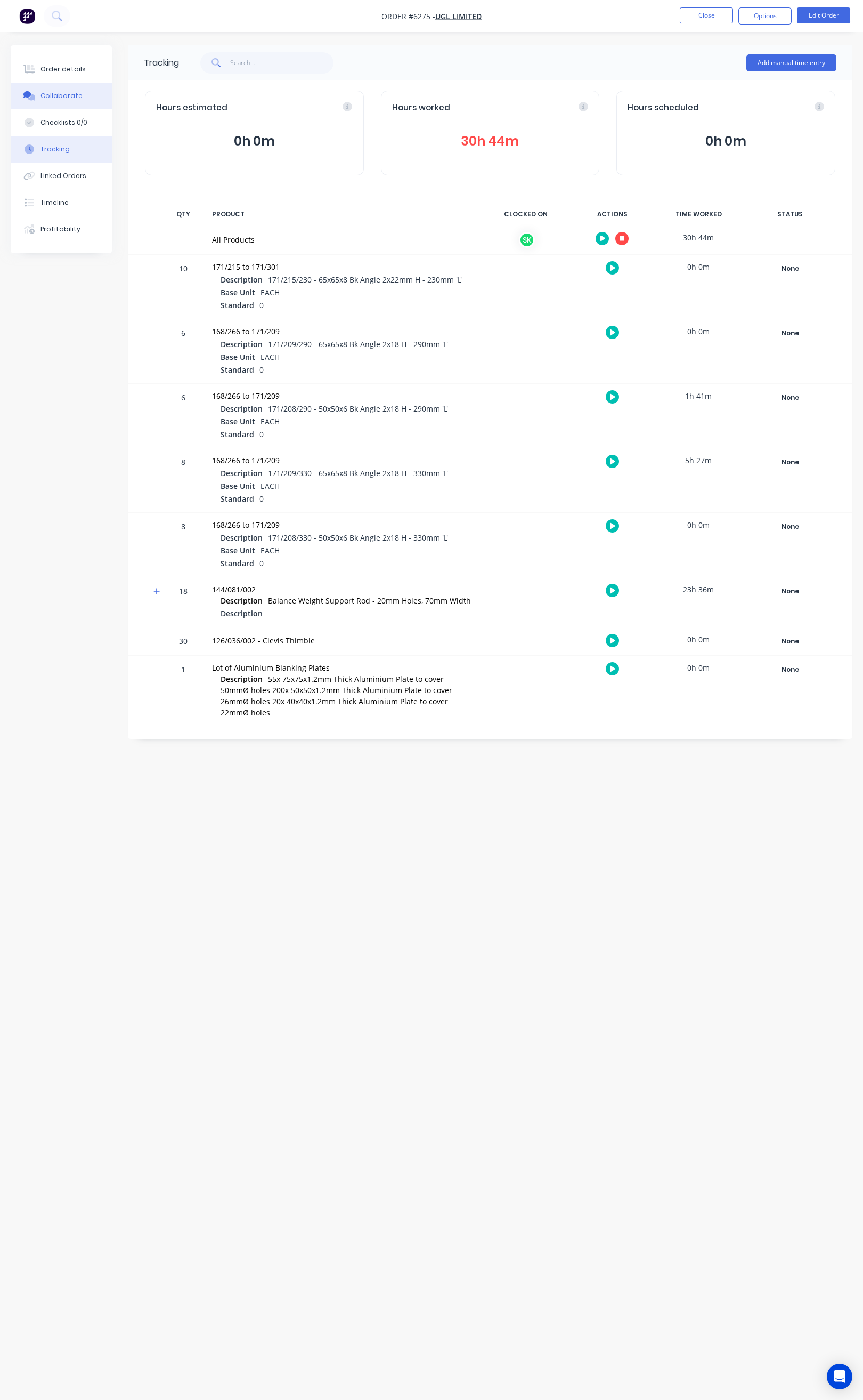
click at [76, 92] on div "Collaborate" at bounding box center [61, 96] width 42 height 10
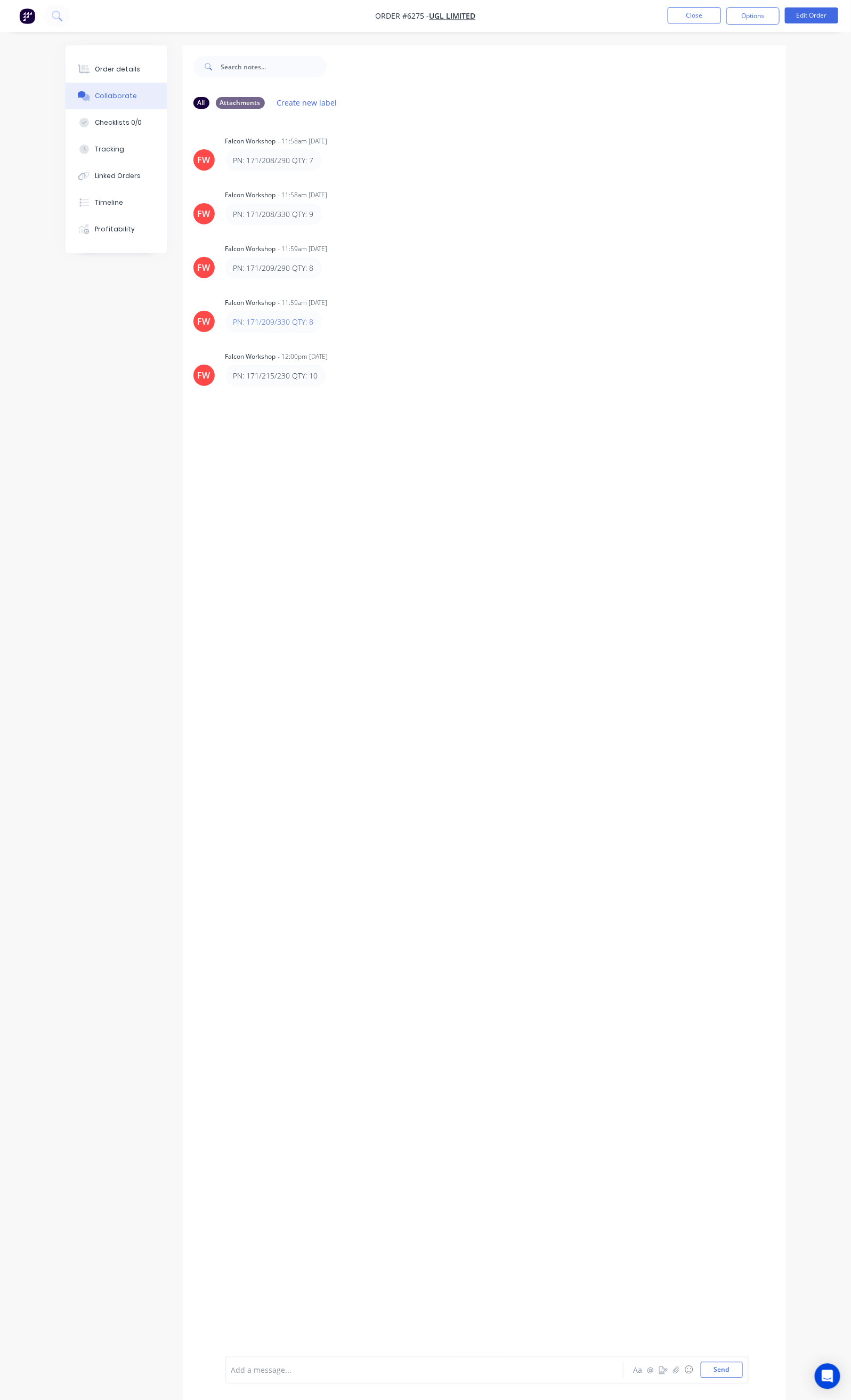
click at [232, 1372] on div at bounding box center [423, 1370] width 383 height 11
click at [233, 161] on div "PN: 171/208/290 QTY: 7" at bounding box center [273, 160] width 80 height 11
click at [232, 1369] on div "packed" at bounding box center [423, 1370] width 383 height 11
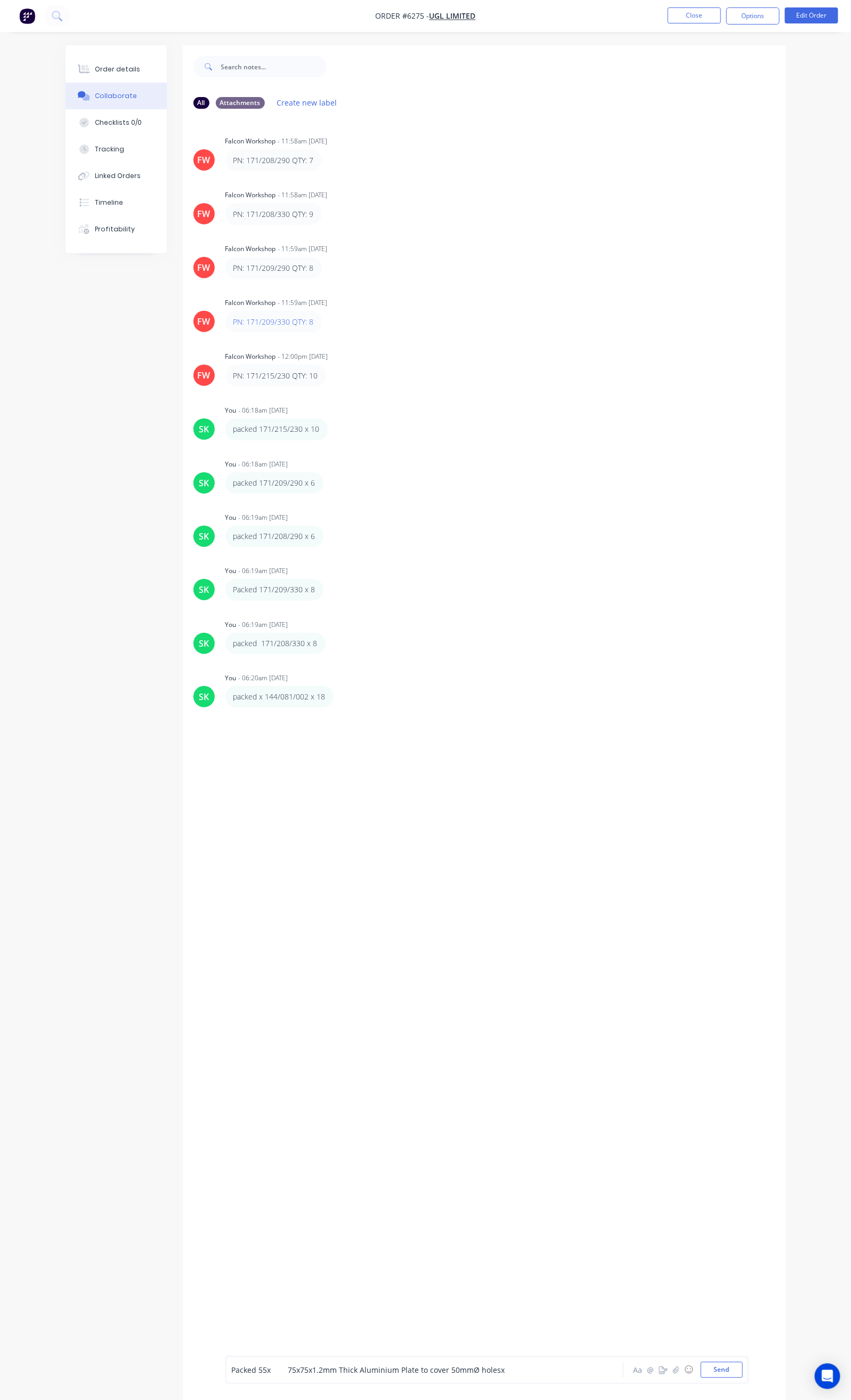
drag, startPoint x: 231, startPoint y: 1370, endPoint x: 231, endPoint y: 1377, distance: 7.0
click at [232, 1374] on span "Packed 55x 75x75x1.2mm Thick Aluminium Plate to cover 50mmØ holesx" at bounding box center [368, 1370] width 273 height 10
drag, startPoint x: 231, startPoint y: 1369, endPoint x: 242, endPoint y: 1393, distance: 26.4
click at [232, 1369] on span "packed 200x 50x50x1.2mm Thick Aluminium Plate to cover 26mmØ holes" at bounding box center [365, 1370] width 268 height 10
click at [232, 1369] on span "packed 20x 40x40x1.2mm Thick Aluminium Plate to cover 22mmØ holes" at bounding box center [367, 1370] width 270 height 10
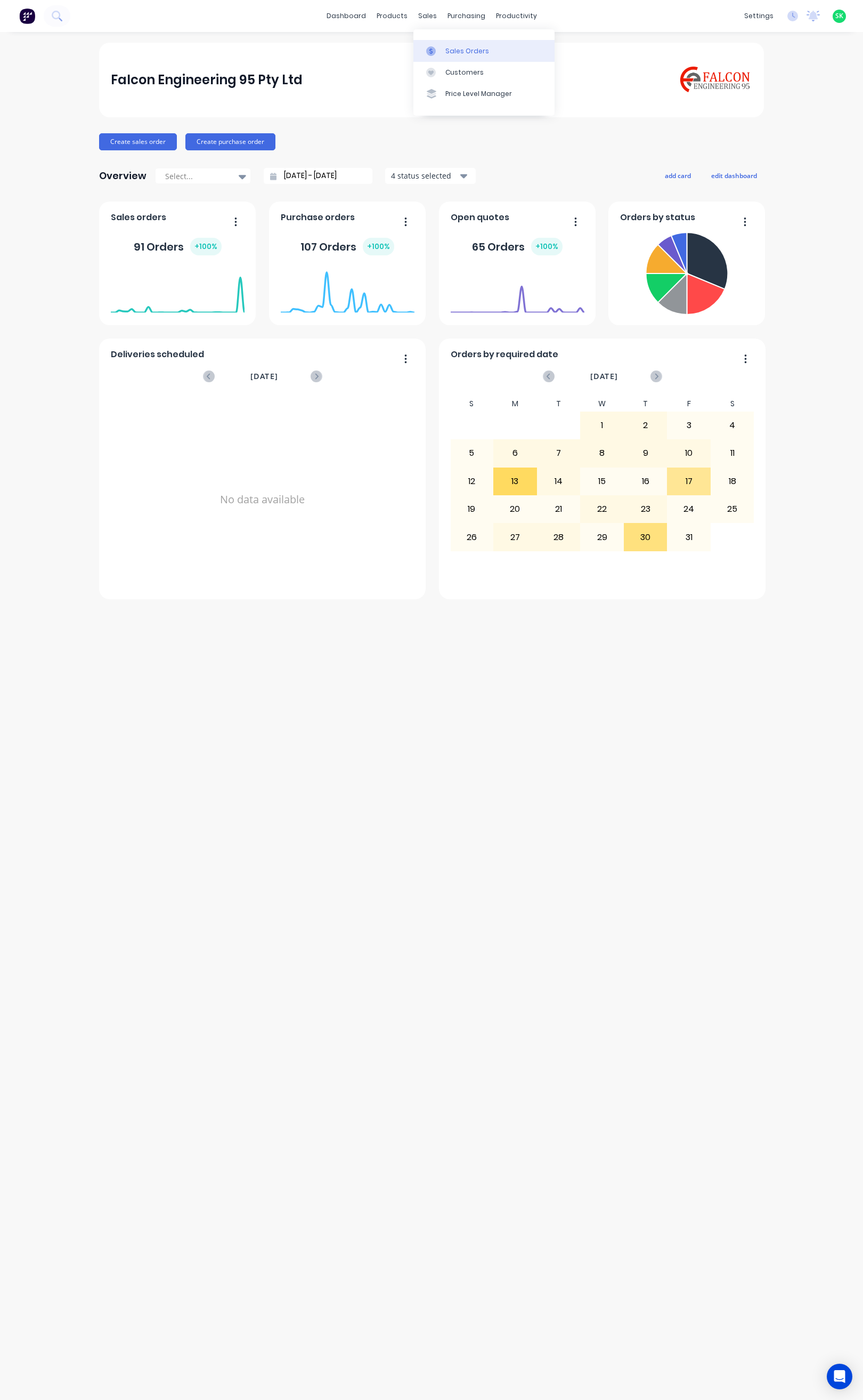
click at [449, 50] on div "Sales Orders" at bounding box center [468, 51] width 44 height 10
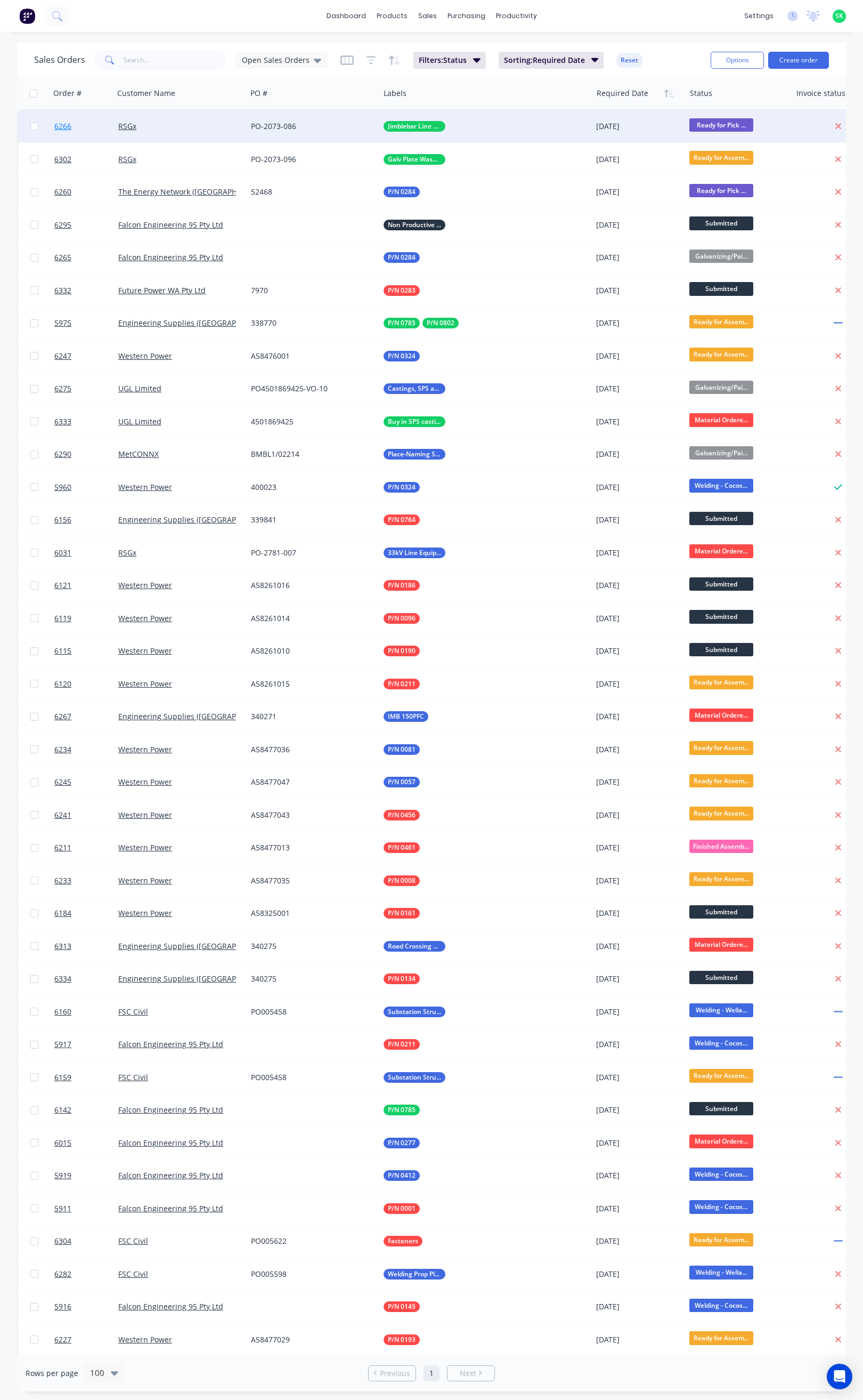
click at [66, 122] on span "6266" at bounding box center [63, 126] width 17 height 11
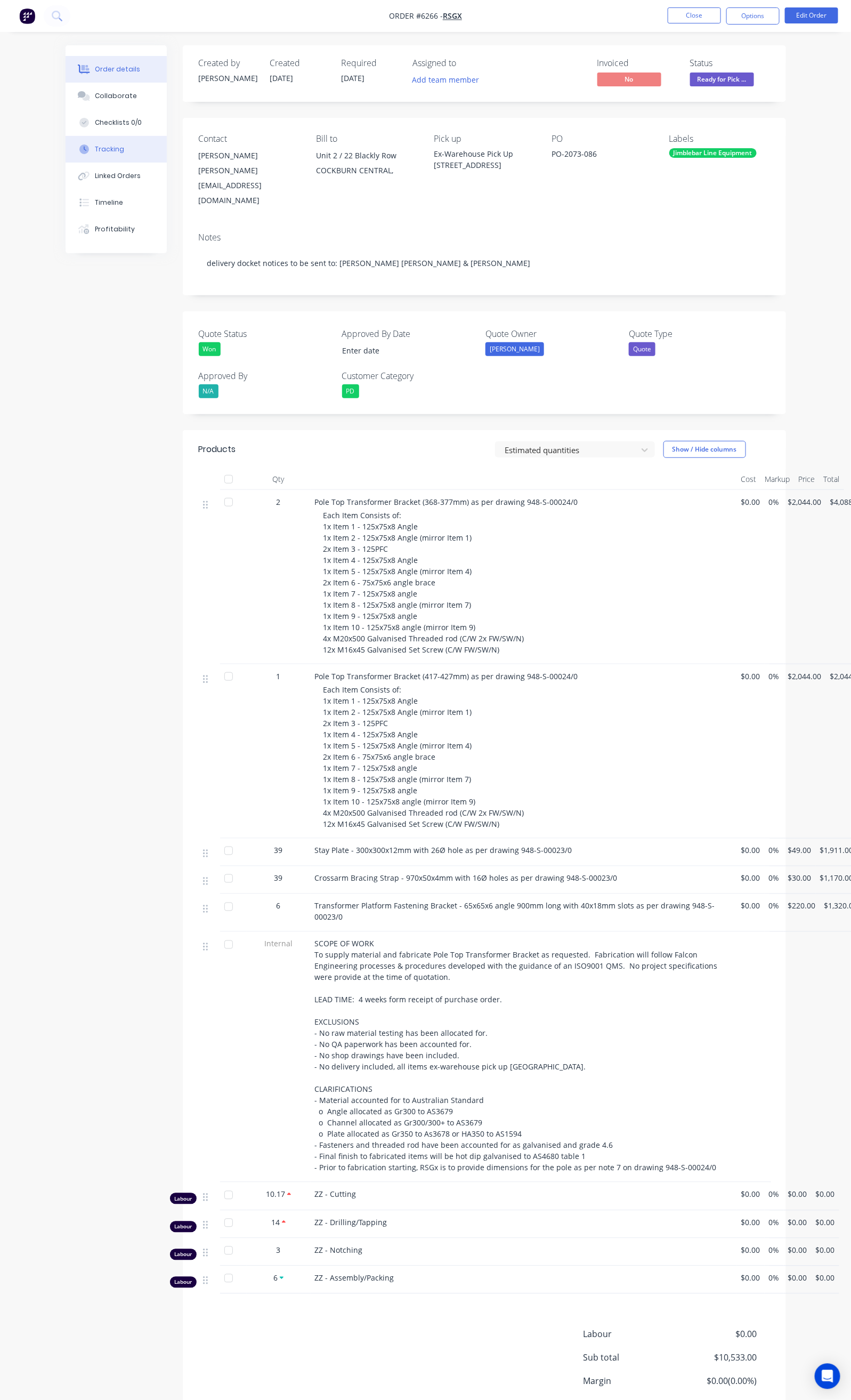
click at [66, 142] on button "Tracking" at bounding box center [116, 149] width 101 height 27
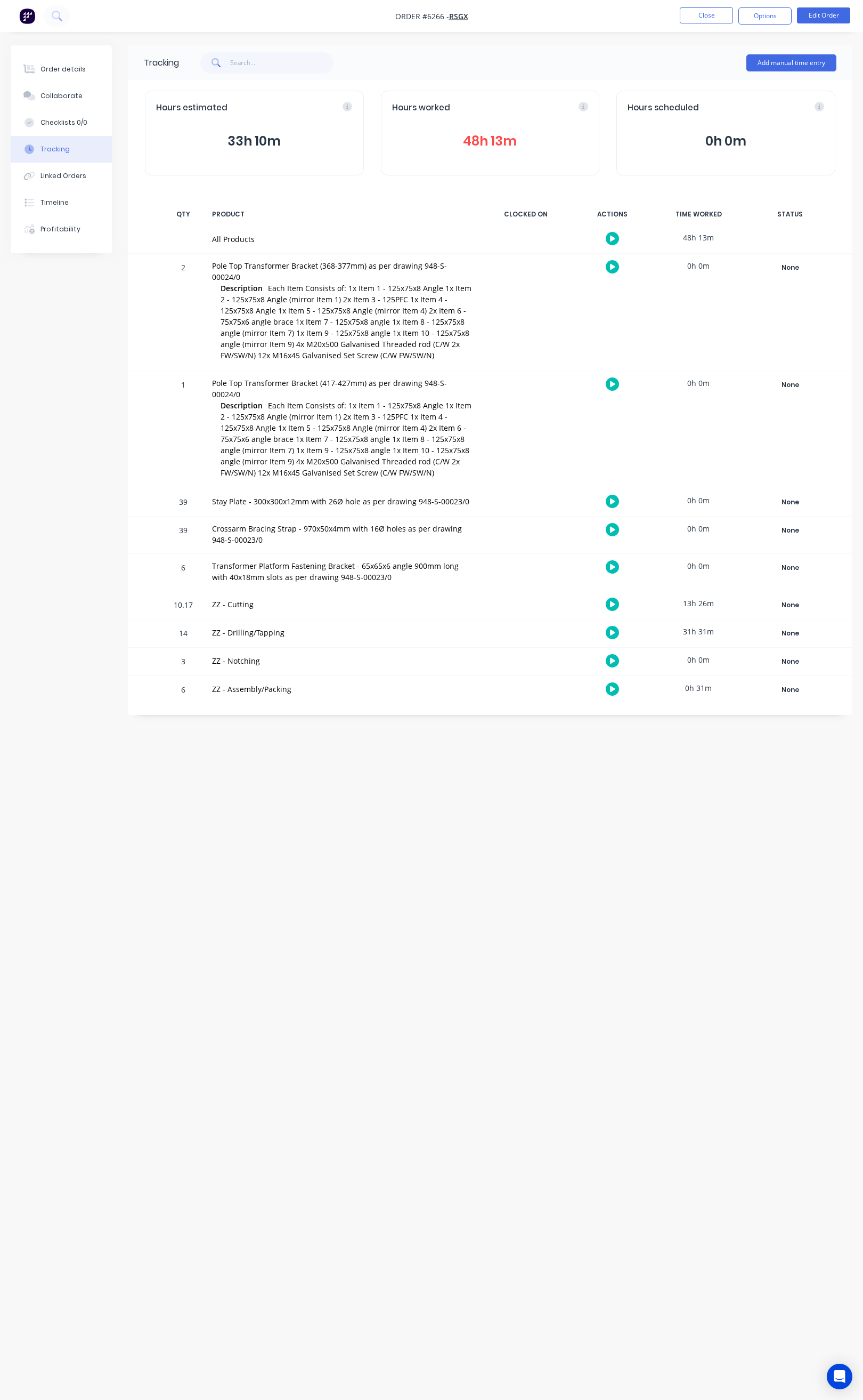
click at [494, 147] on button "48h 13m" at bounding box center [490, 141] width 197 height 20
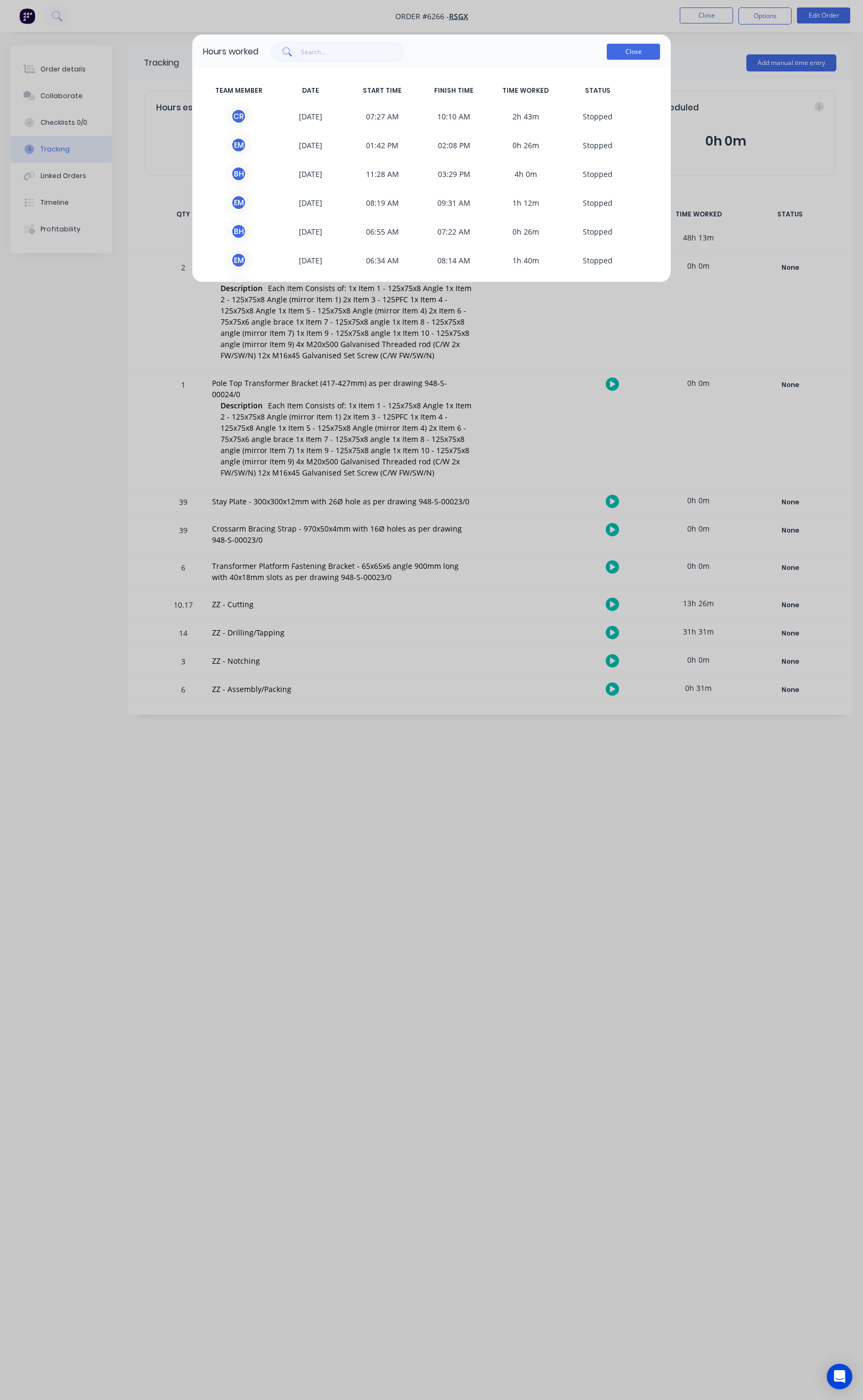
click at [647, 50] on button "Close" at bounding box center [634, 51] width 54 height 16
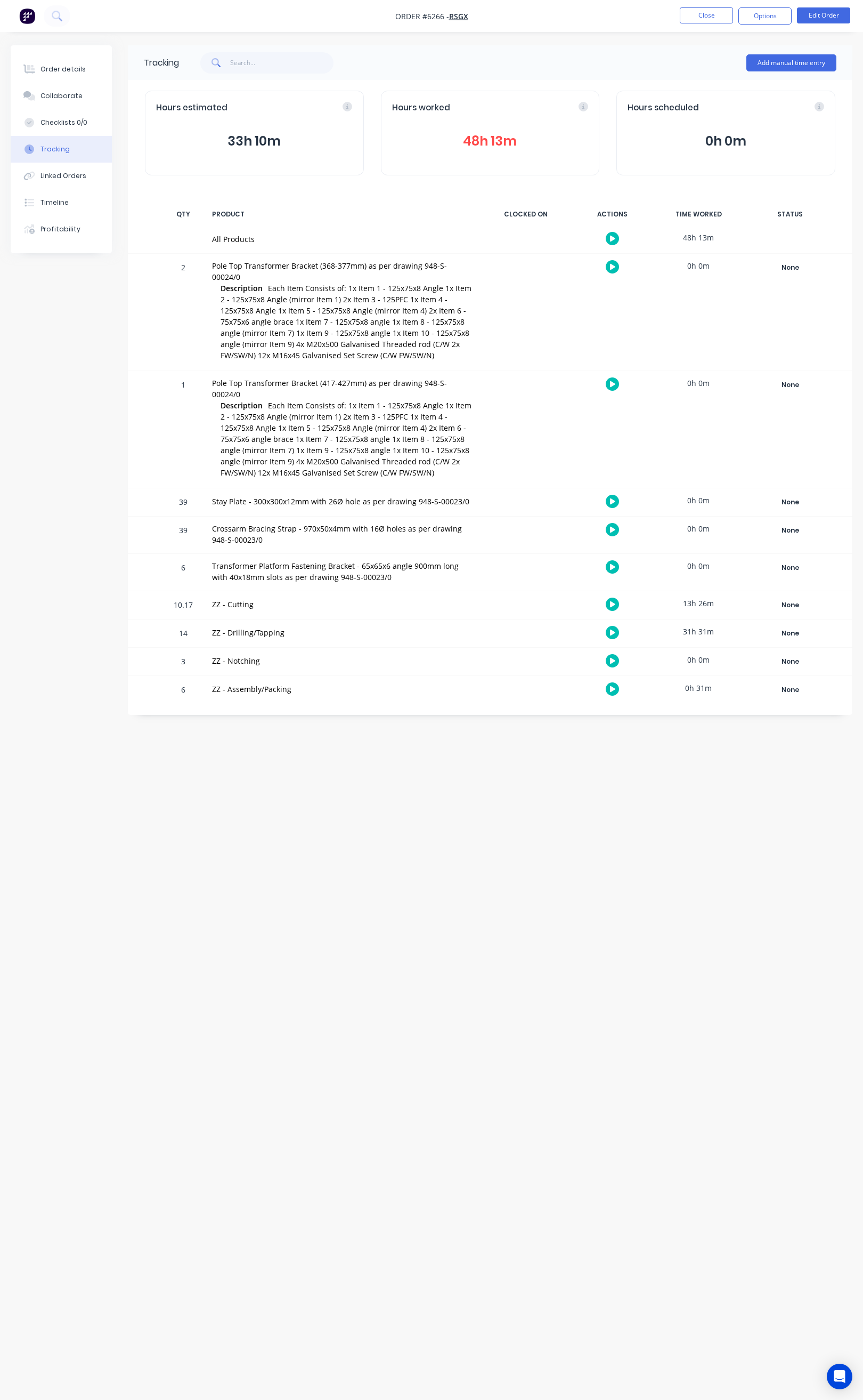
click at [521, 130] on div "Hours worked 48h 13m" at bounding box center [490, 133] width 219 height 85
click at [507, 144] on button "48h 13m" at bounding box center [490, 141] width 197 height 20
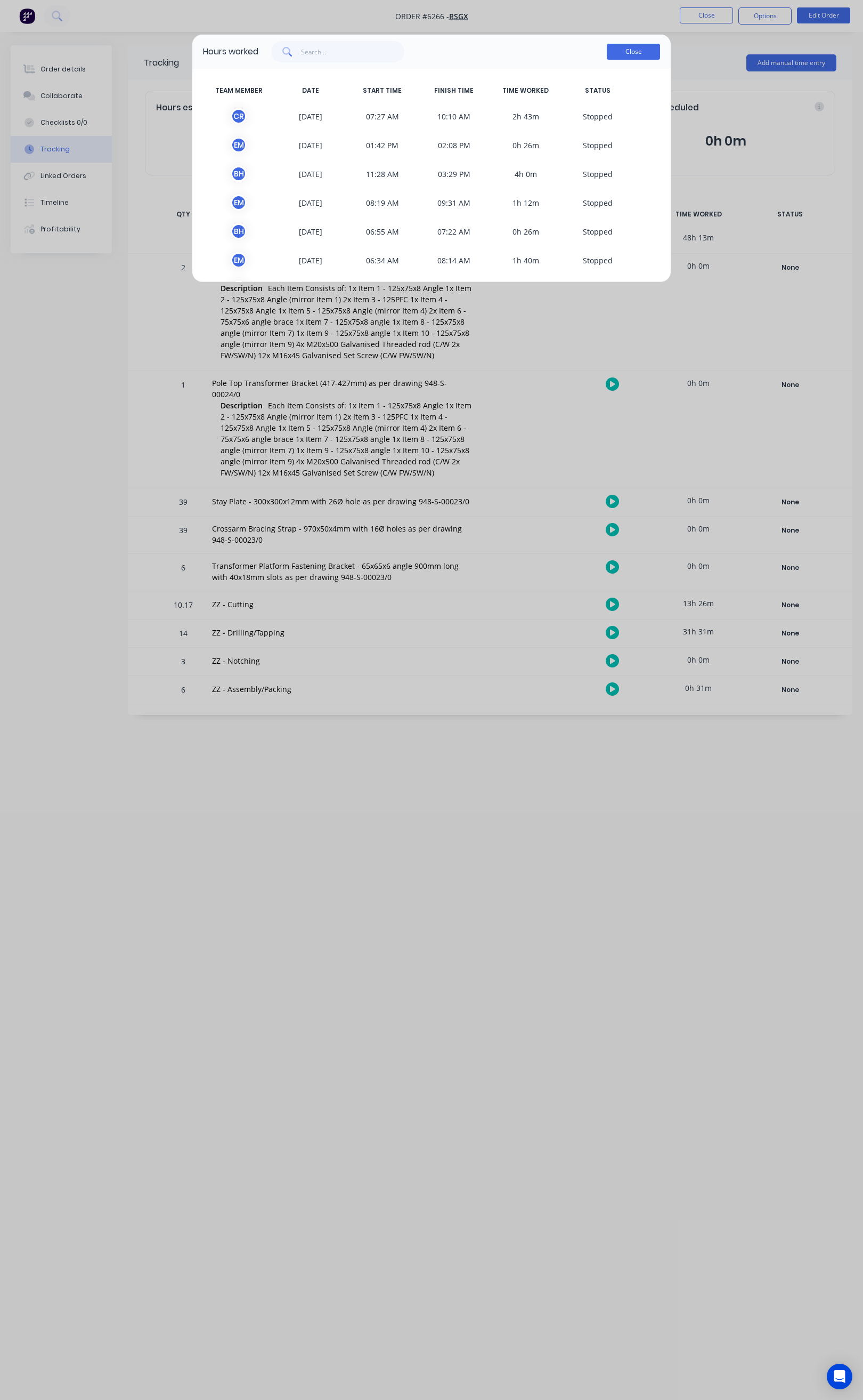
drag, startPoint x: 640, startPoint y: 46, endPoint x: 734, endPoint y: 32, distance: 95.0
click at [641, 46] on button "Close" at bounding box center [634, 51] width 54 height 16
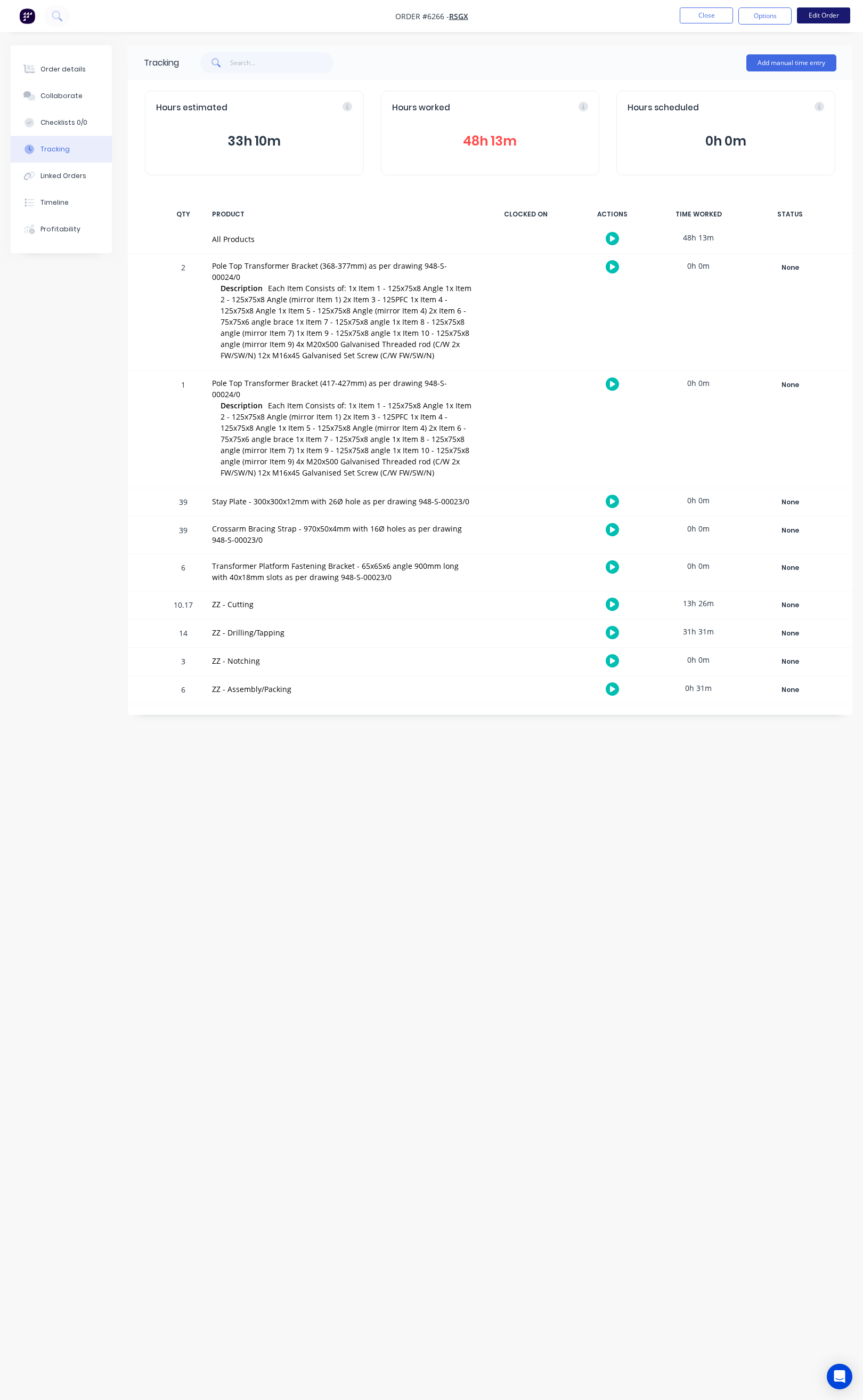
click at [831, 16] on button "Edit Order" at bounding box center [824, 15] width 54 height 16
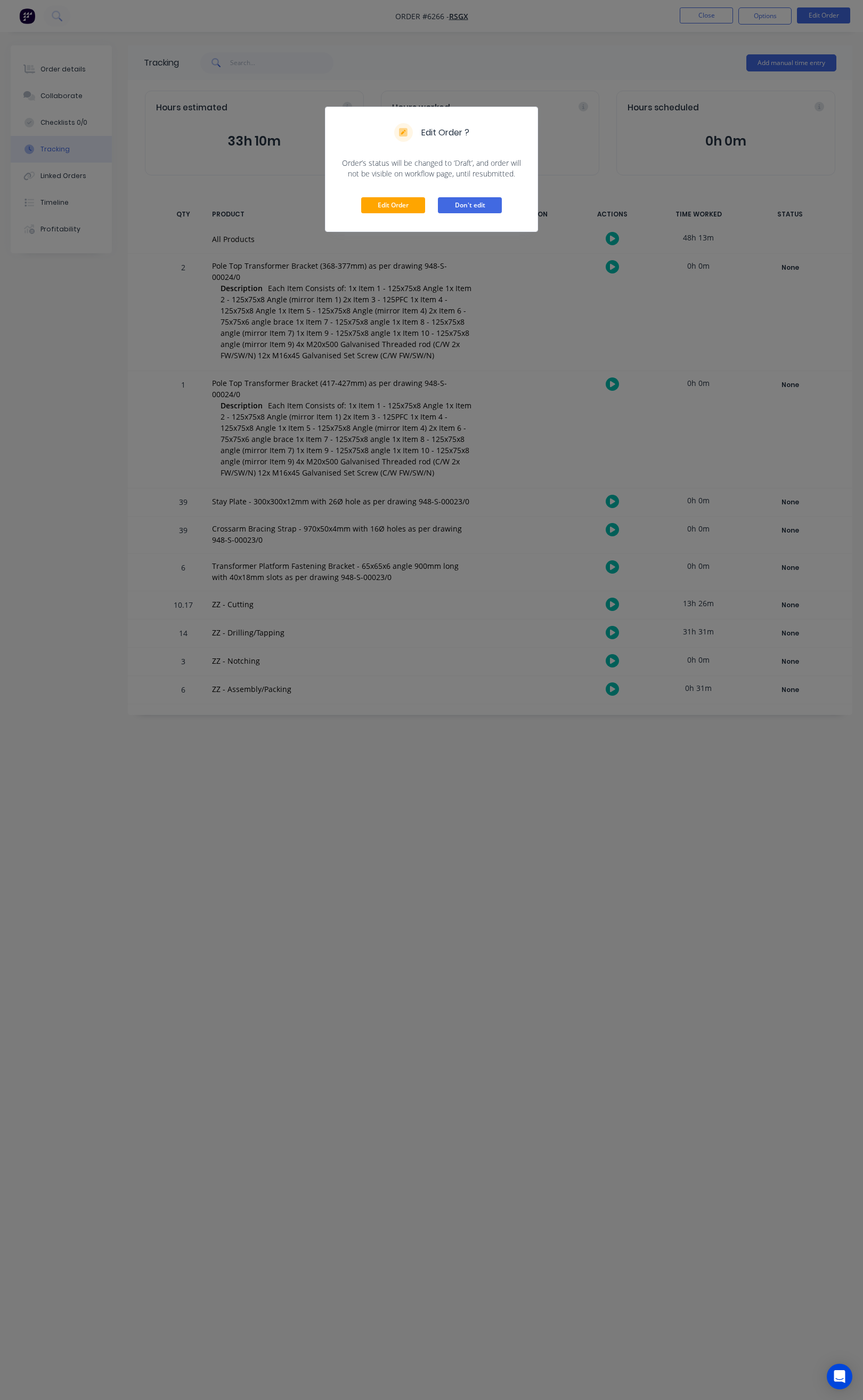
click at [483, 202] on button "Don't edit" at bounding box center [470, 205] width 64 height 16
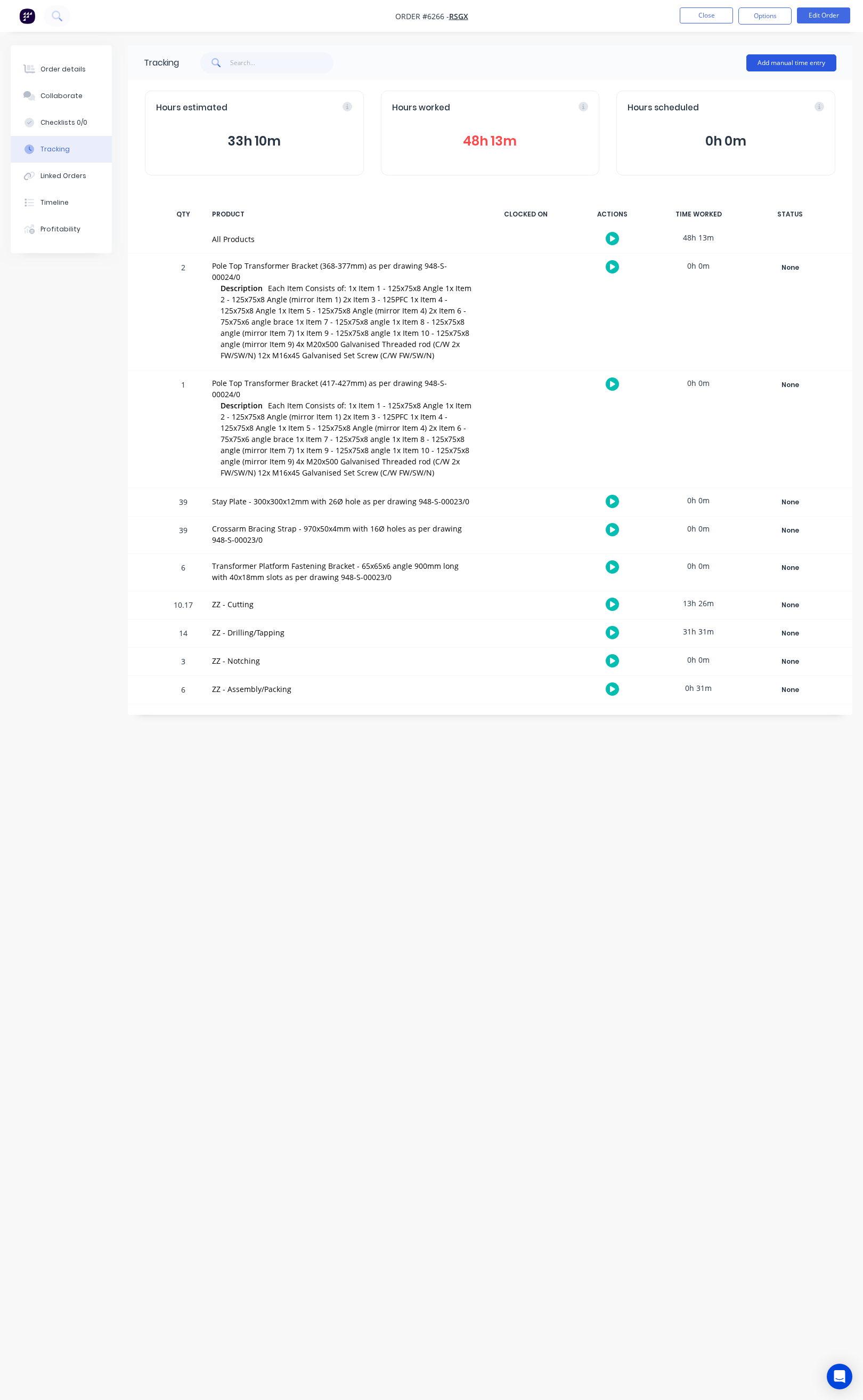
click at [784, 58] on button "Add manual time entry" at bounding box center [791, 63] width 90 height 17
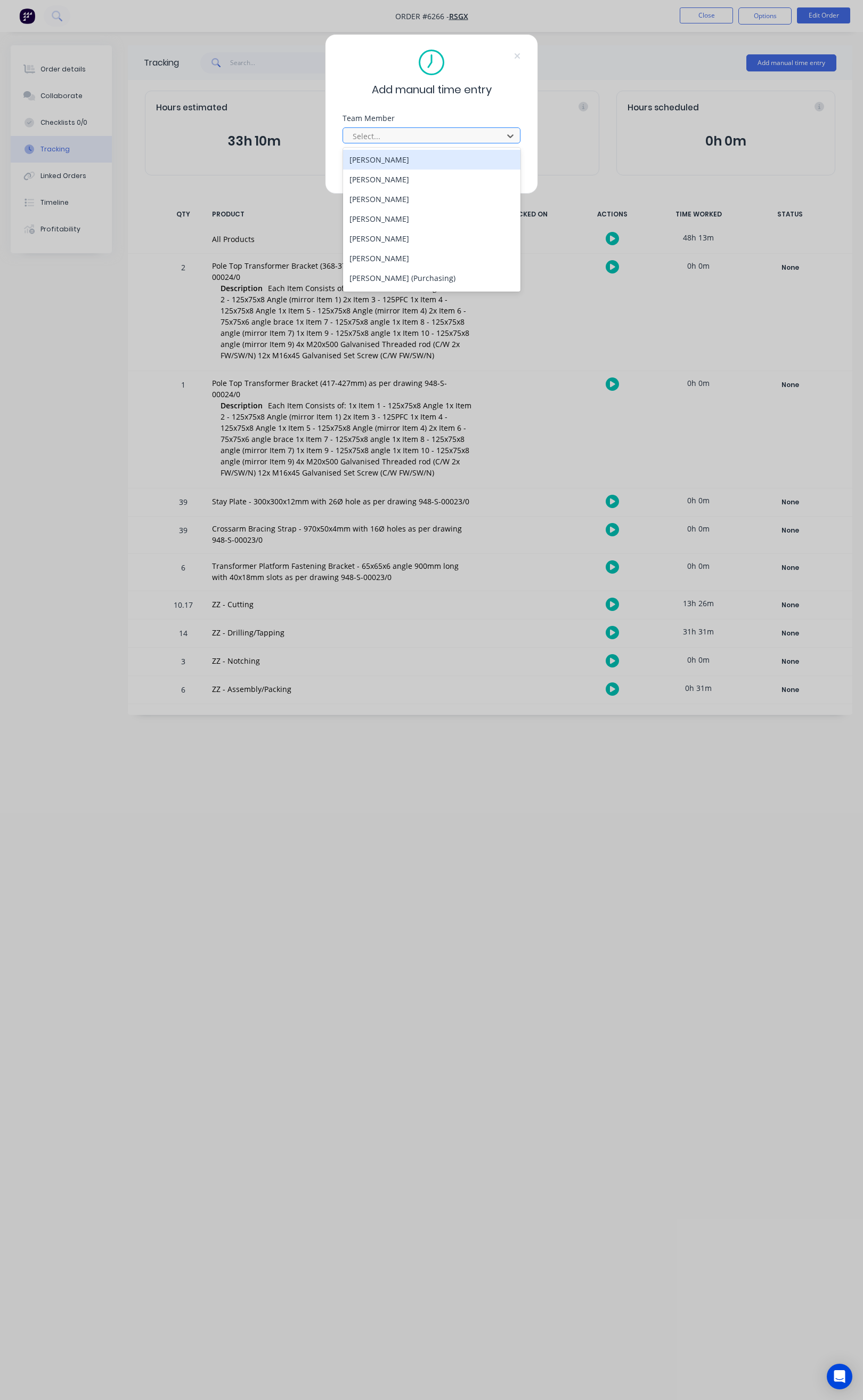
click at [456, 138] on div at bounding box center [424, 136] width 146 height 13
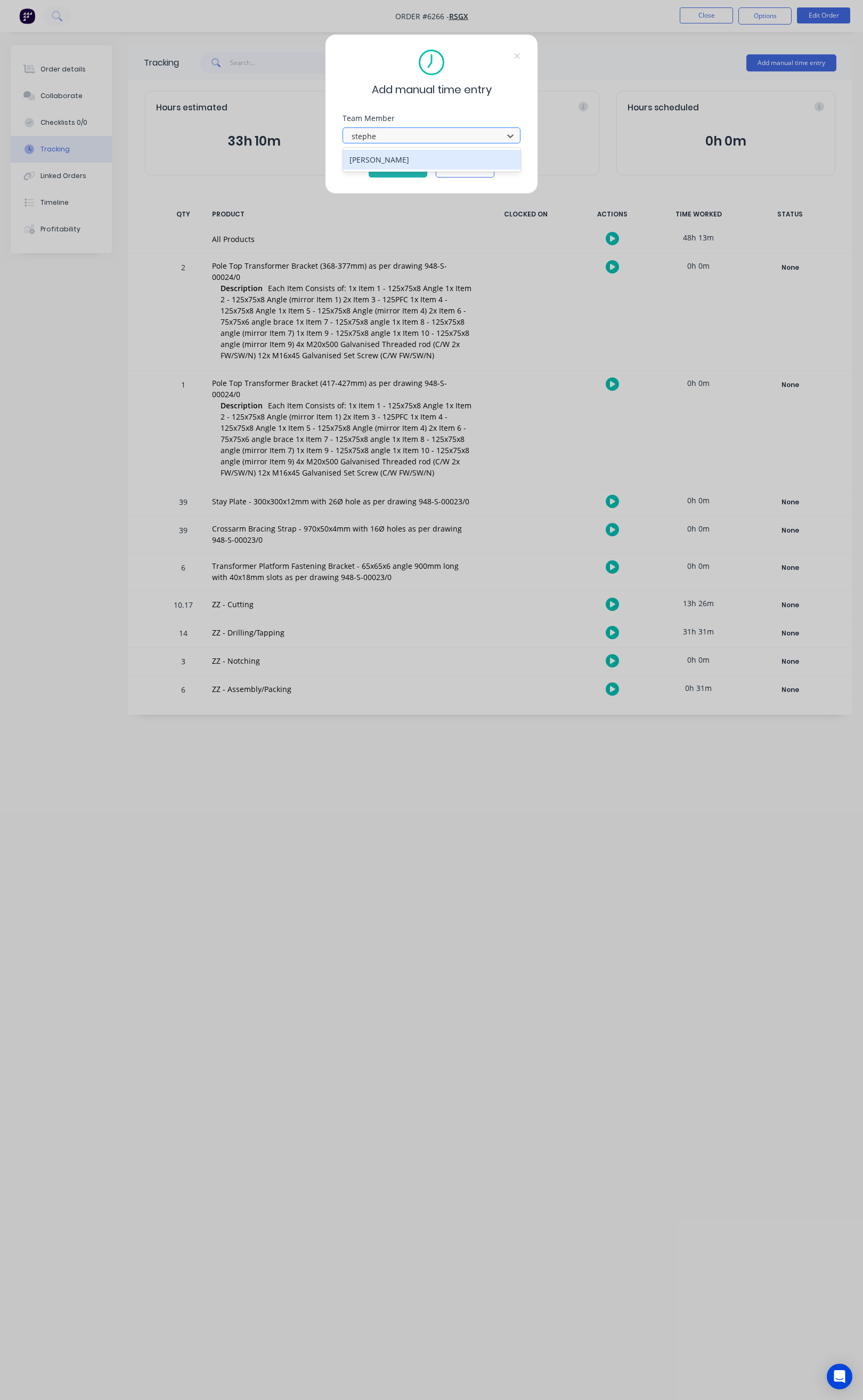
type input "stephen"
click at [454, 159] on div "[PERSON_NAME]" at bounding box center [432, 160] width 178 height 20
click at [473, 163] on button "Cancel" at bounding box center [465, 169] width 58 height 17
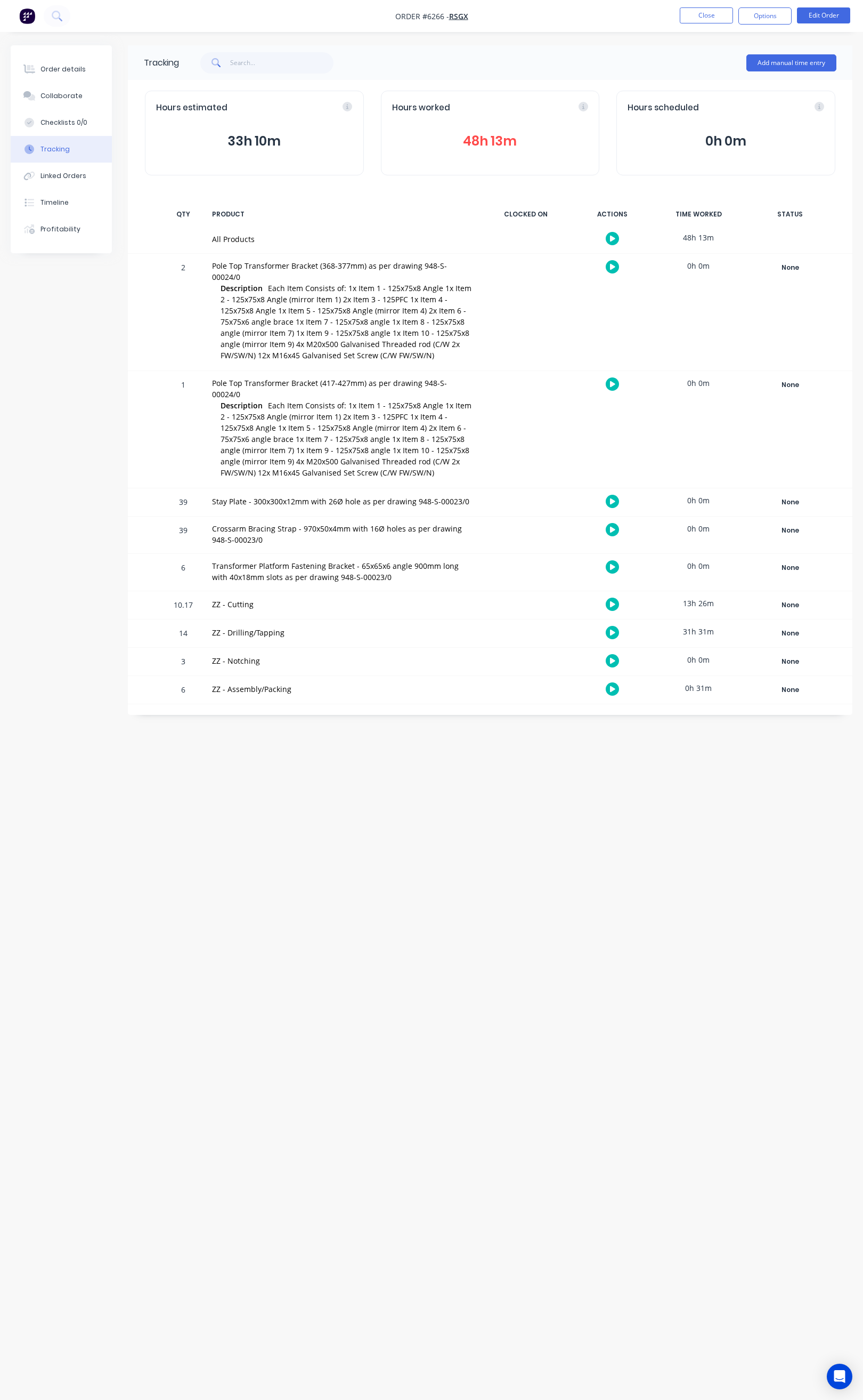
click at [474, 149] on button "48h 13m" at bounding box center [490, 141] width 197 height 20
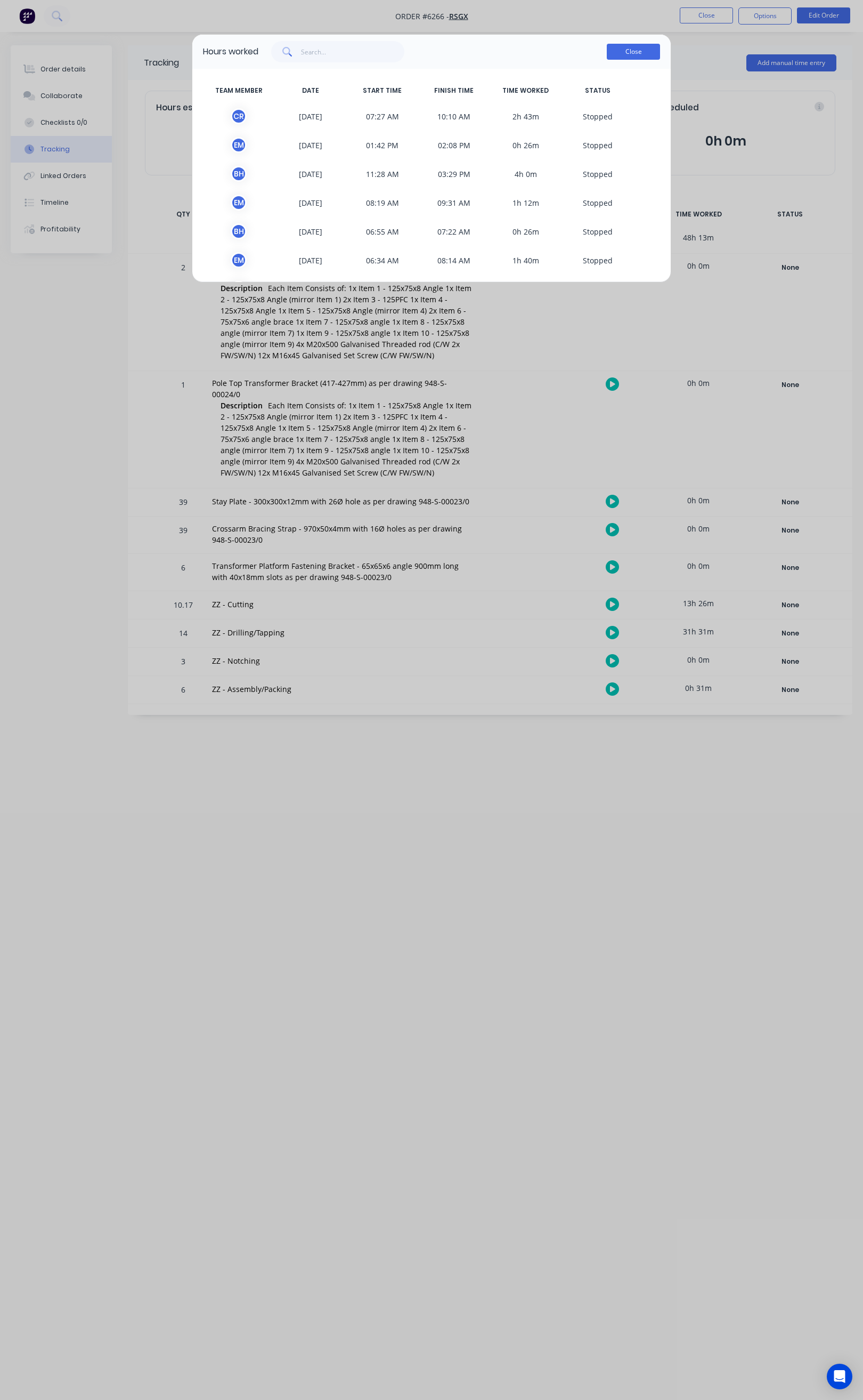
click at [649, 55] on button "Close" at bounding box center [634, 51] width 54 height 16
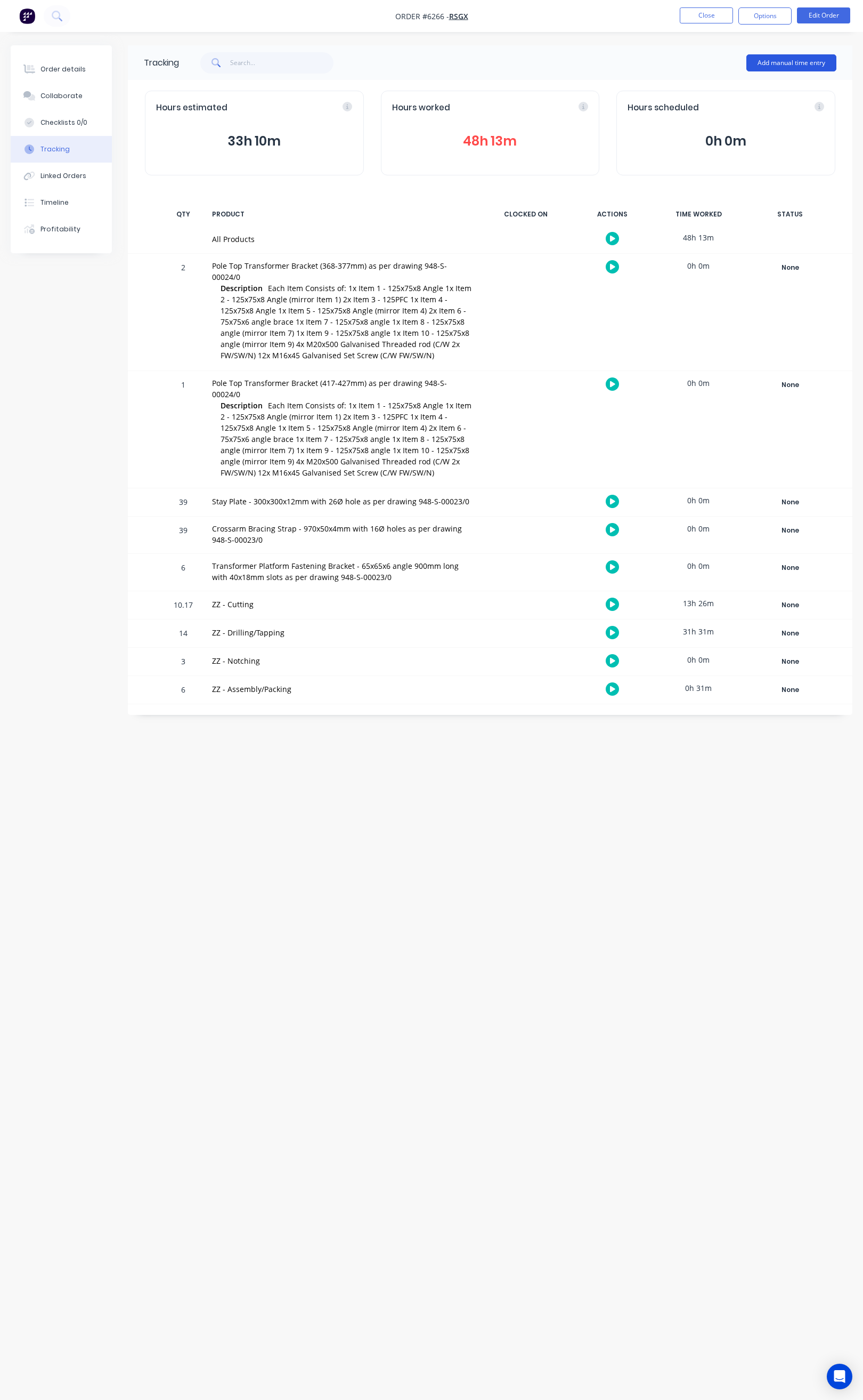
click at [791, 61] on button "Add manual time entry" at bounding box center [791, 63] width 90 height 17
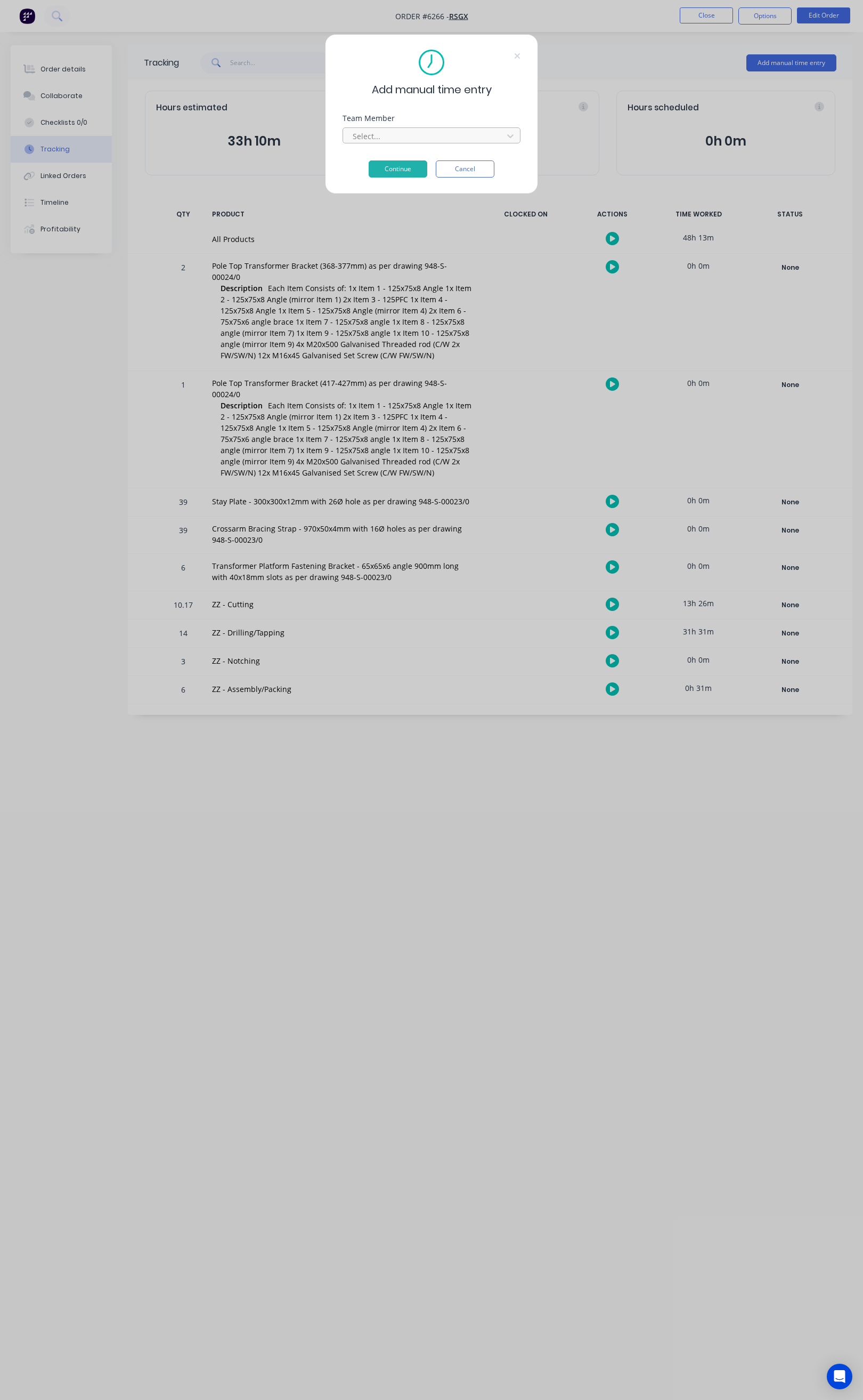
click at [446, 133] on div at bounding box center [424, 136] width 146 height 13
type input "stephen"
click at [430, 160] on div "[PERSON_NAME]" at bounding box center [432, 160] width 178 height 20
click at [417, 167] on button "Continue" at bounding box center [398, 169] width 58 height 17
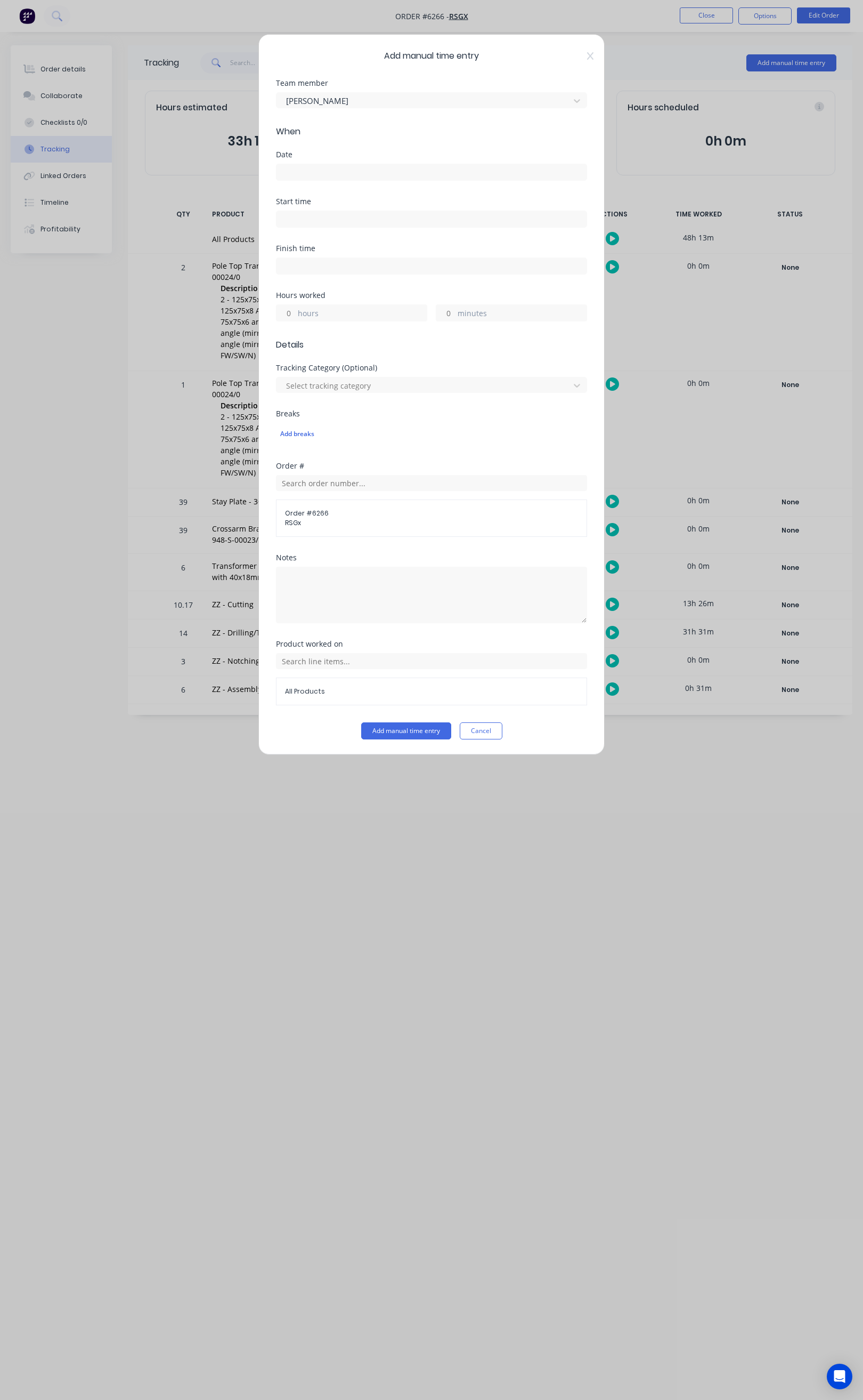
click at [386, 178] on input at bounding box center [432, 172] width 310 height 16
click at [481, 225] on input at bounding box center [432, 219] width 310 height 16
type input "30/09/2025"
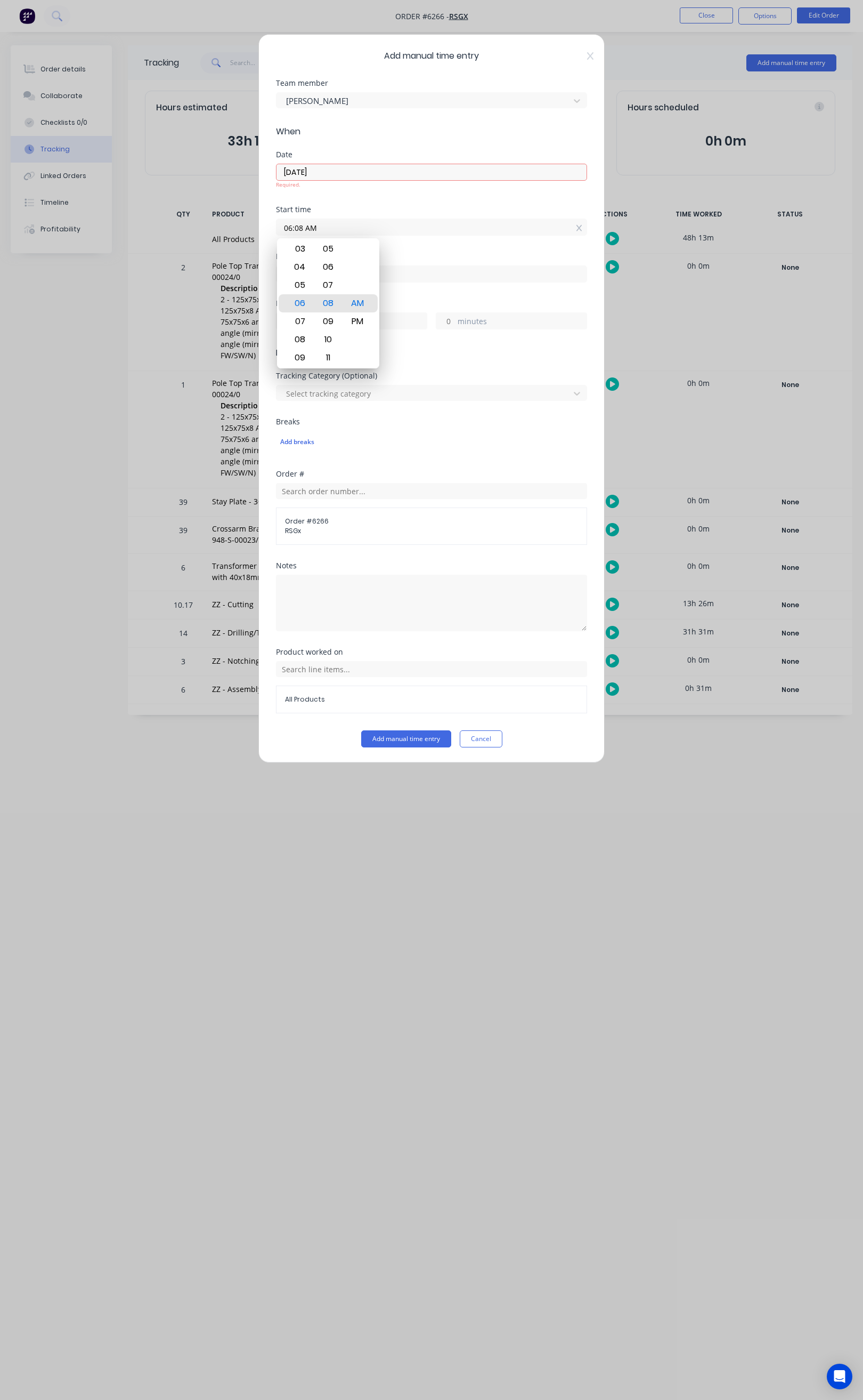
click at [436, 198] on form "Team member Stephen Kane When Date 30/09/2025 Required. Start time 06:08 AM Fin…" at bounding box center [432, 413] width 311 height 668
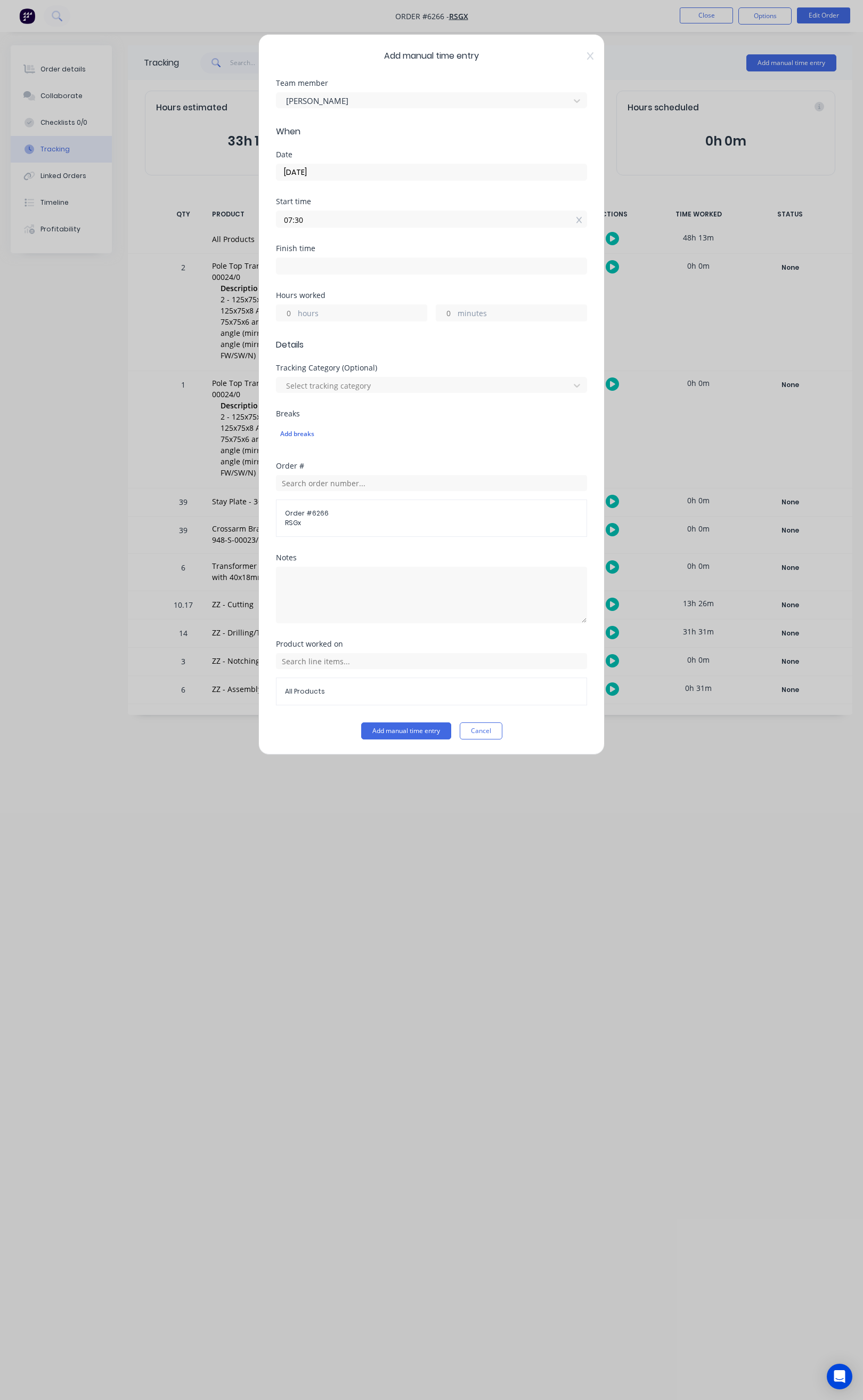
type input "07:30 AM"
click at [336, 264] on input at bounding box center [432, 266] width 310 height 16
type input "06:09 AM"
type input "22"
type input "39"
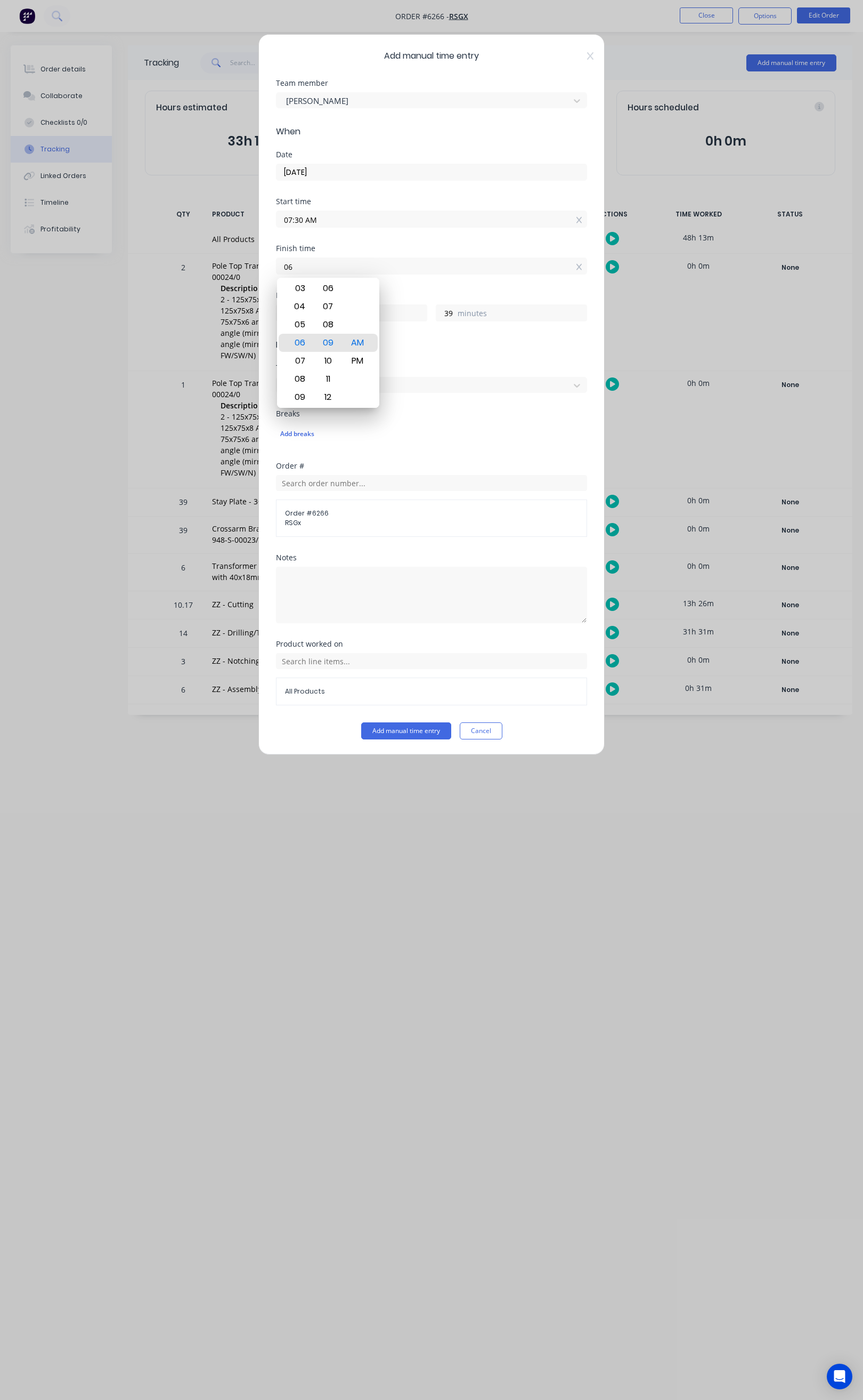
type input "0"
type input "1"
type input "09:15 AM"
type input "1"
type input "45"
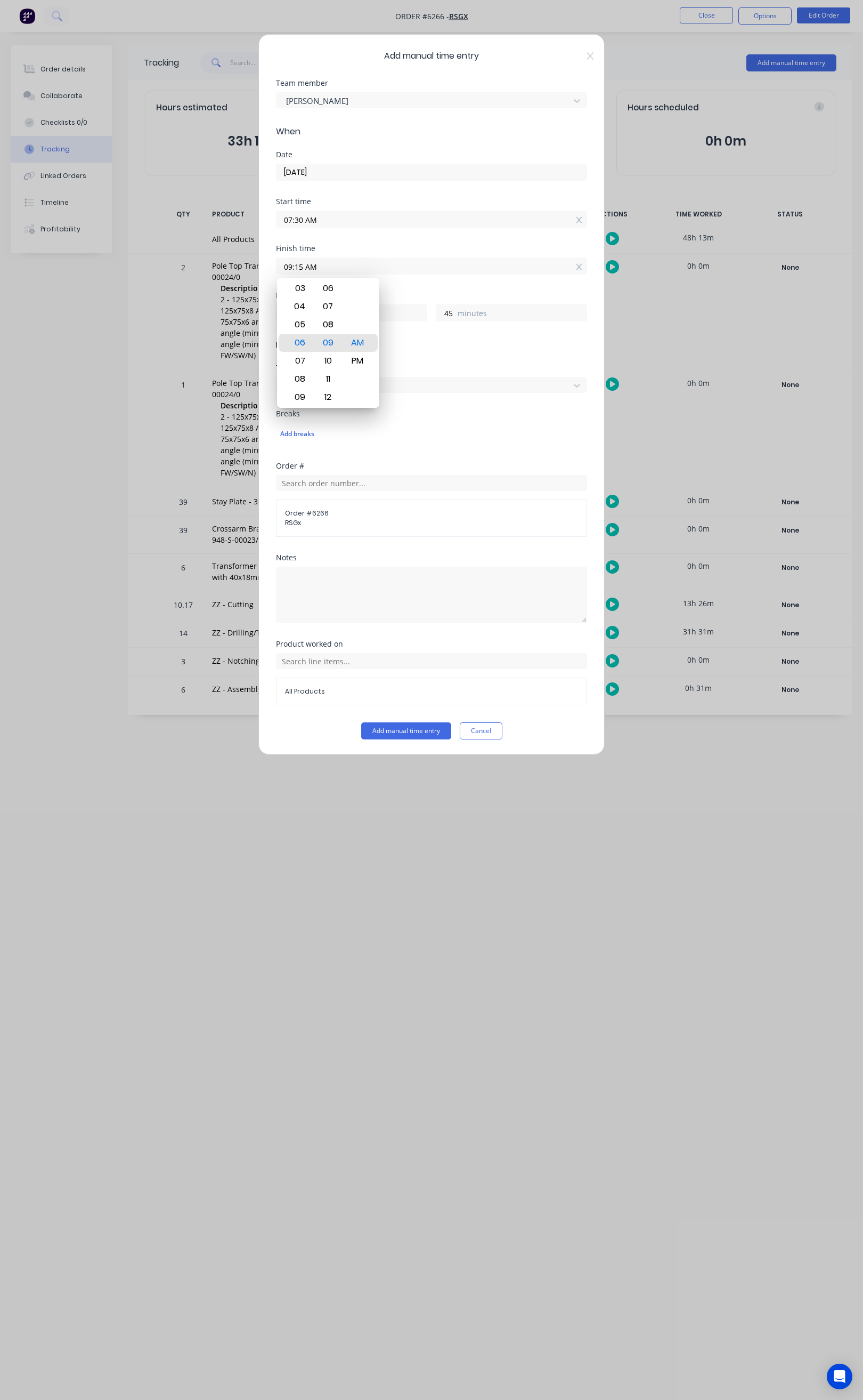
click at [478, 341] on span "Details" at bounding box center [432, 344] width 311 height 13
click at [410, 731] on button "Add manual time entry" at bounding box center [406, 731] width 90 height 17
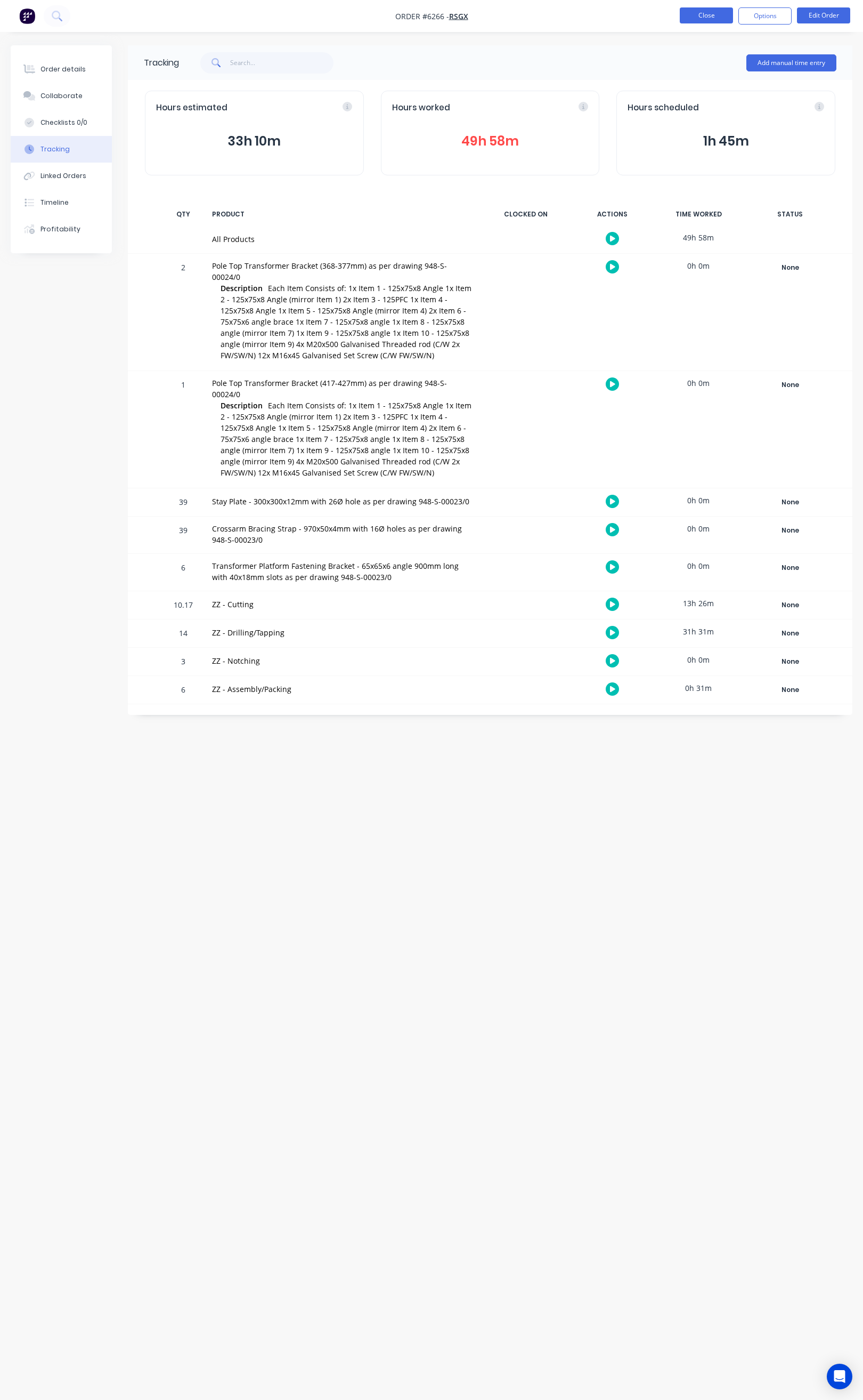
click at [697, 21] on button "Close" at bounding box center [707, 15] width 54 height 16
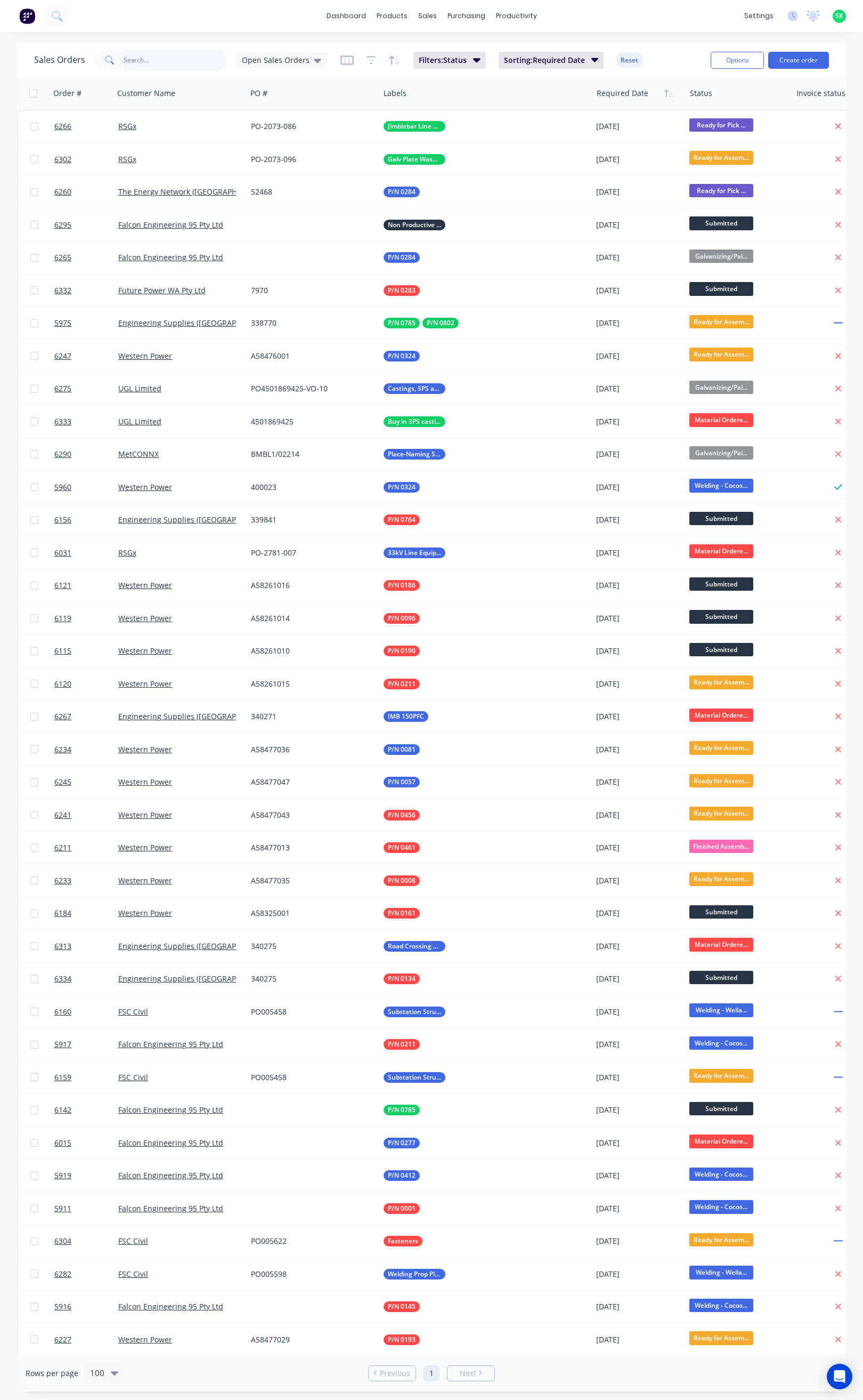
click at [141, 63] on input "text" at bounding box center [175, 60] width 104 height 21
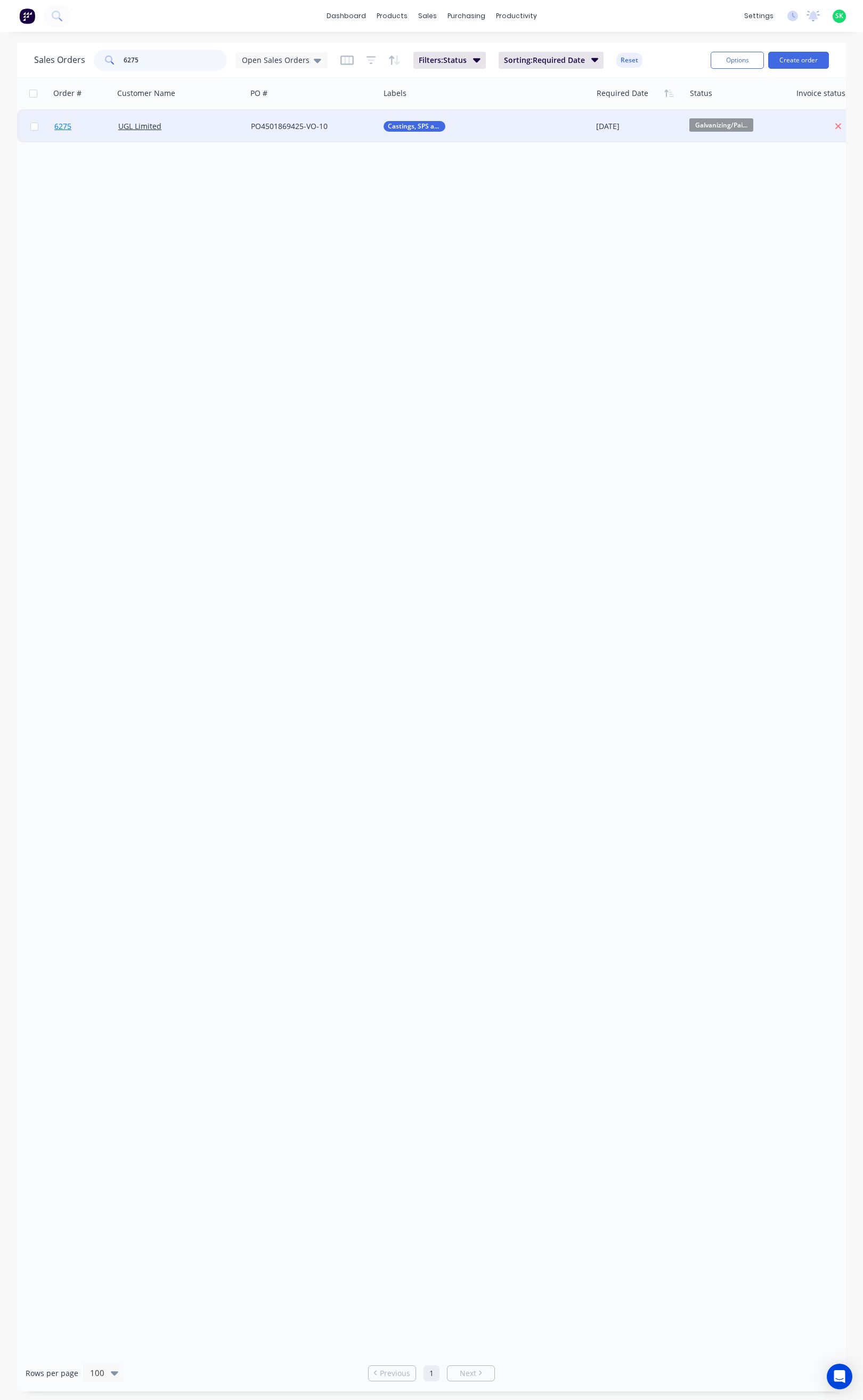
type input "6275"
click at [67, 123] on span "6275" at bounding box center [63, 126] width 17 height 11
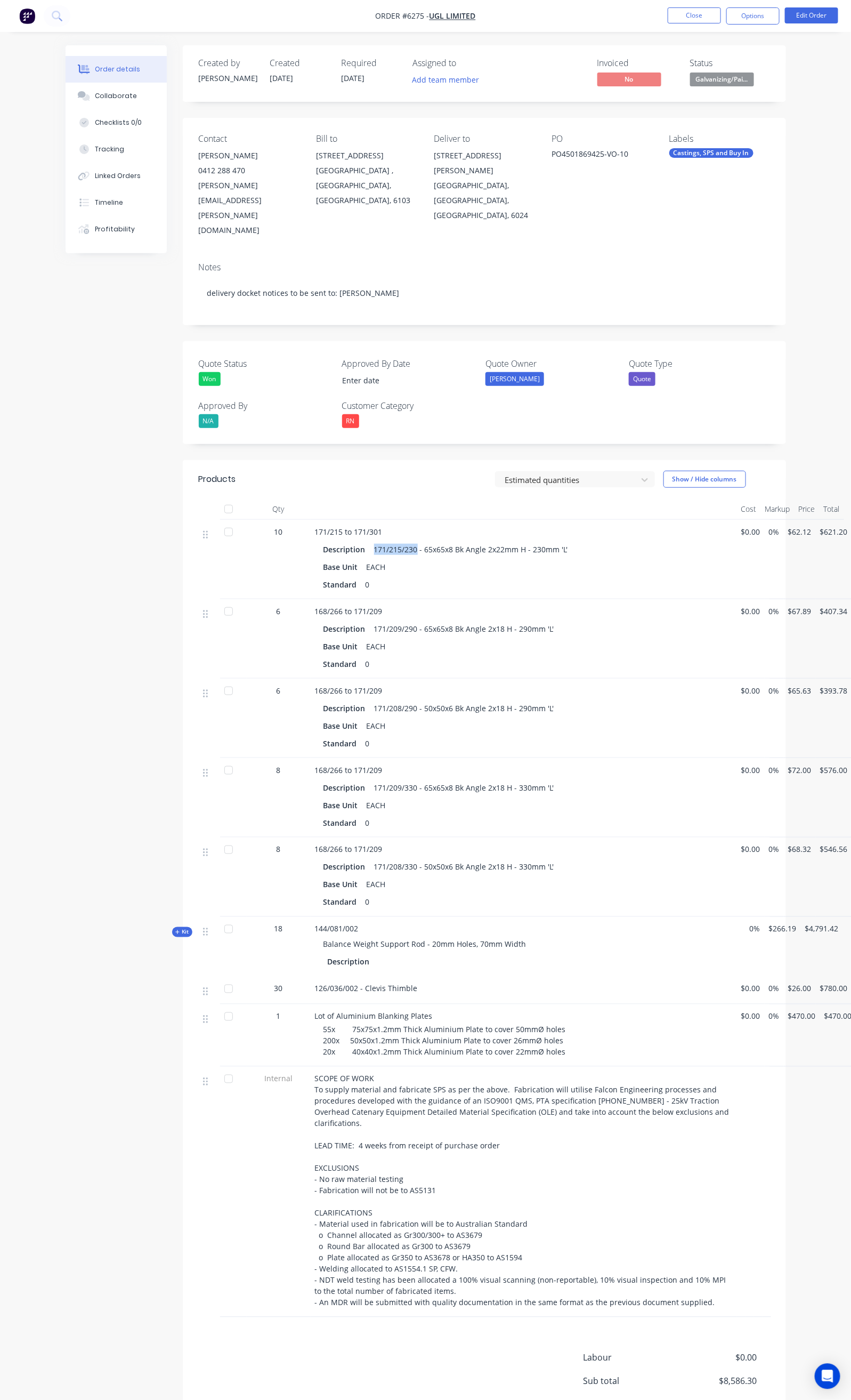
drag, startPoint x: 316, startPoint y: 503, endPoint x: 361, endPoint y: 505, distance: 45.0
click at [370, 542] on div "171/215/230 - 65x65x8 Bk Angle 2x22mm H - 230mm 'L'" at bounding box center [471, 549] width 203 height 15
copy div "171/215/230"
drag, startPoint x: 320, startPoint y: 583, endPoint x: 331, endPoint y: 584, distance: 11.0
click at [370, 621] on div "171/209/290 - 65x65x8 Bk Angle 2x18 H - 290mm 'L'" at bounding box center [464, 628] width 188 height 15
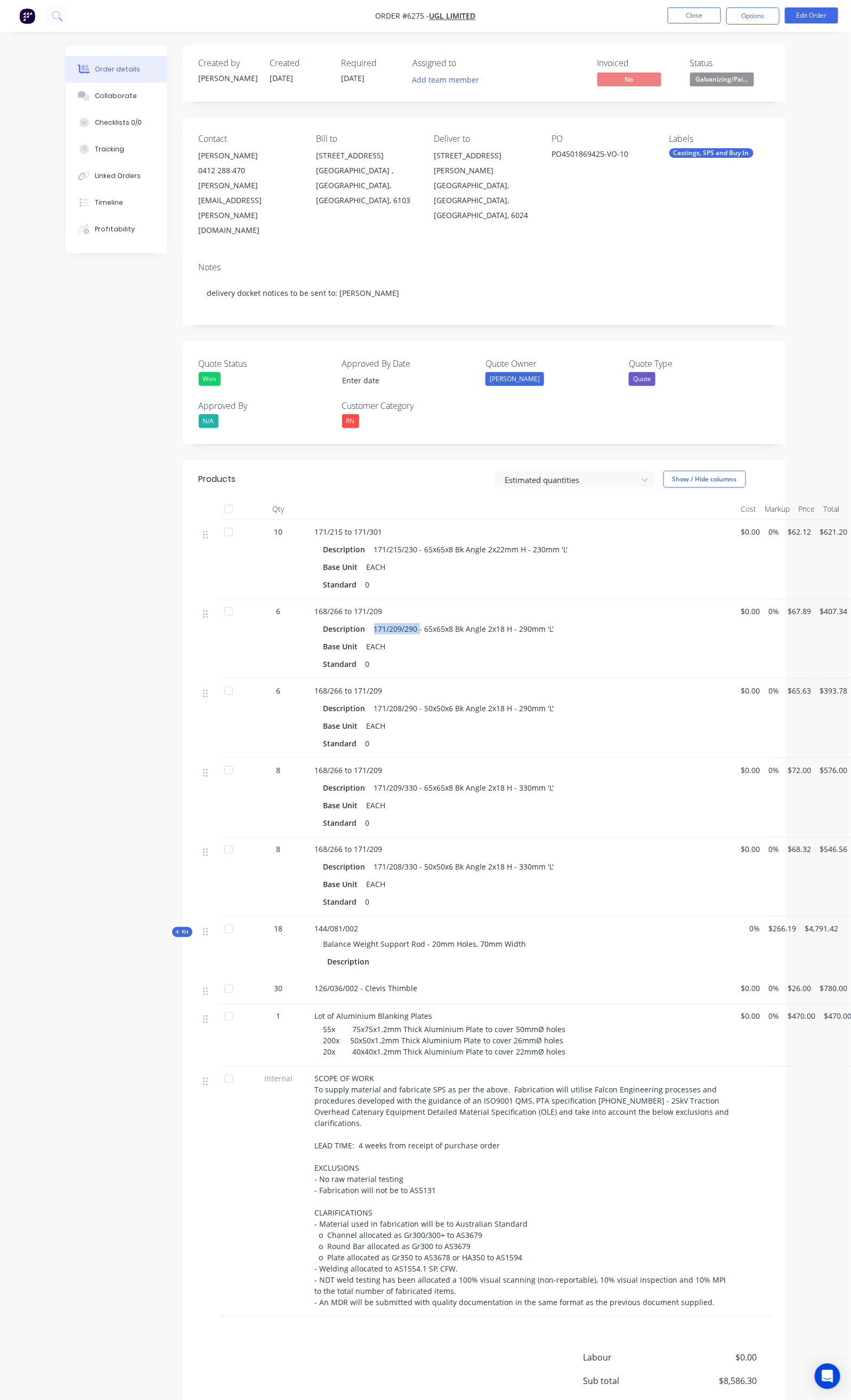
drag, startPoint x: 317, startPoint y: 581, endPoint x: 364, endPoint y: 587, distance: 47.4
click at [370, 621] on div "171/209/290 - 65x65x8 Bk Angle 2x18 H - 290mm 'L'" at bounding box center [464, 628] width 188 height 15
copy div "171/209/290"
drag, startPoint x: 320, startPoint y: 664, endPoint x: 365, endPoint y: 667, distance: 45.1
click at [370, 701] on div "171/208/290 - 50x50x6 Bk Angle 2x18 H - 290mm 'L'" at bounding box center [464, 708] width 188 height 15
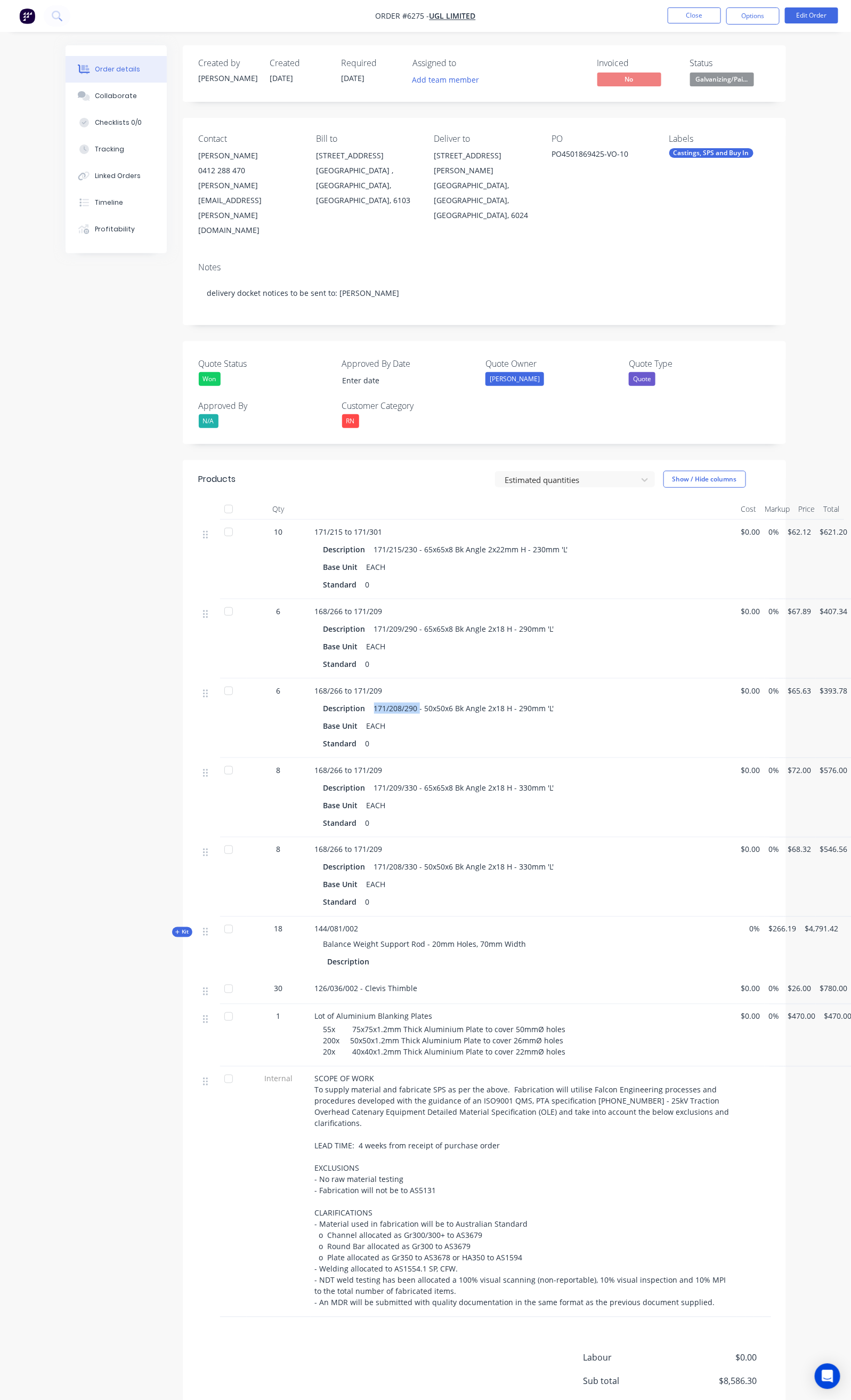
copy div "171/208/290"
drag, startPoint x: 320, startPoint y: 742, endPoint x: 361, endPoint y: 747, distance: 41.3
click at [370, 780] on div "171/209/330 - 65x65x8 Bk Angle 2x18 H - 330mm 'L'" at bounding box center [464, 787] width 188 height 15
copy div "171/209/330"
drag, startPoint x: 318, startPoint y: 823, endPoint x: 363, endPoint y: 830, distance: 45.5
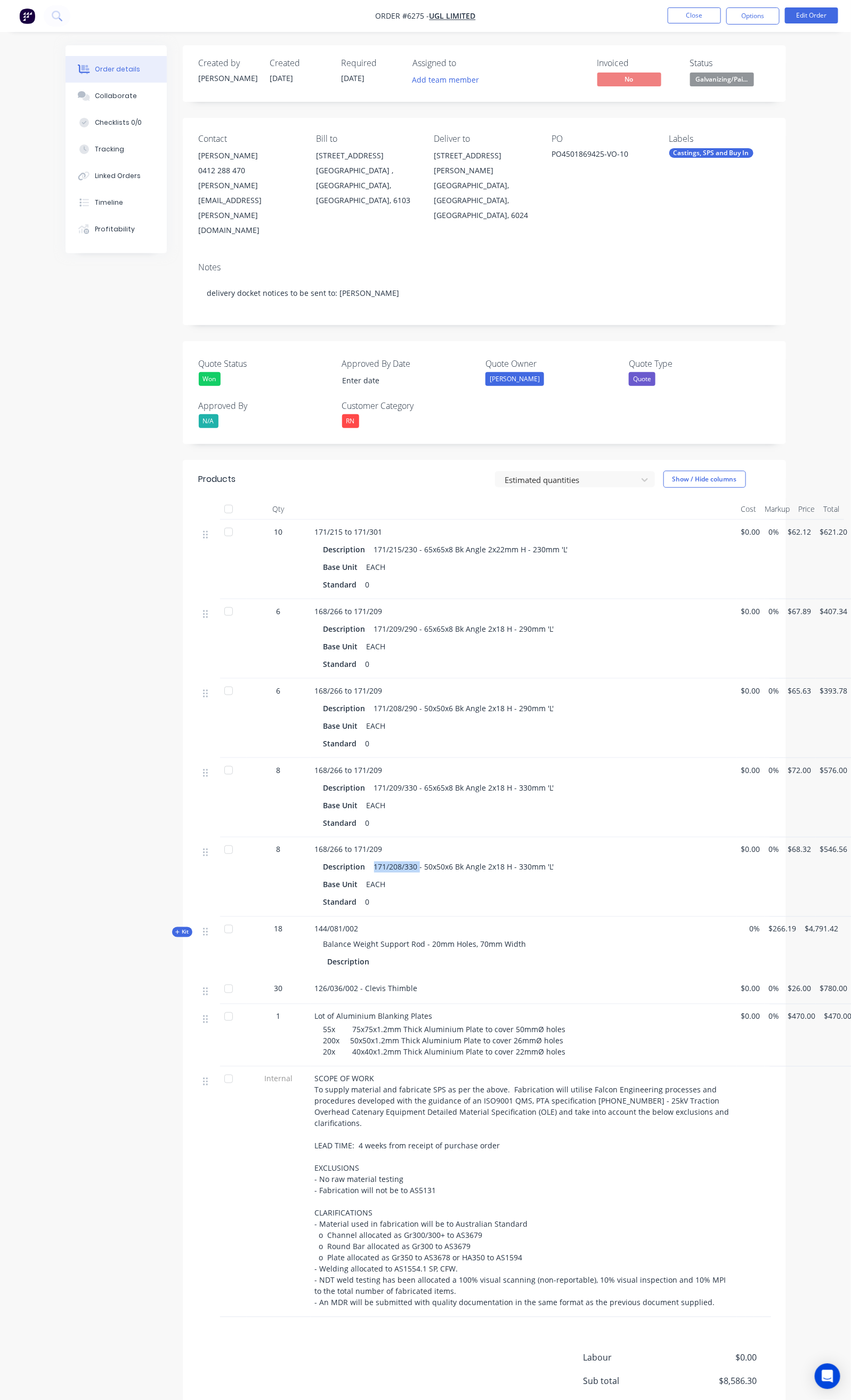
click at [370, 859] on div "171/208/330 - 50x50x6 Bk Angle 2x18 H - 330mm 'L'" at bounding box center [464, 867] width 188 height 15
copy div "171/208/330"
drag, startPoint x: 258, startPoint y: 886, endPoint x: 309, endPoint y: 886, distance: 51.0
click at [311, 917] on div "144/081/002 Balance Weight Support Rod - 20mm Holes, 70mm Width Description" at bounding box center [524, 946] width 426 height 60
copy span "144/081/002"
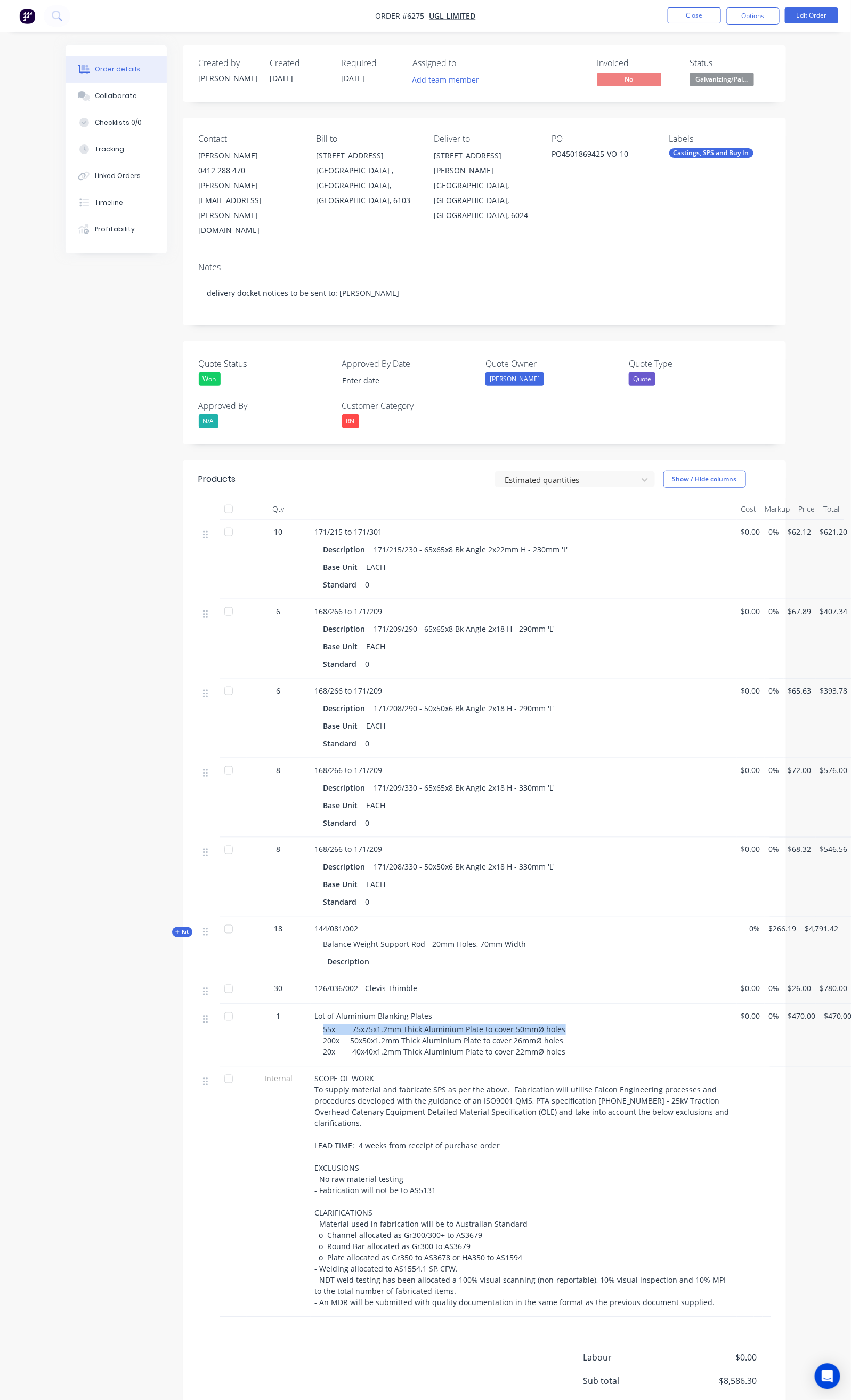
drag, startPoint x: 266, startPoint y: 986, endPoint x: 512, endPoint y: 990, distance: 246.0
click at [512, 1004] on div "Lot of Aluminium Blanking Plates 55x 75x75x1.2mm Thick Aluminium Plate to cover…" at bounding box center [524, 1036] width 426 height 62
copy span "55x 75x75x1.2mm Thick Aluminium Plate to cover 50mmØ holes"
drag, startPoint x: 268, startPoint y: 998, endPoint x: 504, endPoint y: 1000, distance: 236.0
click at [504, 1004] on div "Lot of Aluminium Blanking Plates 55x 75x75x1.2mm Thick Aluminium Plate to cover…" at bounding box center [524, 1036] width 426 height 62
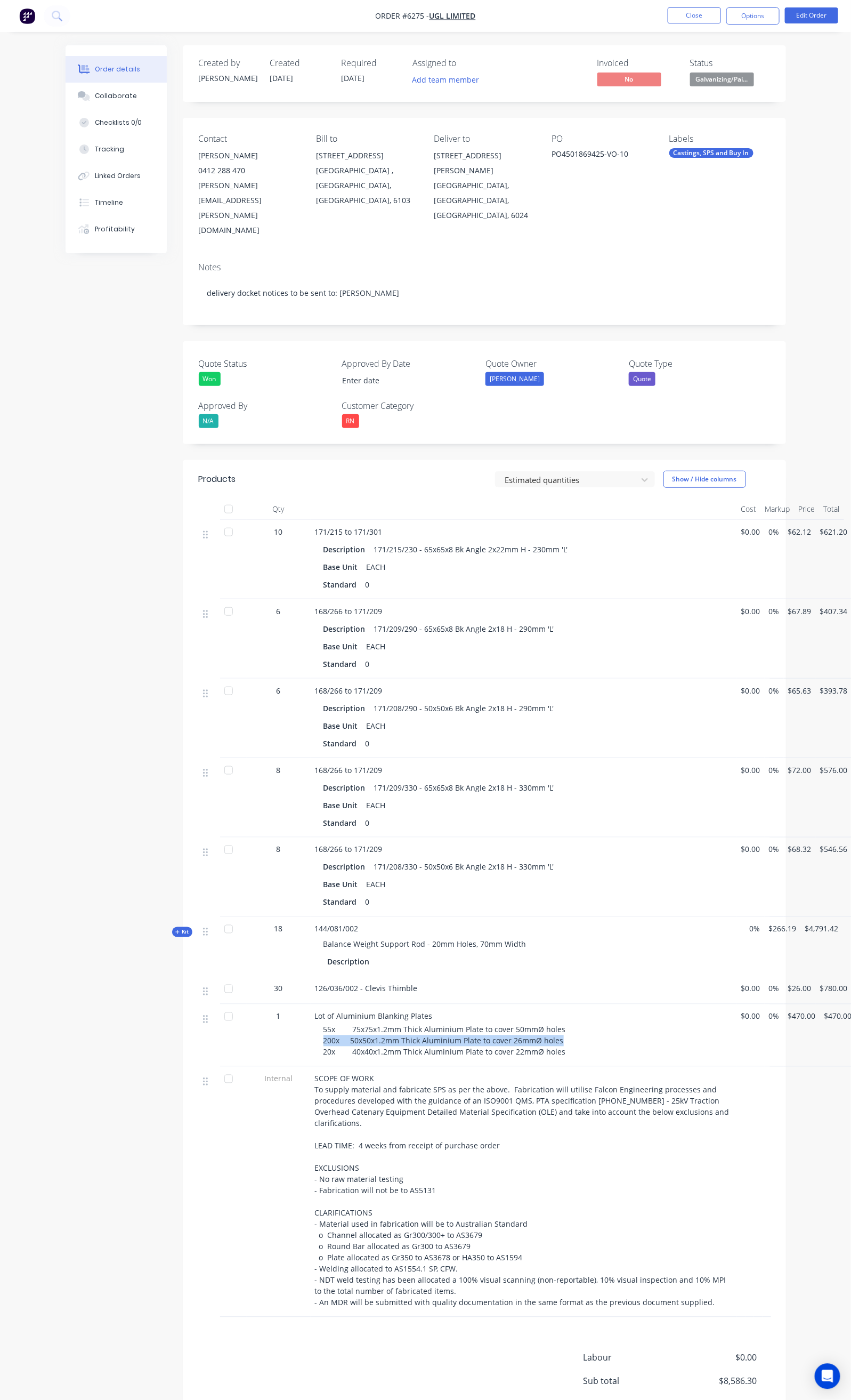
copy span "200x 50x50x1.2mm Thick Aluminium Plate to cover 26mmØ holes"
drag, startPoint x: 269, startPoint y: 1010, endPoint x: 506, endPoint y: 1019, distance: 237.2
click at [507, 1020] on div "Lot of Aluminium Blanking Plates 55x 75x75x1.2mm Thick Aluminium Plate to cover…" at bounding box center [524, 1036] width 426 height 62
copy span "20x 40x40x1.2mm Thick Aluminium Plate to cover 22mmØ holes"
drag, startPoint x: 259, startPoint y: 945, endPoint x: 366, endPoint y: 950, distance: 107.1
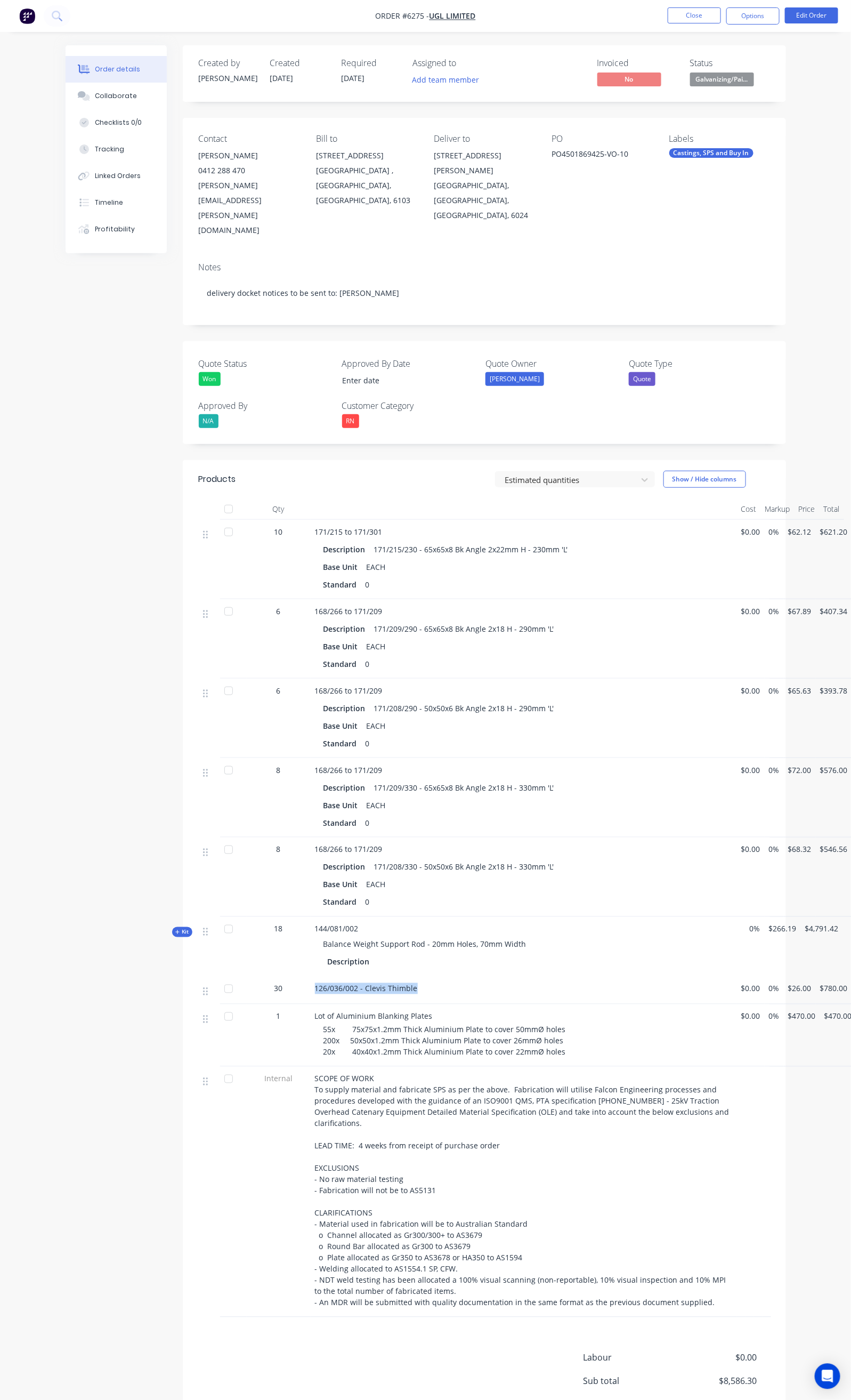
click at [366, 977] on div "126/036/002 - Clevis Thimble" at bounding box center [524, 990] width 426 height 28
copy span "126/036/002 - Clevis Thimble"
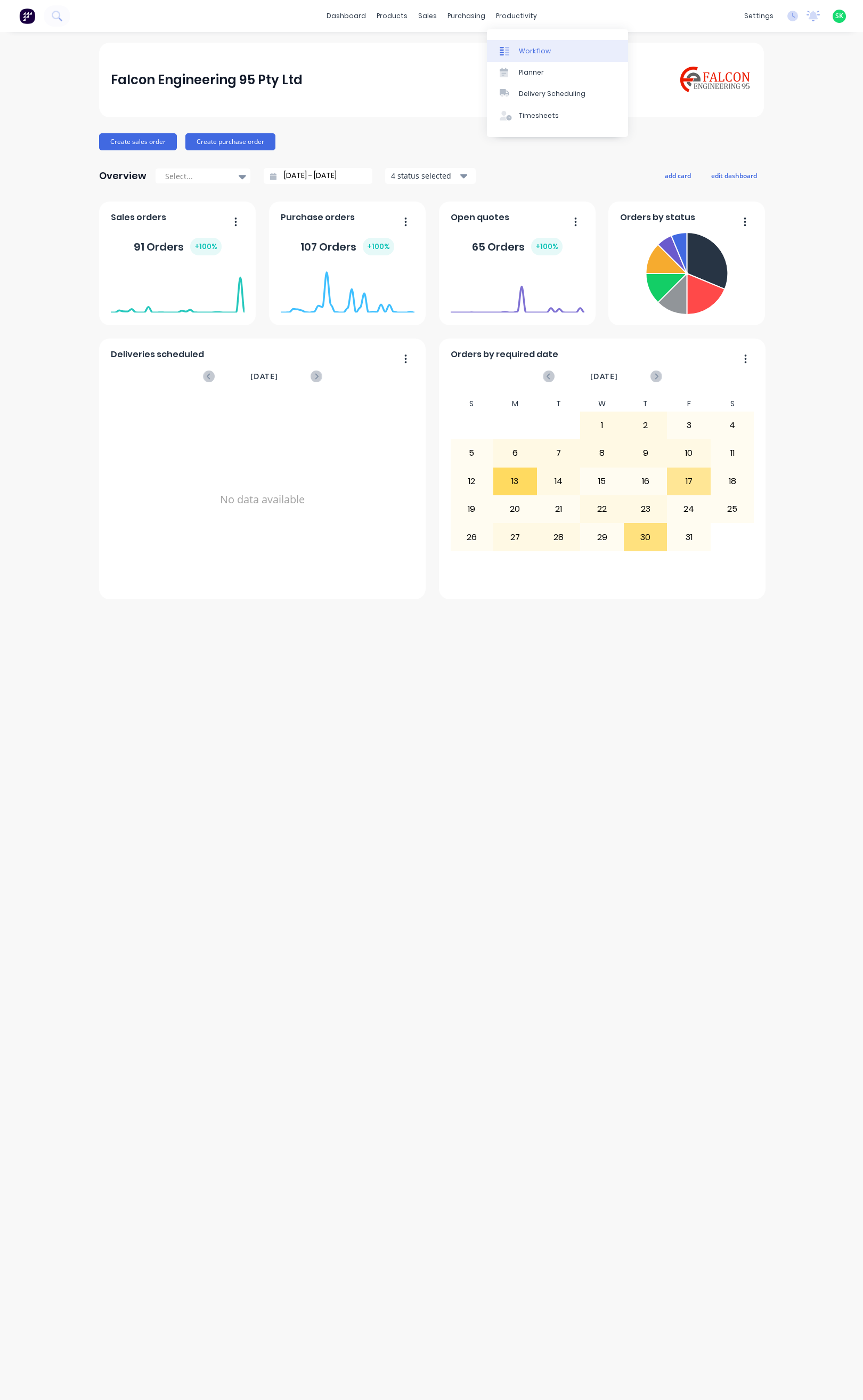
click at [515, 45] on link "Workflow" at bounding box center [558, 50] width 141 height 21
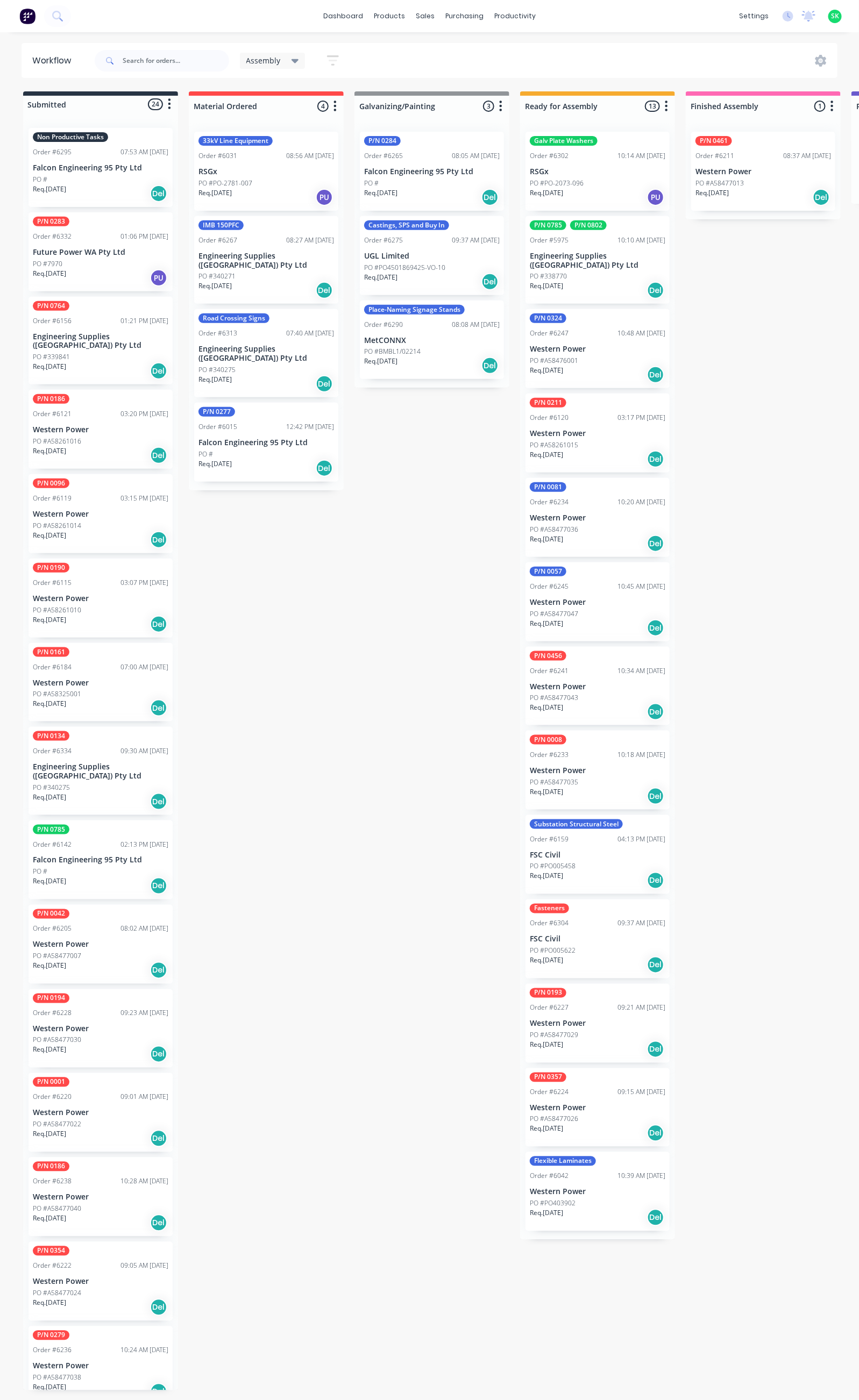
click at [104, 187] on div "Req. [DATE] Del" at bounding box center [101, 193] width 136 height 18
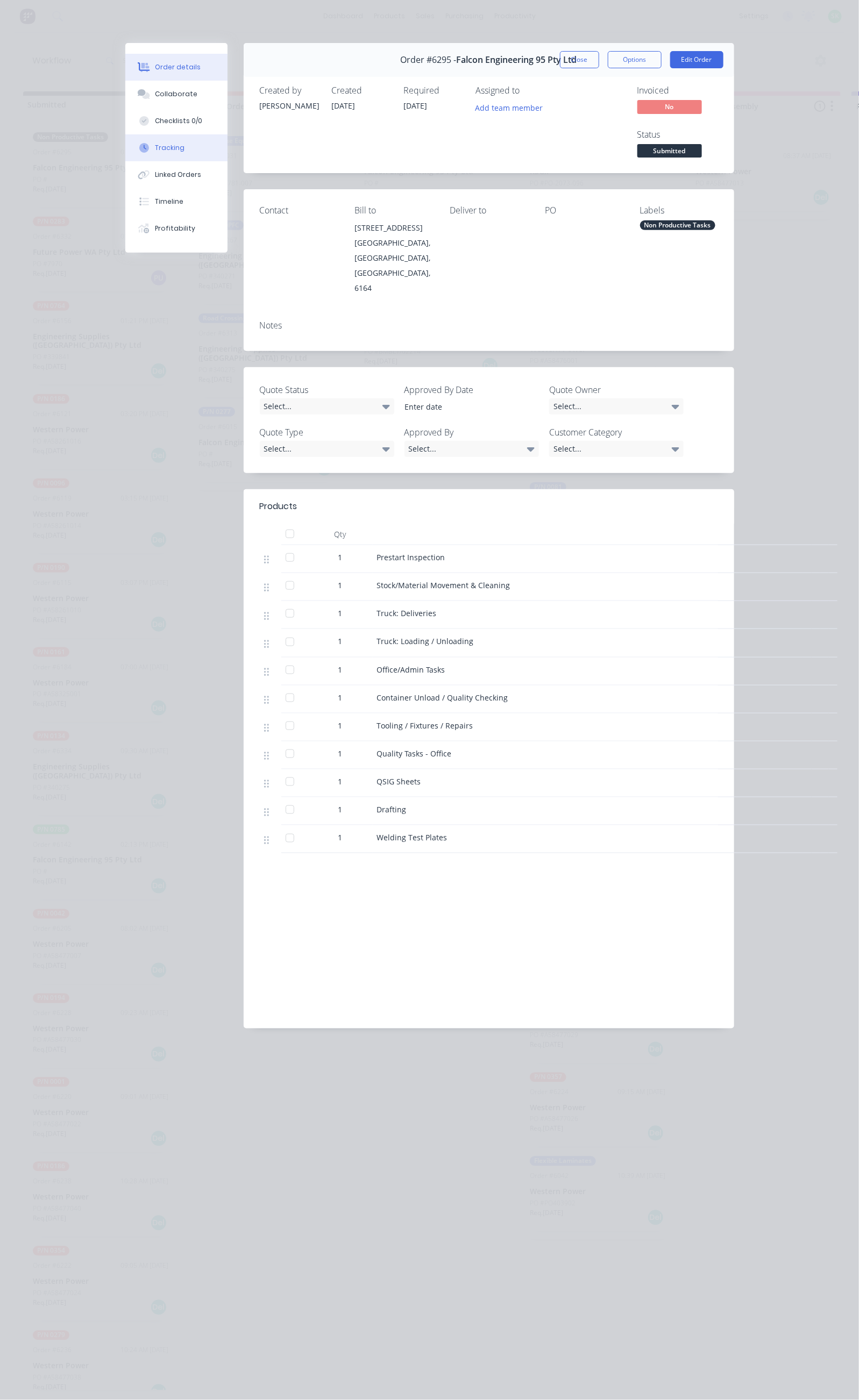
click at [155, 148] on div "Tracking" at bounding box center [170, 148] width 30 height 10
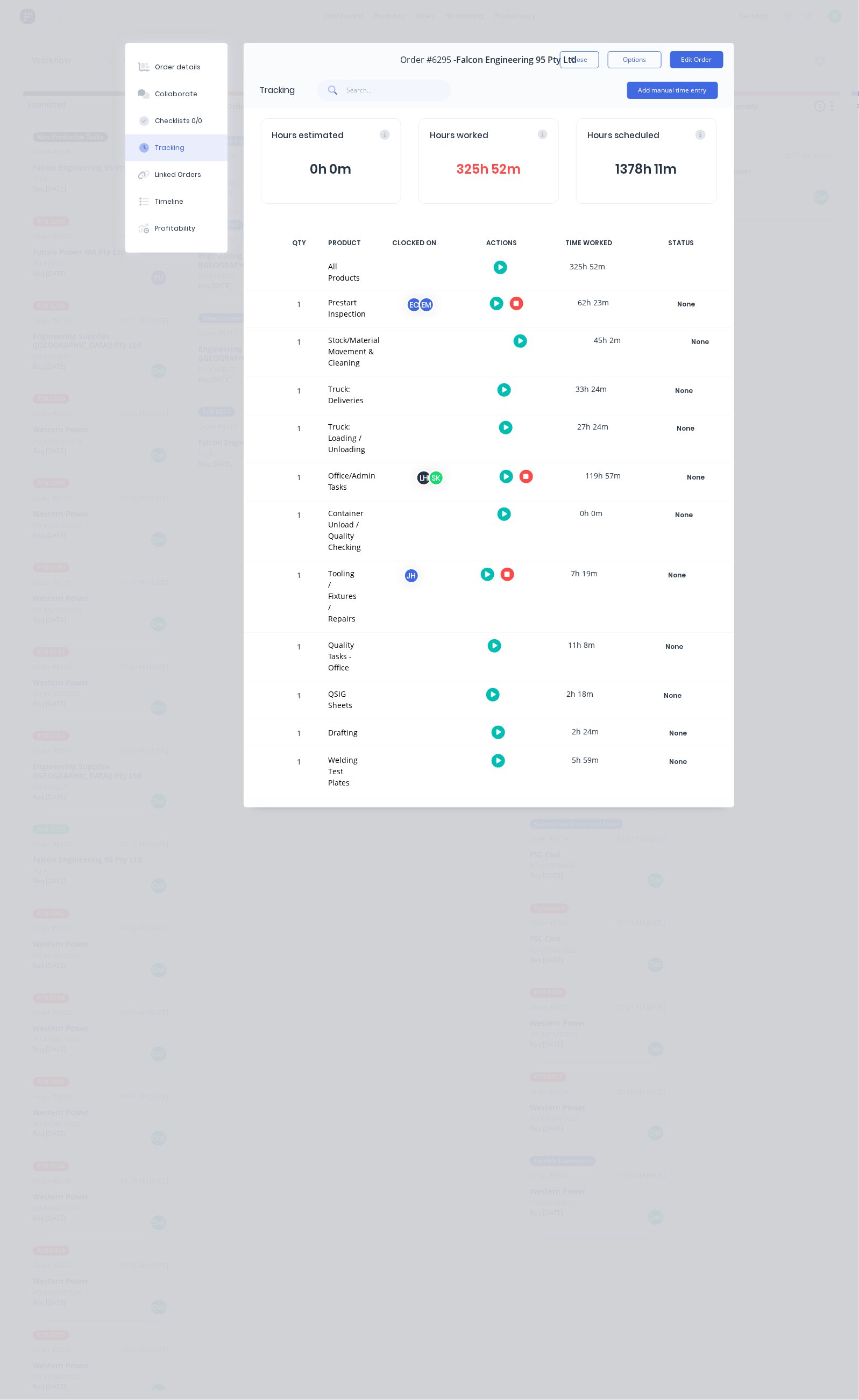
click at [529, 474] on icon "button" at bounding box center [526, 477] width 6 height 6
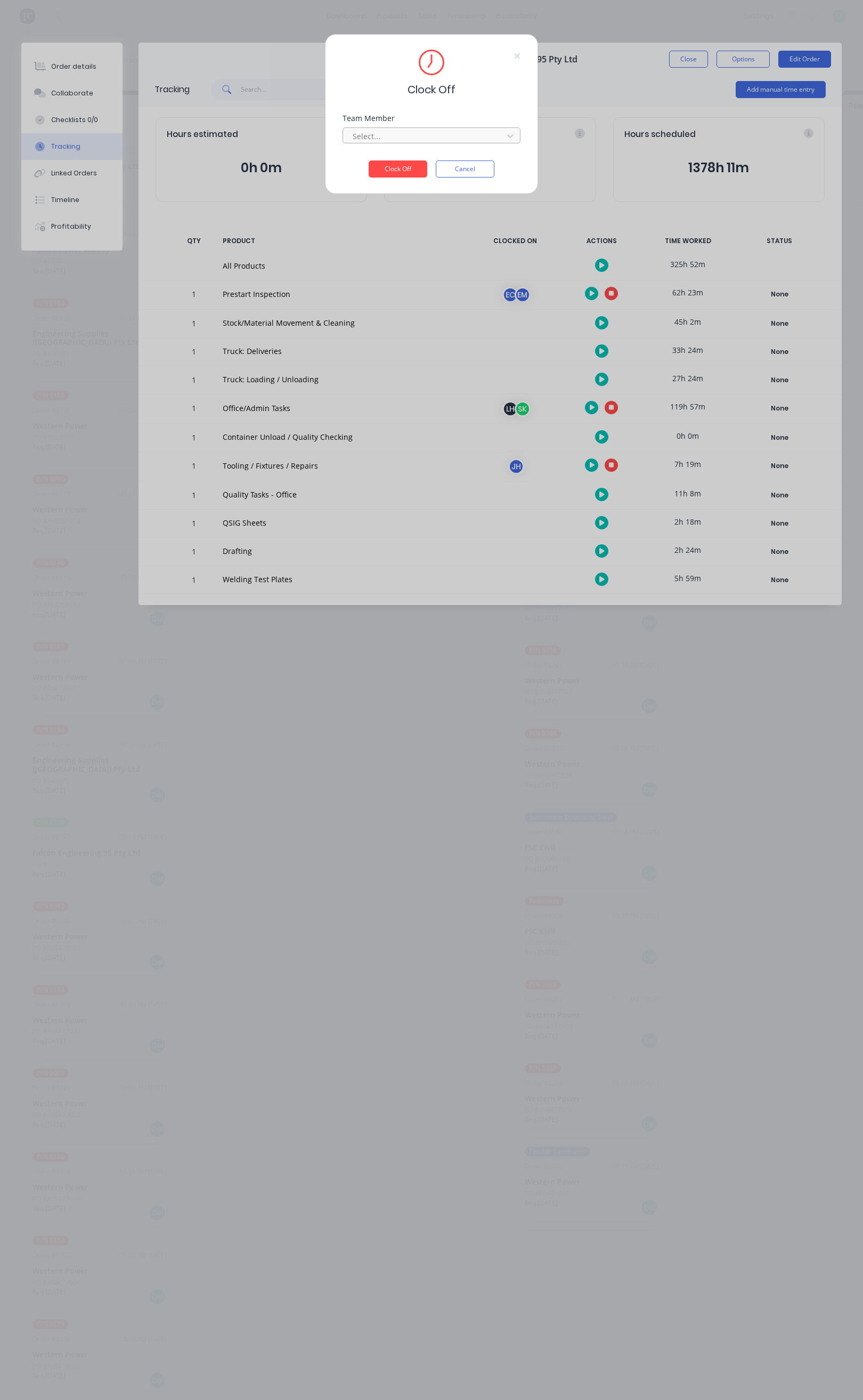
click at [436, 127] on div "Select..." at bounding box center [432, 134] width 178 height 19
click at [435, 128] on div "Select..." at bounding box center [424, 136] width 152 height 16
click at [398, 181] on div "[PERSON_NAME]" at bounding box center [432, 179] width 178 height 20
click at [411, 165] on button "Clock Off" at bounding box center [398, 169] width 58 height 17
